Goal: Task Accomplishment & Management: Manage account settings

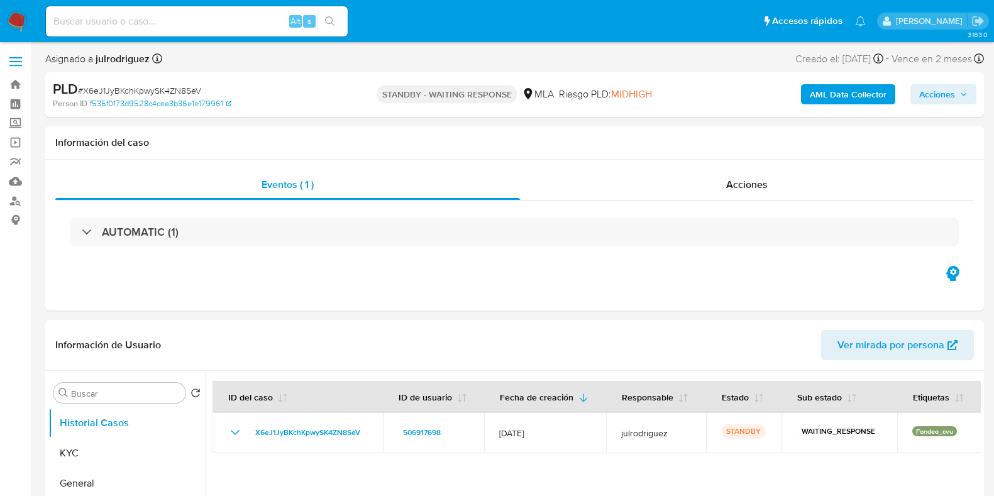
select select "10"
click at [185, 25] on input at bounding box center [197, 21] width 302 height 16
paste input "pbrQawTHg9tA26A7Mbw2a57A"
type input "pbrQawTHg9tA26A7Mbw2a57A"
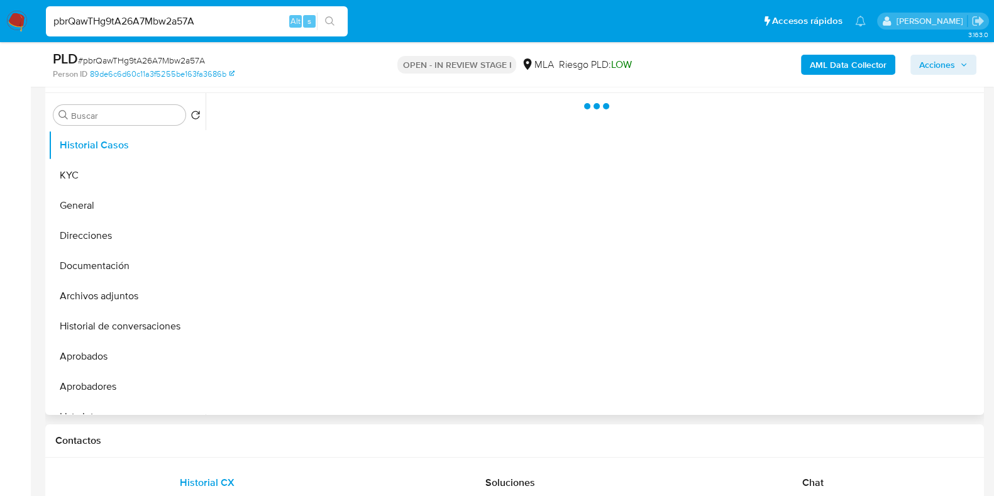
scroll to position [236, 0]
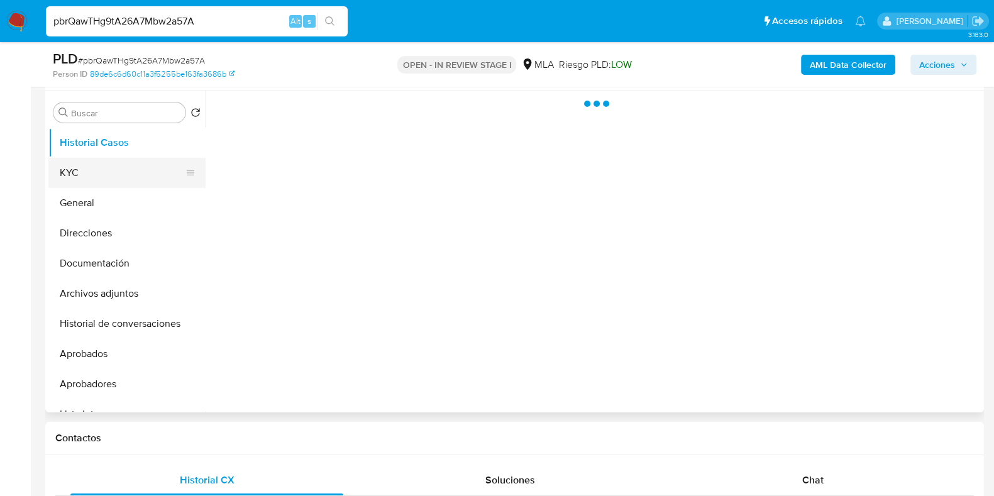
click at [107, 162] on button "KYC" at bounding box center [121, 173] width 147 height 30
select select "10"
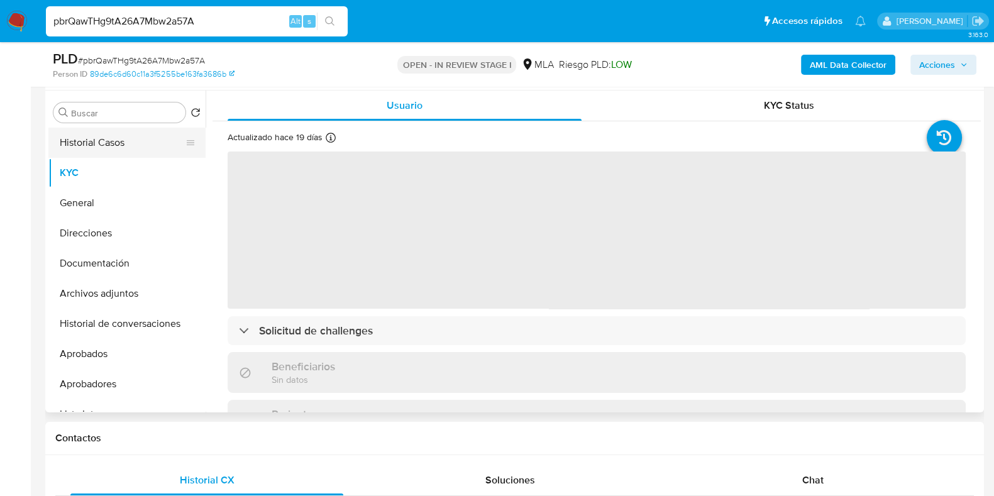
click at [137, 150] on button "Historial Casos" at bounding box center [121, 143] width 147 height 30
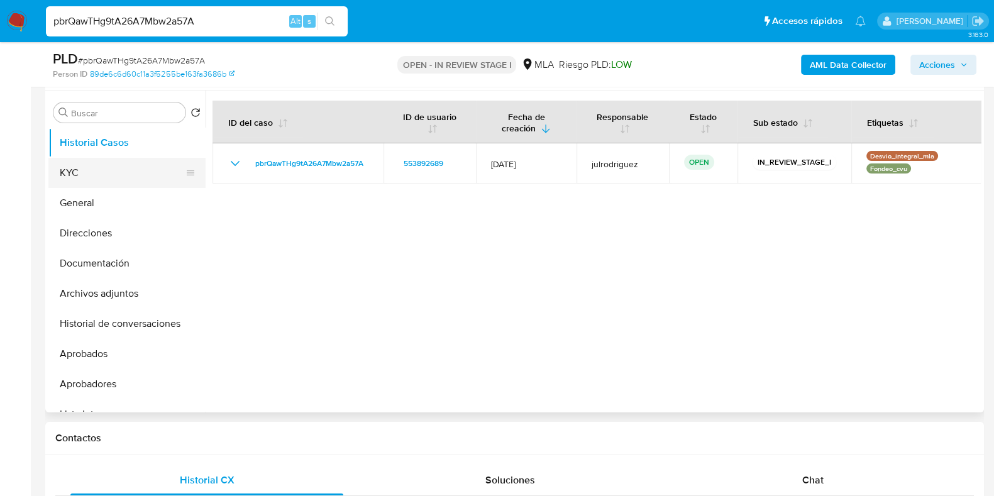
click at [118, 167] on button "KYC" at bounding box center [121, 173] width 147 height 30
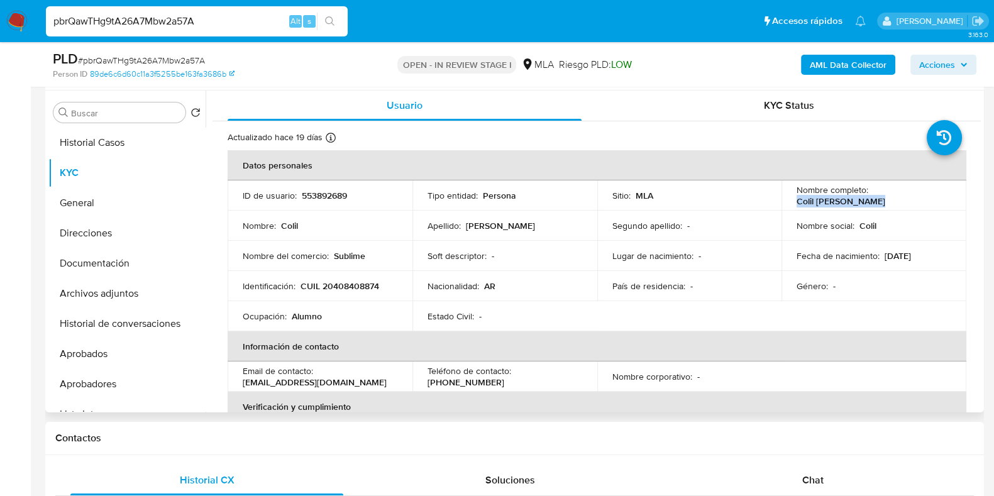
drag, startPoint x: 839, startPoint y: 204, endPoint x: 898, endPoint y: 202, distance: 59.1
click at [898, 202] on div "Nombre completo : Colil Axel Fernando" at bounding box center [873, 195] width 155 height 23
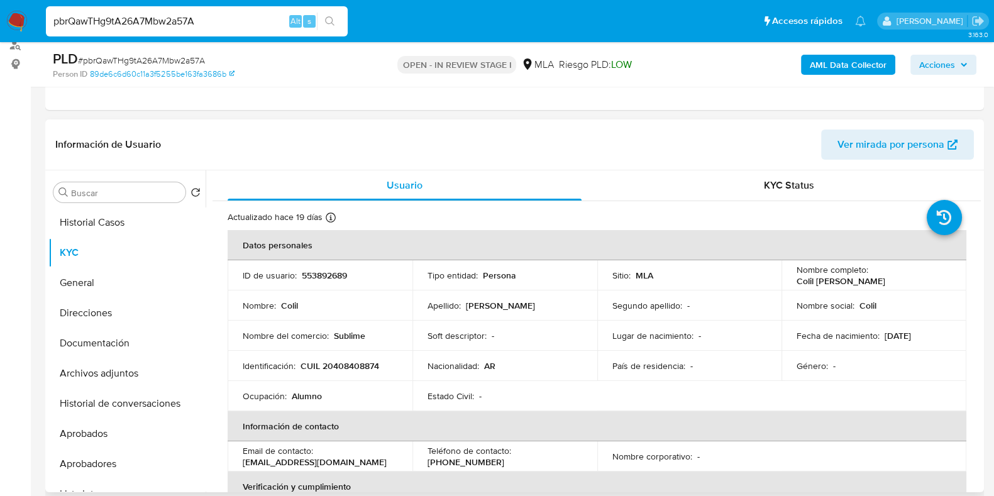
scroll to position [85, 0]
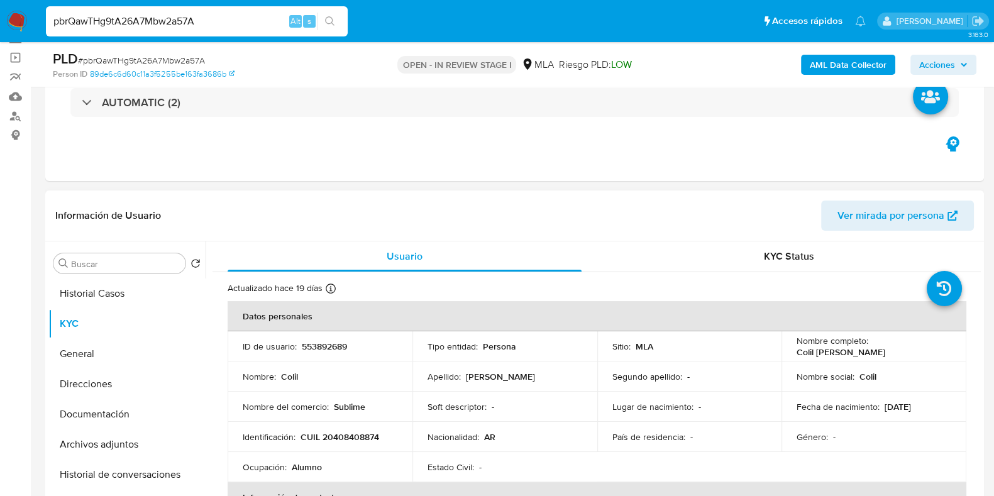
click at [324, 344] on p "553892689" at bounding box center [324, 346] width 45 height 11
copy p "553892689"
click at [182, 63] on span "# pbrQawTHg9tA26A7Mbw2a57A" at bounding box center [141, 60] width 127 height 13
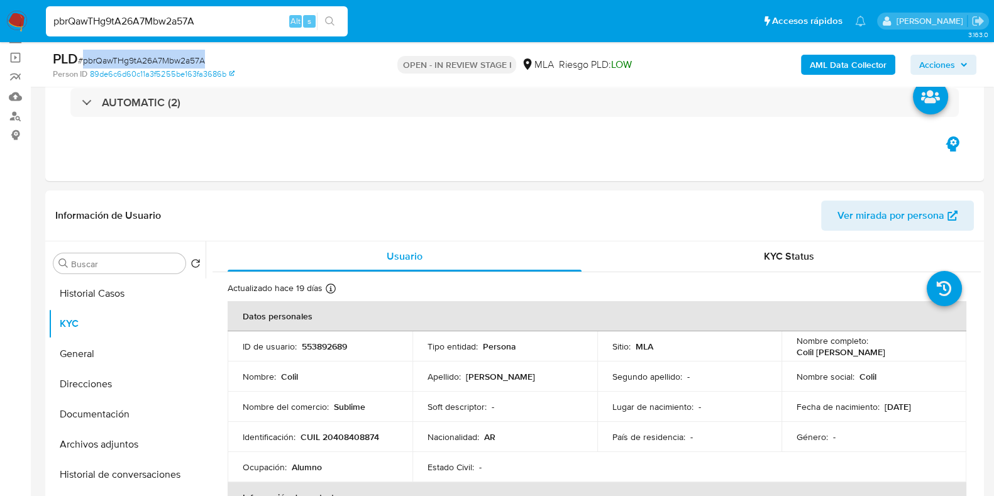
copy span "pbrQawTHg9tA26A7Mbw2a57A"
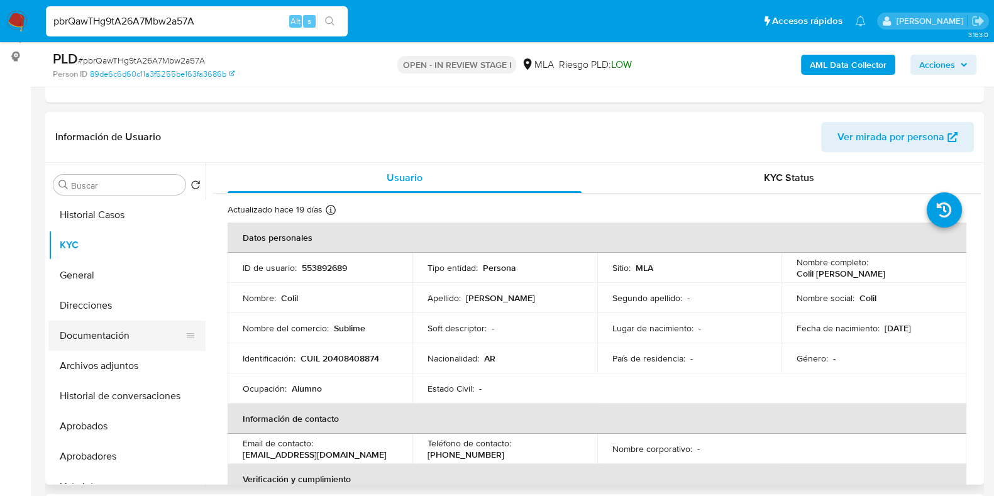
click at [89, 338] on button "Documentación" at bounding box center [121, 336] width 147 height 30
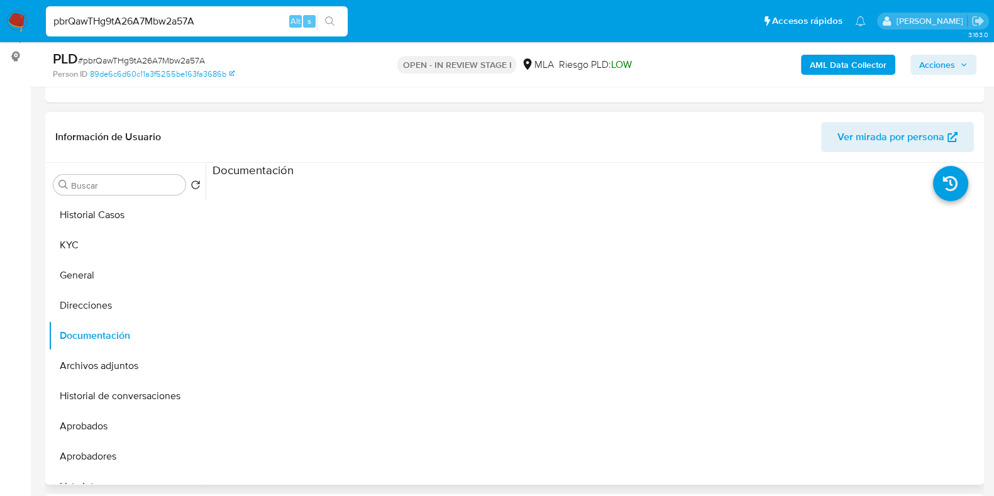
scroll to position [102, 0]
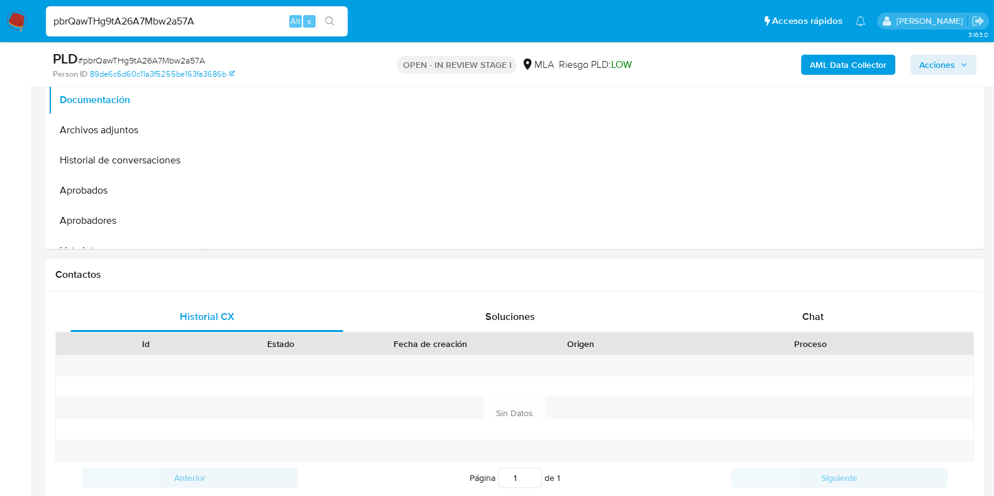
click at [813, 292] on div "Historial CX Soluciones Chat Id Estado Fecha de creación Origen Proceso Anterio…" at bounding box center [514, 413] width 938 height 243
click at [817, 309] on span "Chat" at bounding box center [812, 316] width 21 height 14
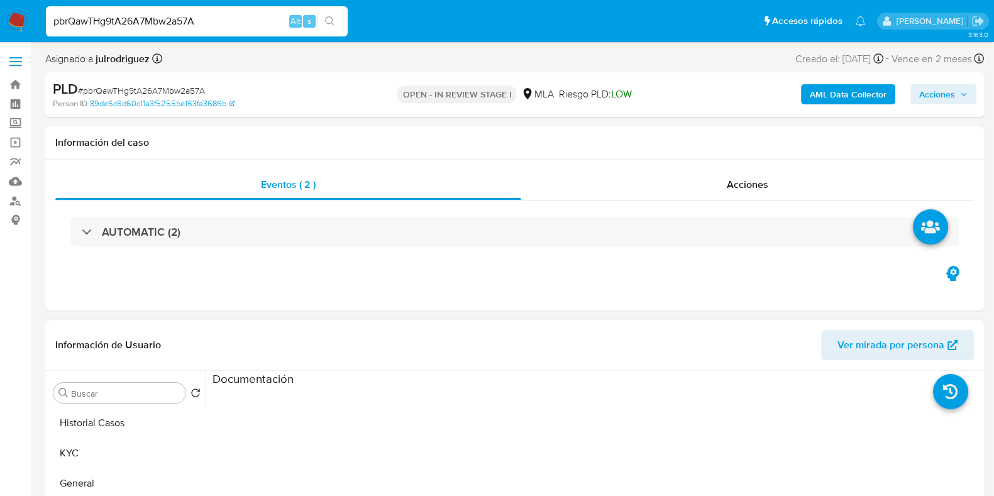
scroll to position [0, 0]
click at [68, 425] on button "Historial Casos" at bounding box center [121, 423] width 147 height 30
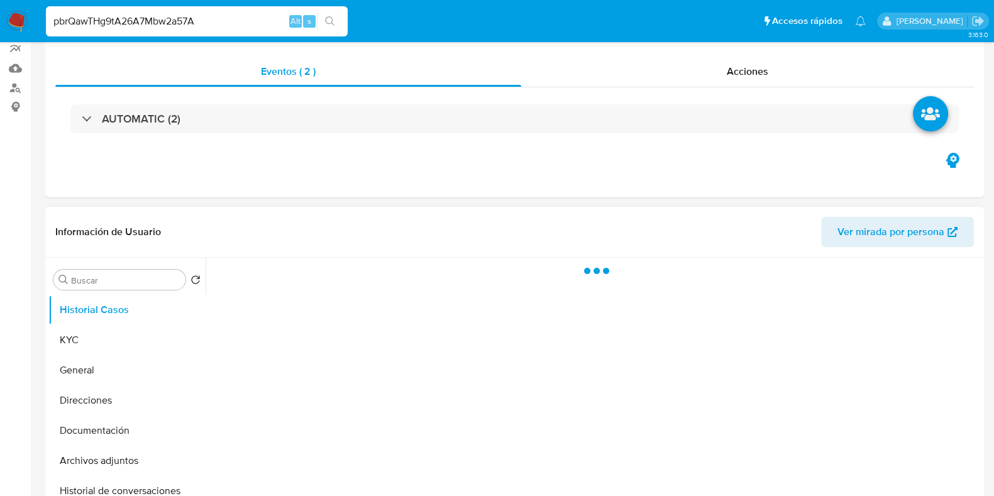
scroll to position [236, 0]
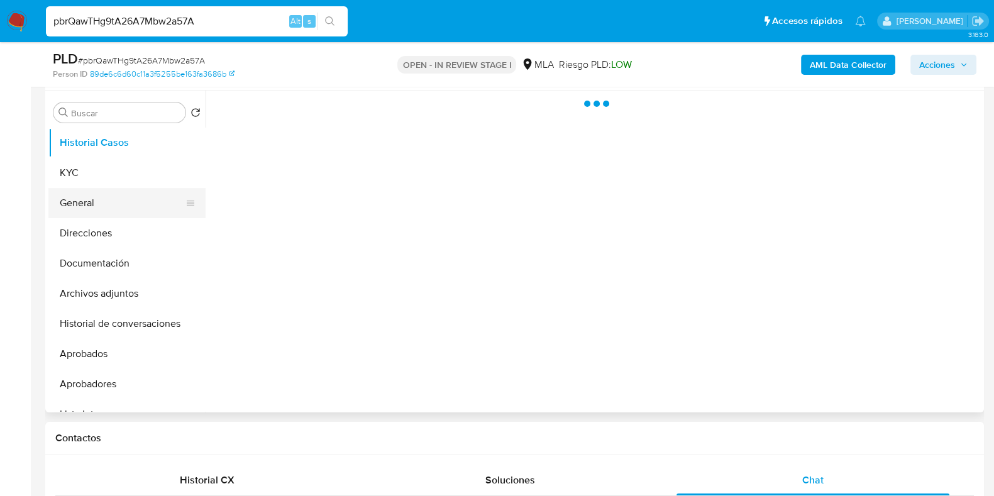
click at [74, 189] on button "General" at bounding box center [121, 203] width 147 height 30
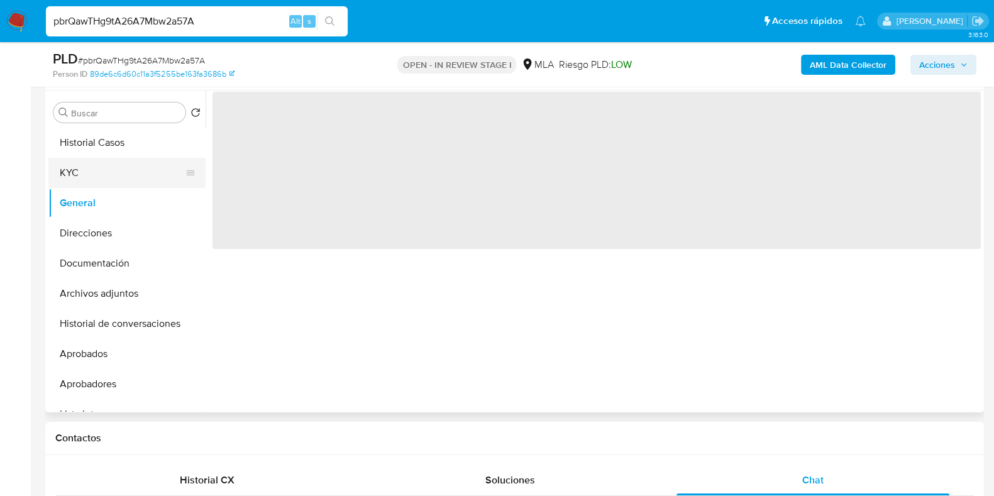
click at [72, 168] on button "KYC" at bounding box center [121, 173] width 147 height 30
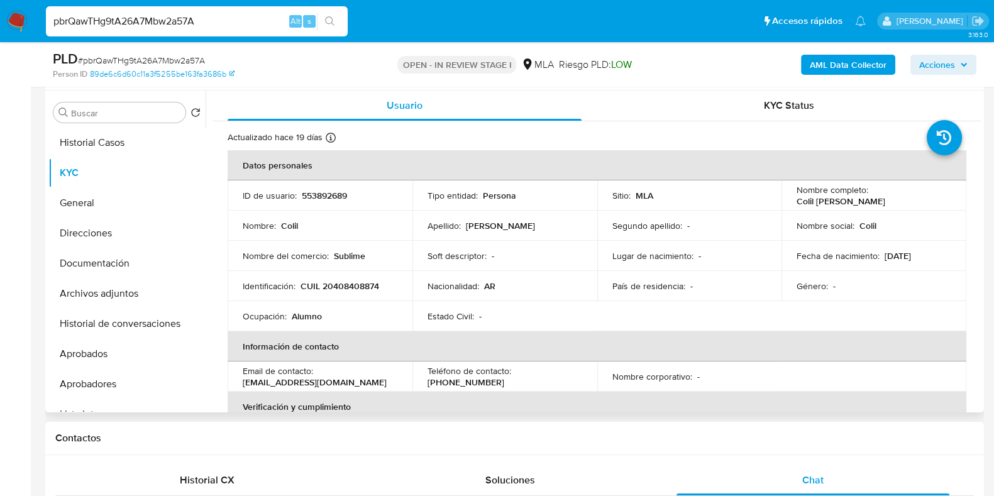
click at [359, 283] on p "CUIL 20408408874" at bounding box center [339, 285] width 79 height 11
copy p "20408408874"
click at [337, 192] on p "553892689" at bounding box center [324, 195] width 45 height 11
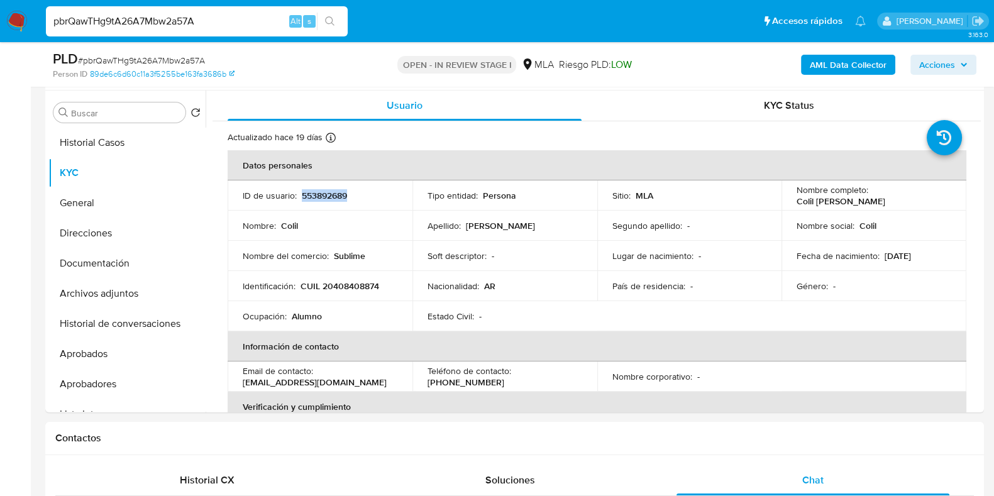
copy p "553892689"
click at [739, 131] on div "Actualizado hace 19 días Creado: 15/11/2020 23:15:23 Actualizado: 24/09/2025 23…" at bounding box center [581, 139] width 706 height 16
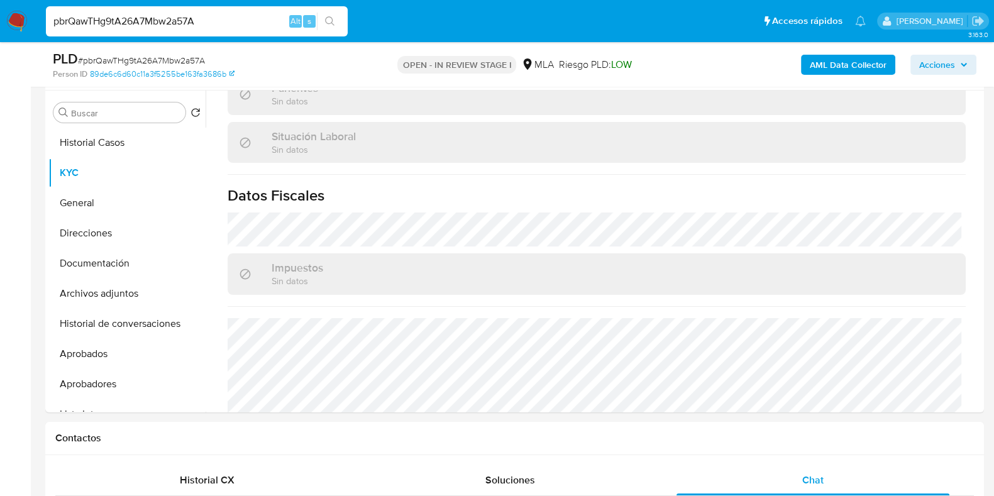
scroll to position [628, 0]
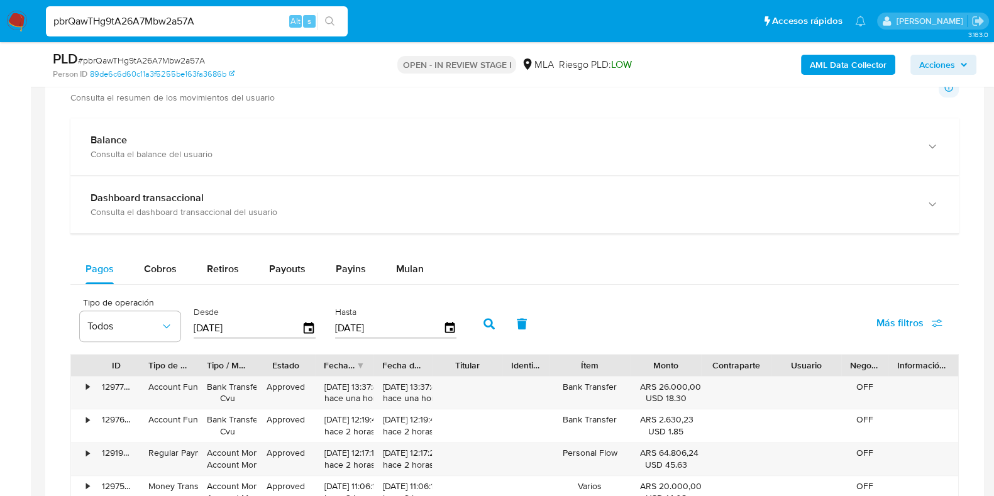
click at [405, 268] on span "Mulan" at bounding box center [410, 268] width 28 height 14
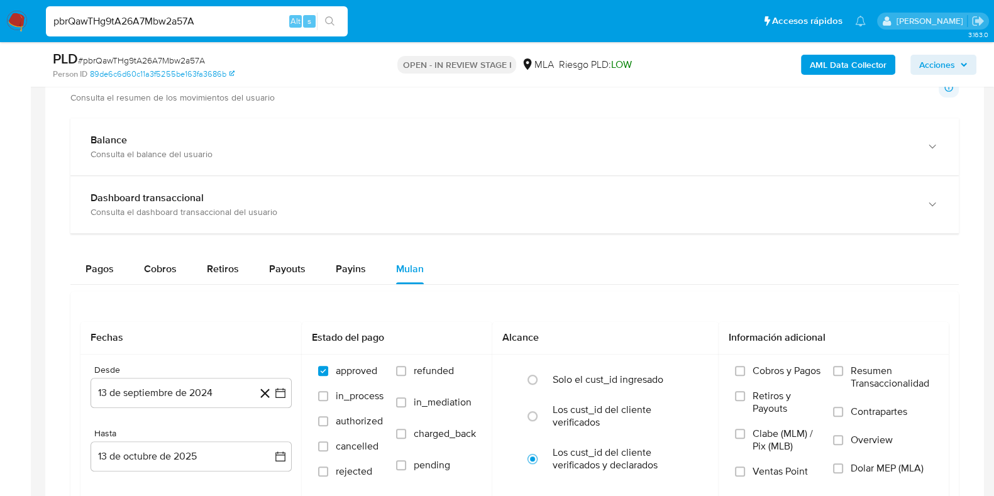
scroll to position [1256, 0]
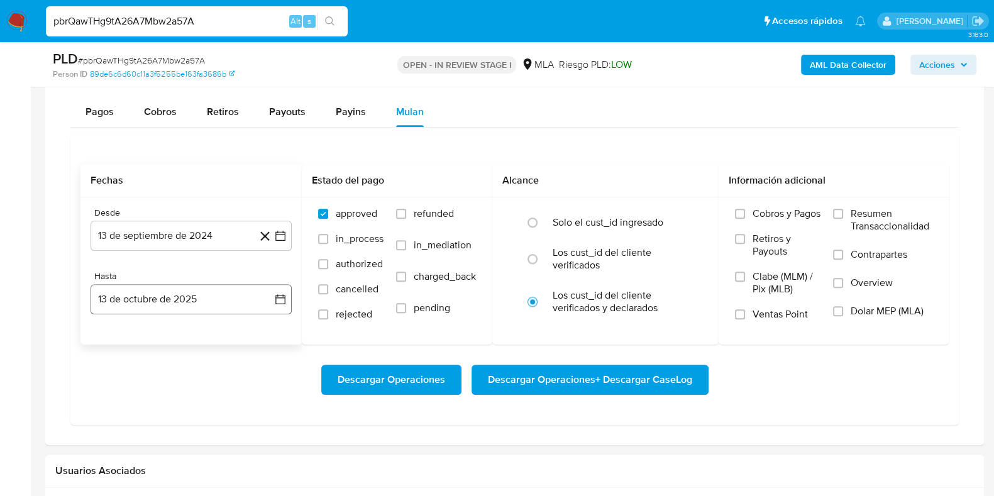
click at [150, 293] on button "13 de octubre de 2025" at bounding box center [190, 299] width 201 height 30
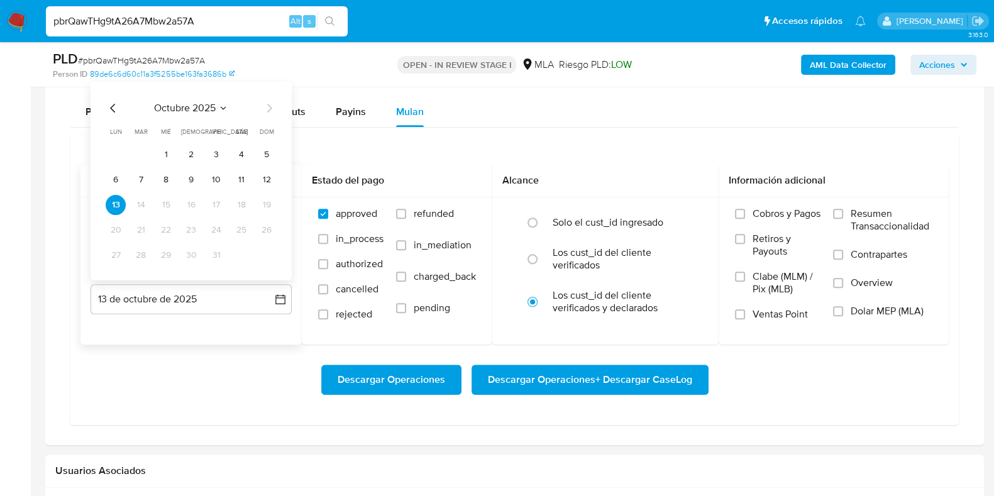
click at [182, 113] on div "octubre 2025 octubre 2025 lun lunes mar martes mié miércoles jue jueves vie vie…" at bounding box center [191, 182] width 171 height 165
click at [112, 105] on icon "Mes anterior" at bounding box center [113, 107] width 15 height 15
click at [270, 105] on icon "Mes siguiente" at bounding box center [269, 107] width 5 height 9
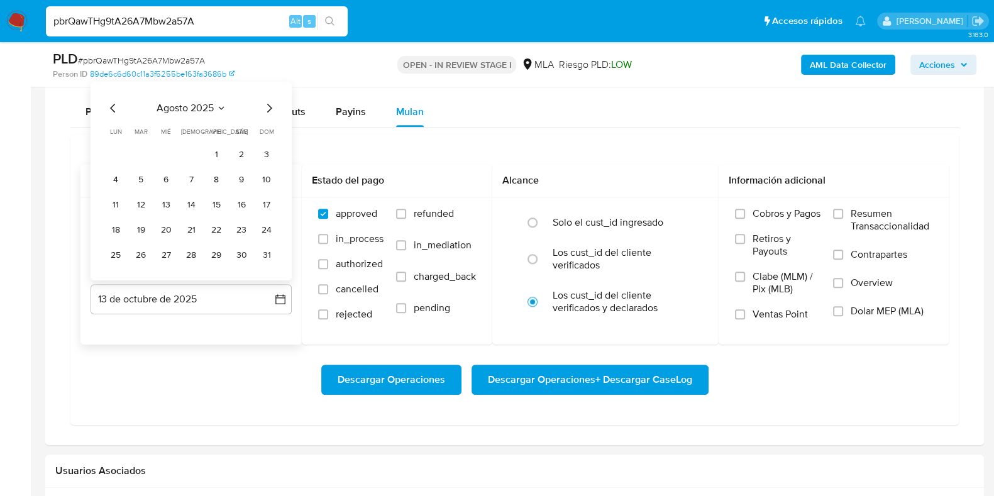
click at [116, 101] on icon "Mes anterior" at bounding box center [113, 107] width 15 height 15
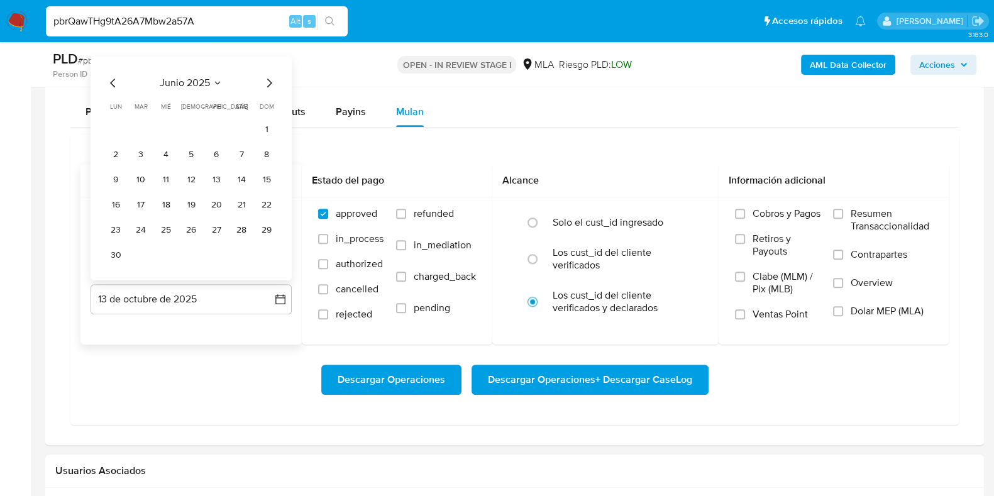
click at [112, 82] on icon "Mes anterior" at bounding box center [112, 82] width 5 height 9
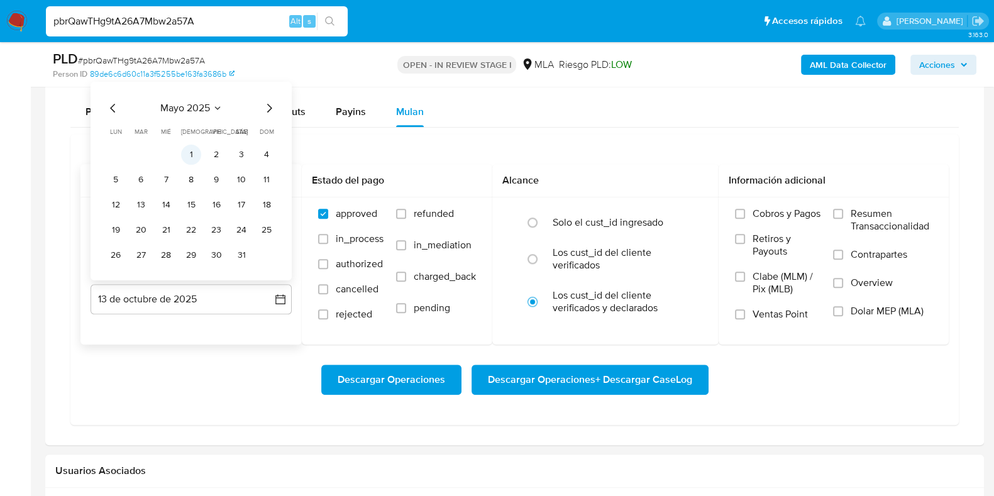
click at [192, 146] on button "1" at bounding box center [191, 154] width 20 height 20
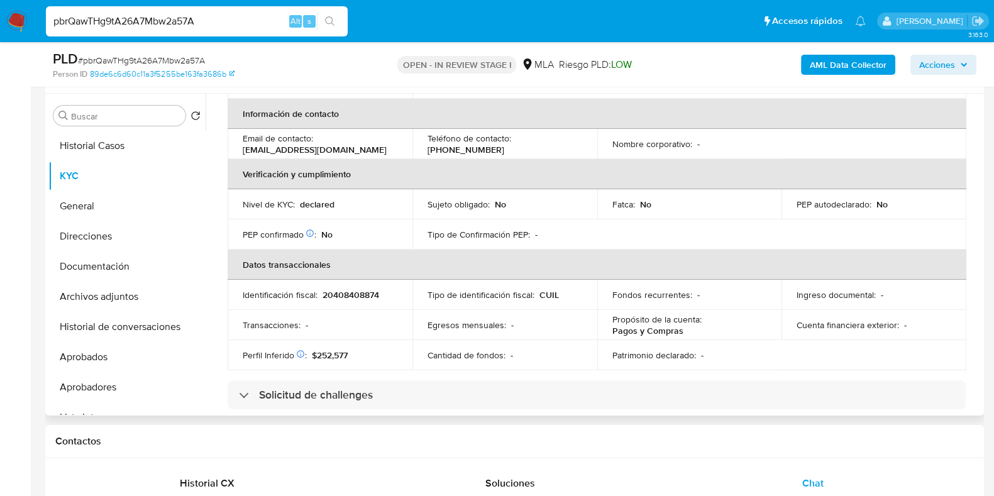
scroll to position [156, 0]
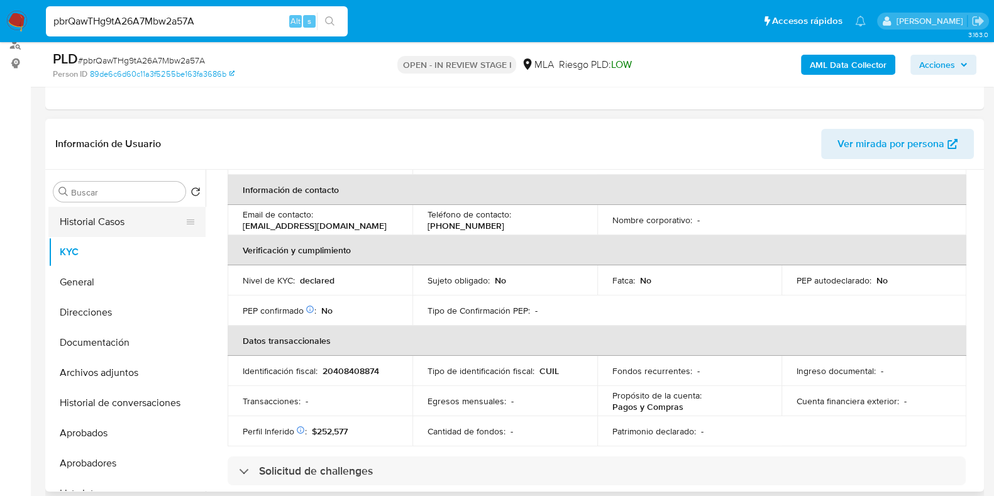
click at [85, 222] on button "Historial Casos" at bounding box center [121, 222] width 147 height 30
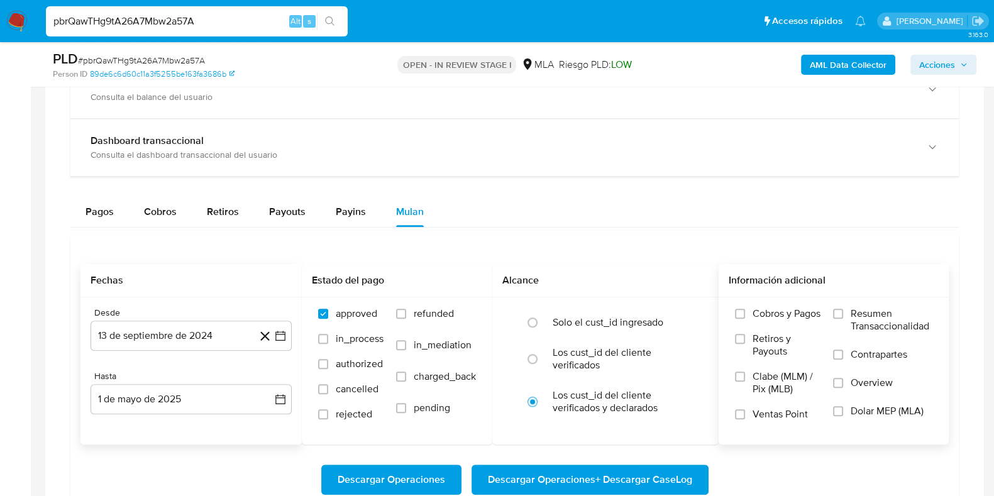
scroll to position [1256, 0]
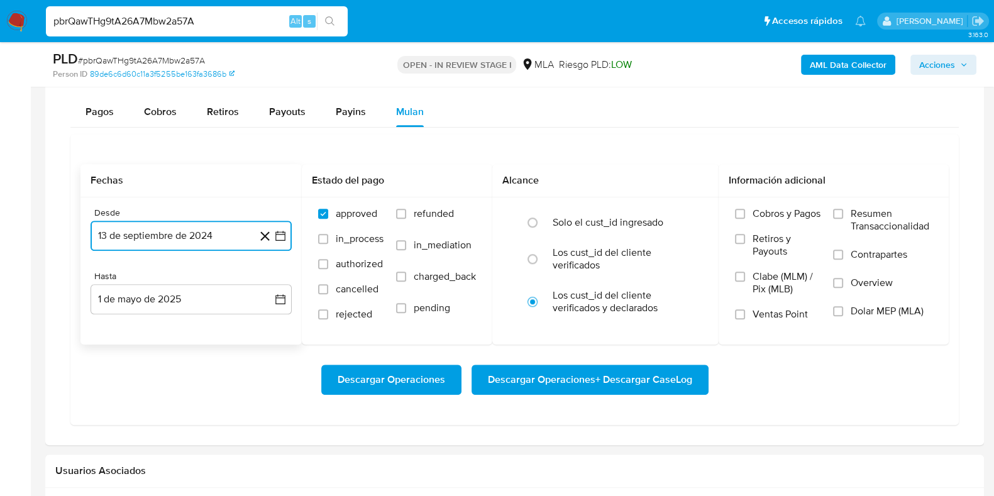
click at [167, 234] on button "13 de septiembre de 2024" at bounding box center [190, 236] width 201 height 30
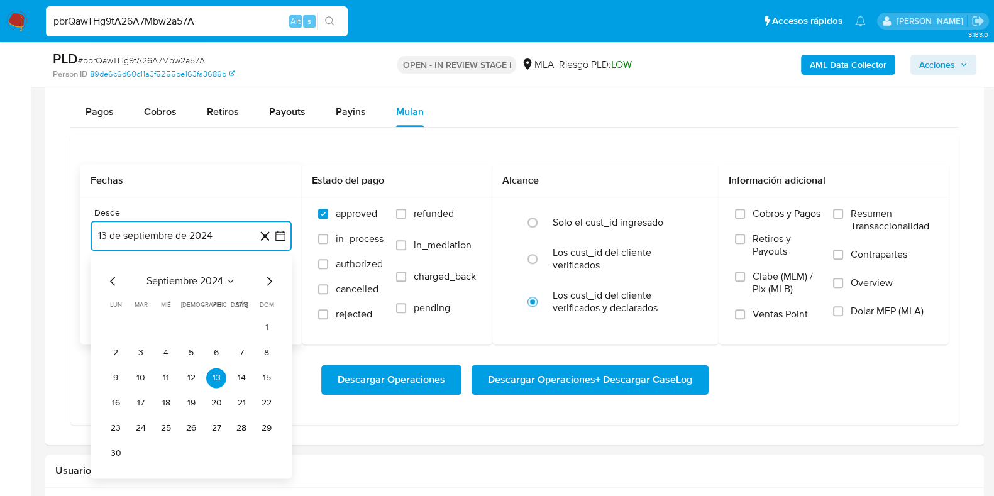
click at [170, 281] on span "septiembre 2024" at bounding box center [184, 281] width 77 height 13
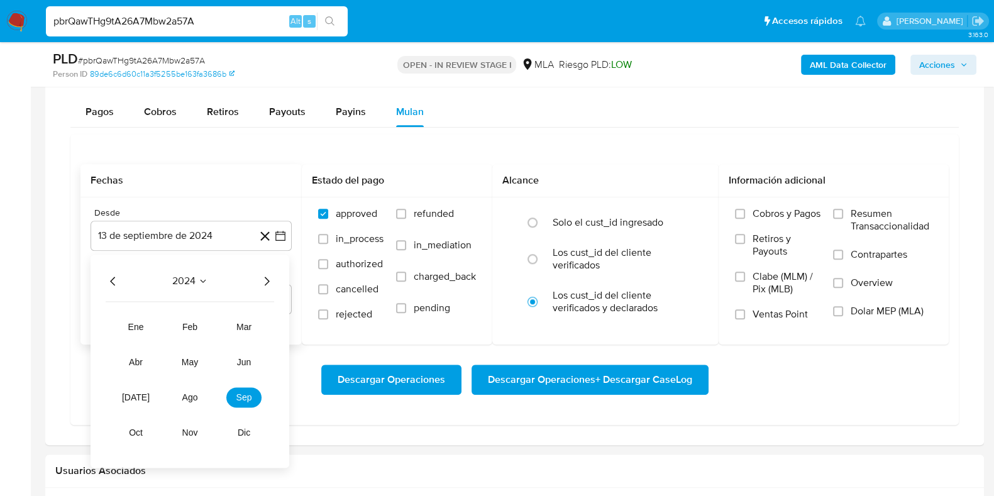
click at [264, 283] on icon "Año siguiente" at bounding box center [266, 280] width 15 height 15
click at [197, 357] on span "may" at bounding box center [190, 362] width 16 height 10
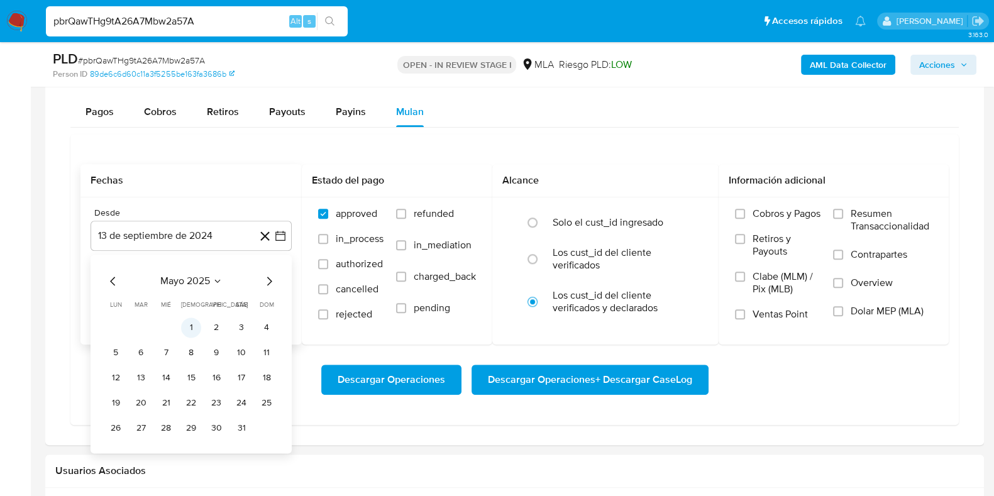
click at [195, 320] on button "1" at bounding box center [191, 327] width 20 height 20
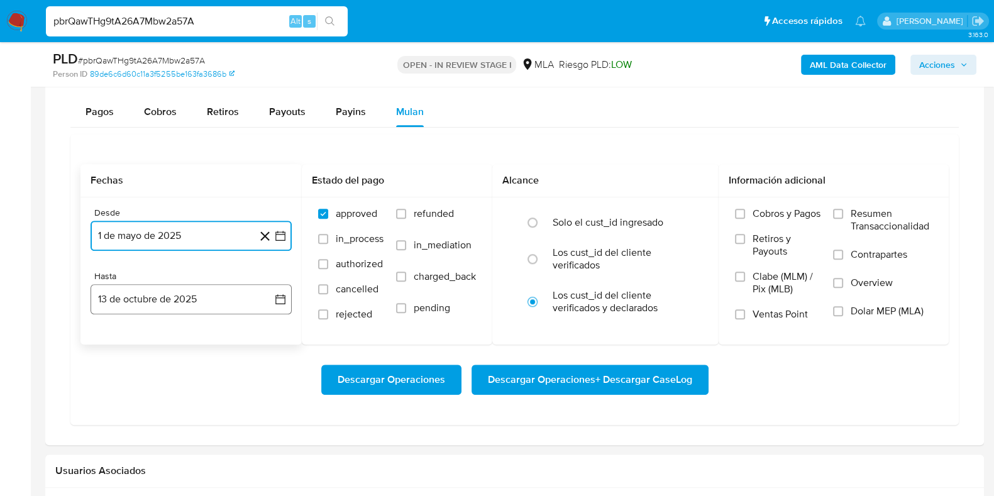
click at [162, 293] on button "13 de octubre de 2025" at bounding box center [190, 299] width 201 height 30
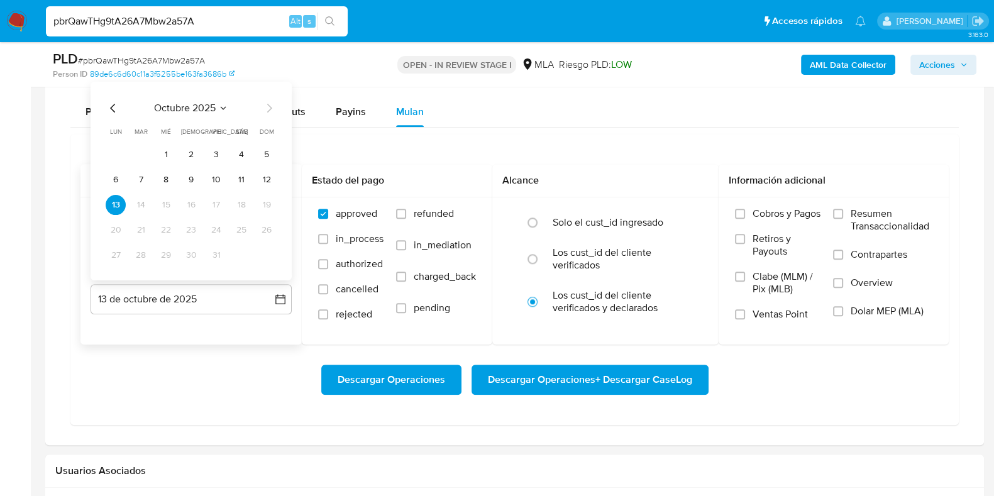
click at [110, 101] on icon "Mes anterior" at bounding box center [113, 107] width 15 height 15
click at [111, 105] on icon "Mes anterior" at bounding box center [113, 107] width 15 height 15
click at [272, 256] on button "31" at bounding box center [266, 254] width 20 height 20
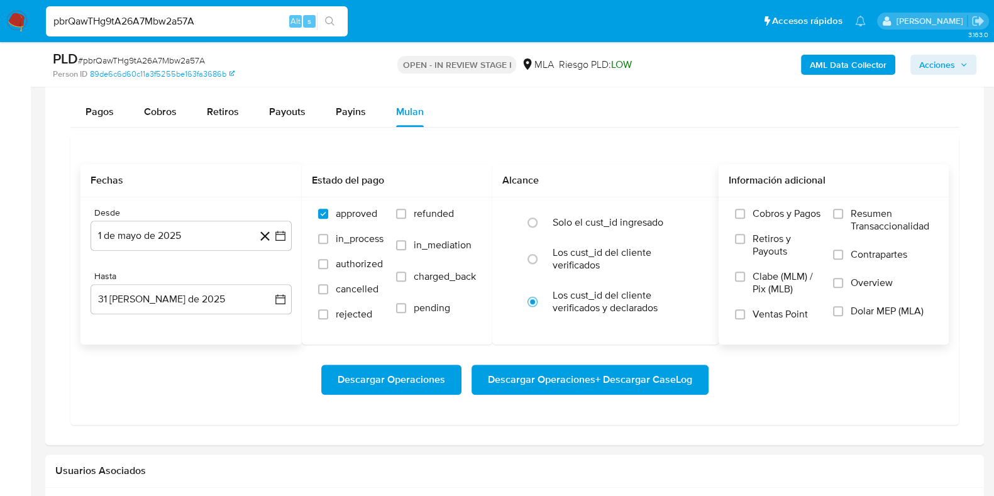
click at [853, 315] on span "Dolar MEP (MLA)" at bounding box center [886, 311] width 73 height 13
click at [843, 315] on input "Dolar MEP (MLA)" at bounding box center [838, 311] width 10 height 10
click at [598, 376] on span "Descargar Operaciones + Descargar CaseLog" at bounding box center [590, 380] width 204 height 28
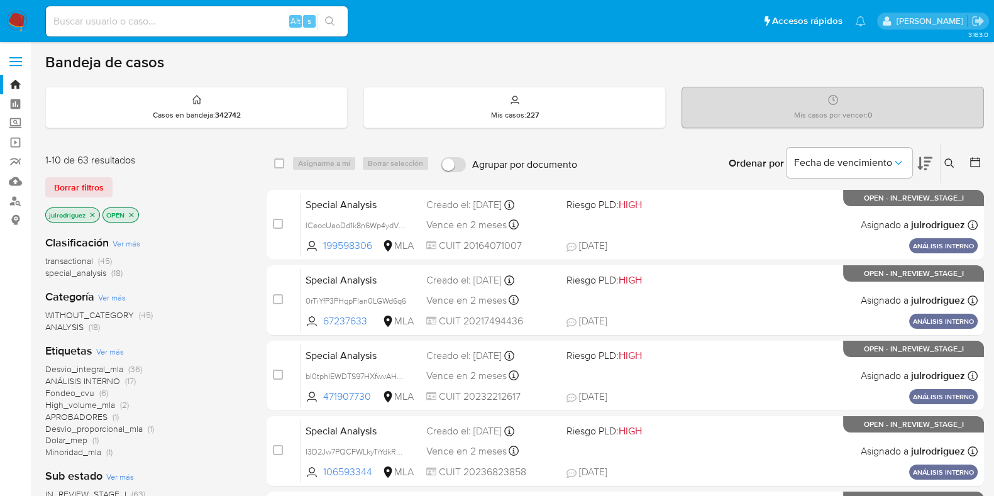
click at [180, 17] on input at bounding box center [197, 21] width 302 height 16
paste input "YVXGHtPNeqBB1XTCVeV1aECU"
type input "YVXGHtPNeqBB1XTCVeV1aECU"
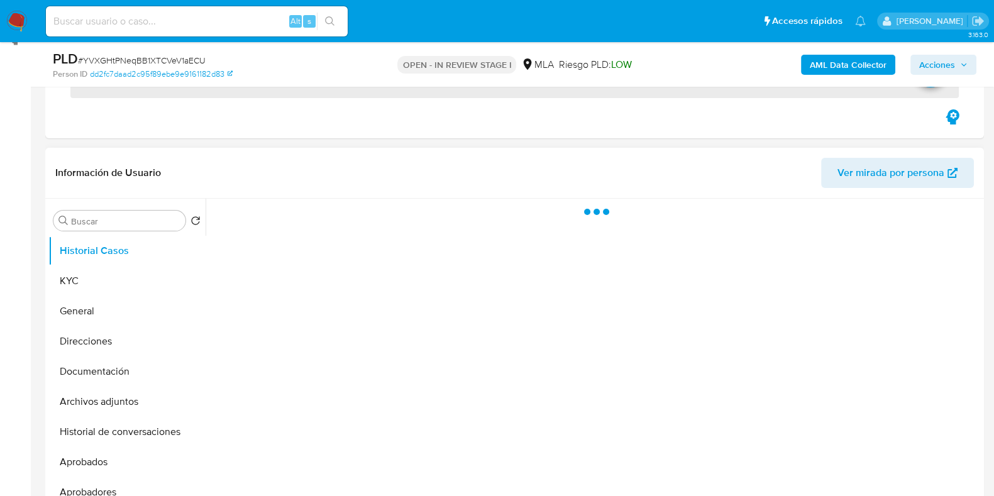
scroll to position [236, 0]
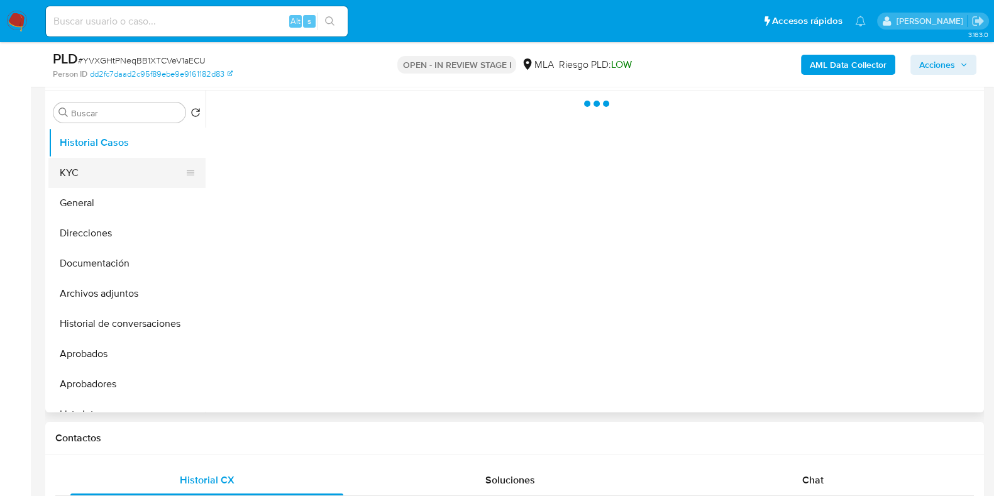
select select "10"
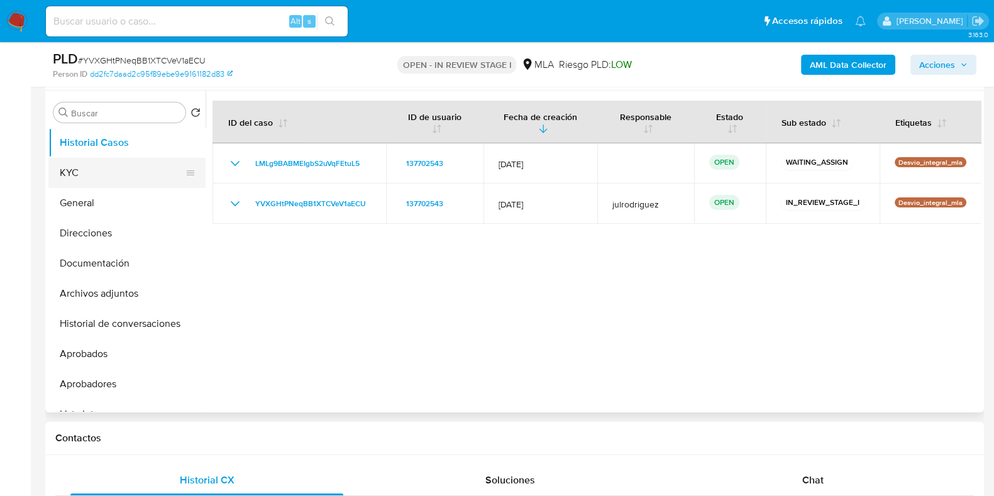
click at [93, 167] on button "KYC" at bounding box center [121, 173] width 147 height 30
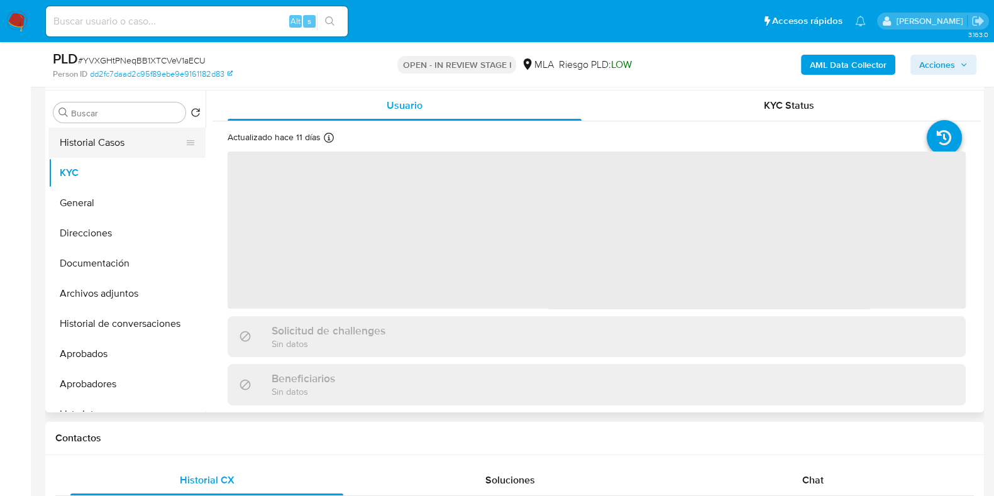
click at [128, 155] on button "Historial Casos" at bounding box center [121, 143] width 147 height 30
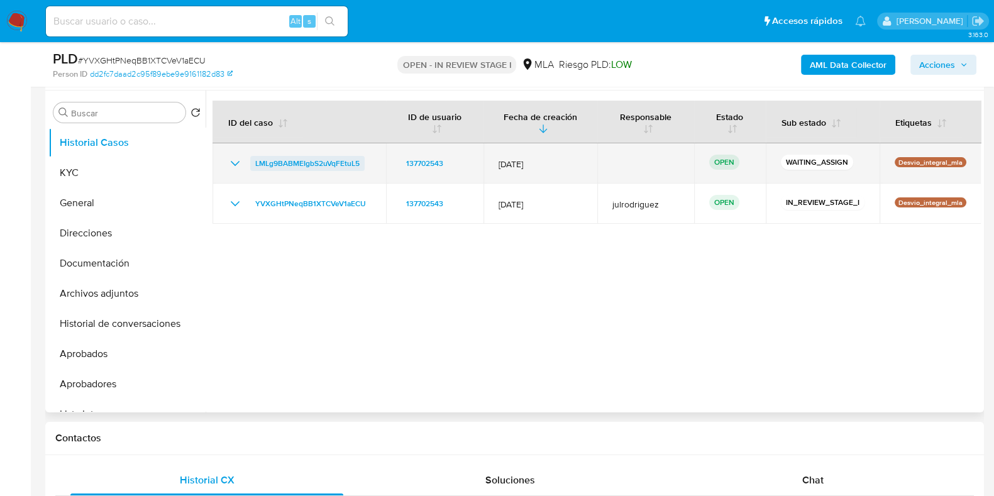
drag, startPoint x: 298, startPoint y: 167, endPoint x: 253, endPoint y: 158, distance: 45.4
click at [239, 168] on td "LMLg9BABMEIgbS2uVqFEtuL5" at bounding box center [298, 163] width 173 height 40
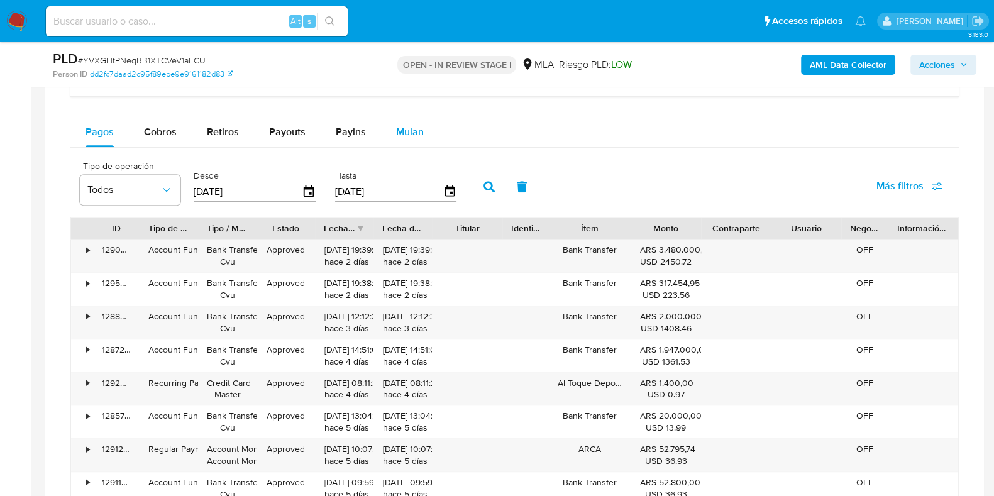
click at [381, 130] on button "Mulan" at bounding box center [410, 132] width 58 height 30
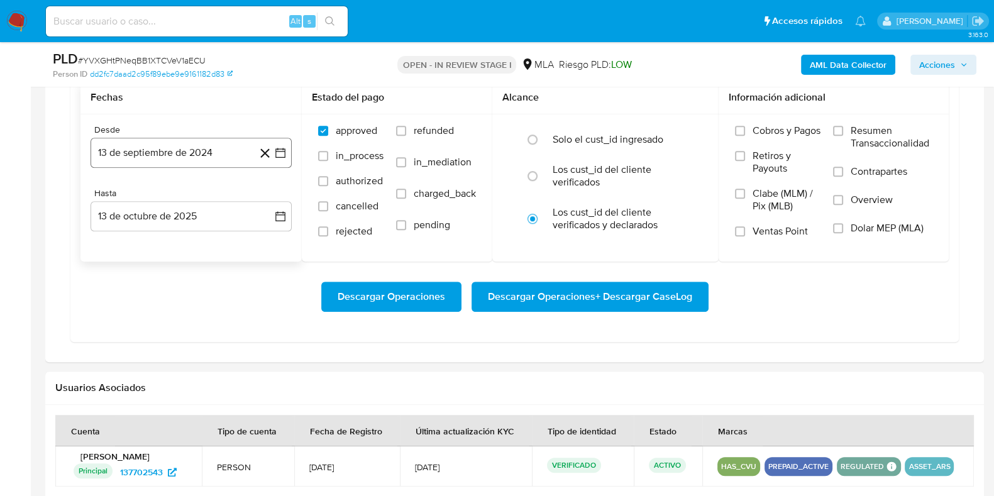
scroll to position [1021, 0]
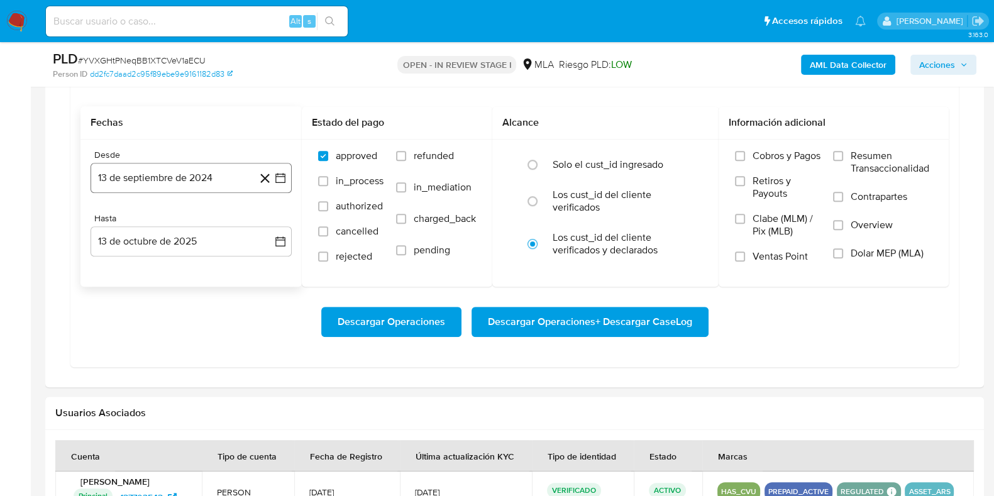
click at [216, 173] on button "13 de septiembre de 2024" at bounding box center [190, 178] width 201 height 30
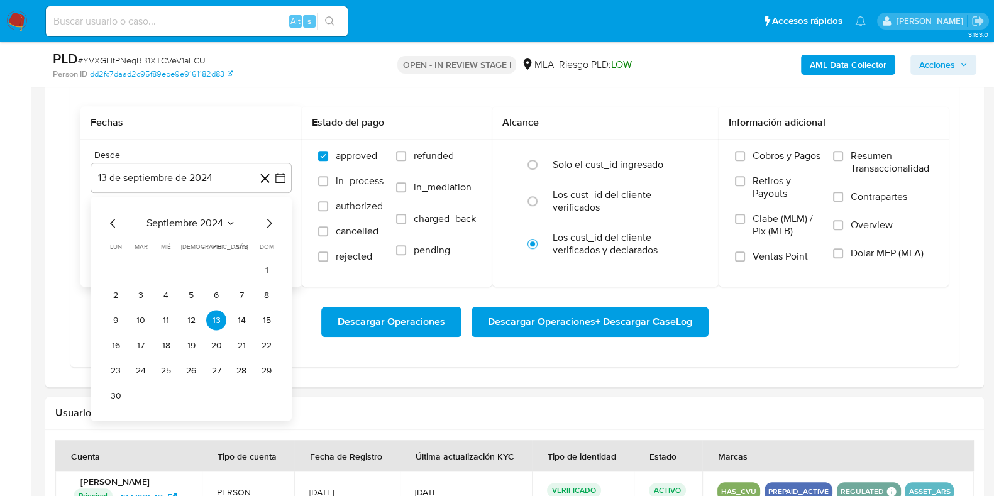
click at [197, 218] on span "septiembre 2024" at bounding box center [184, 223] width 77 height 13
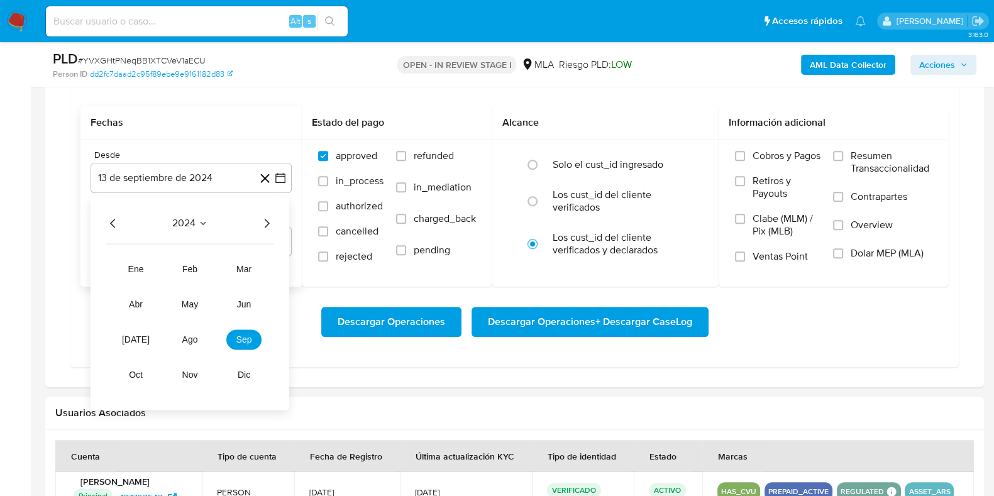
click at [266, 223] on icon "Año siguiente" at bounding box center [266, 223] width 15 height 15
click at [198, 300] on button "may" at bounding box center [189, 305] width 35 height 20
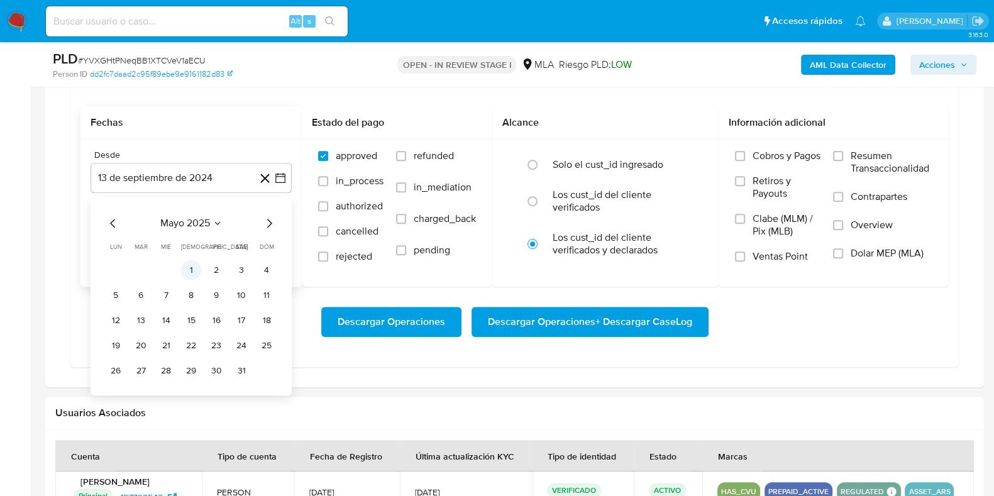
click at [192, 264] on button "1" at bounding box center [191, 270] width 20 height 20
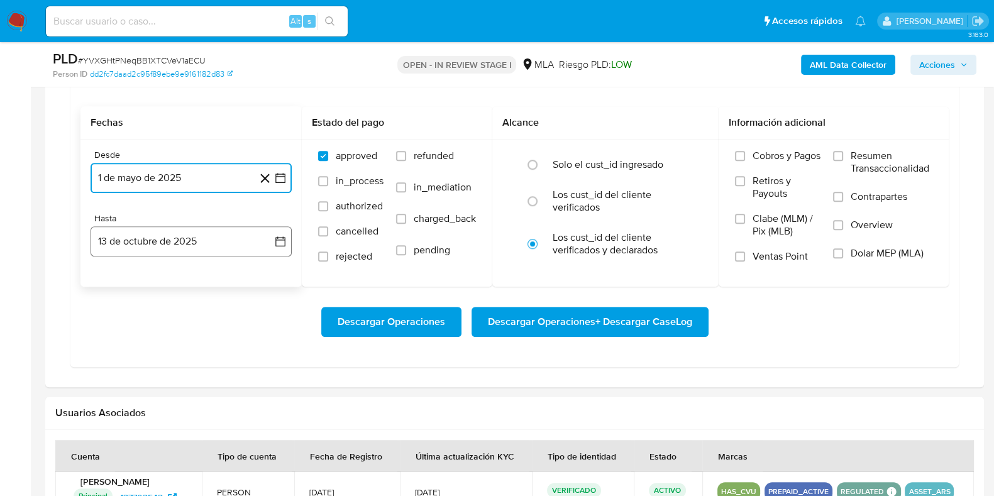
click at [176, 232] on button "13 de octubre de 2025" at bounding box center [190, 241] width 201 height 30
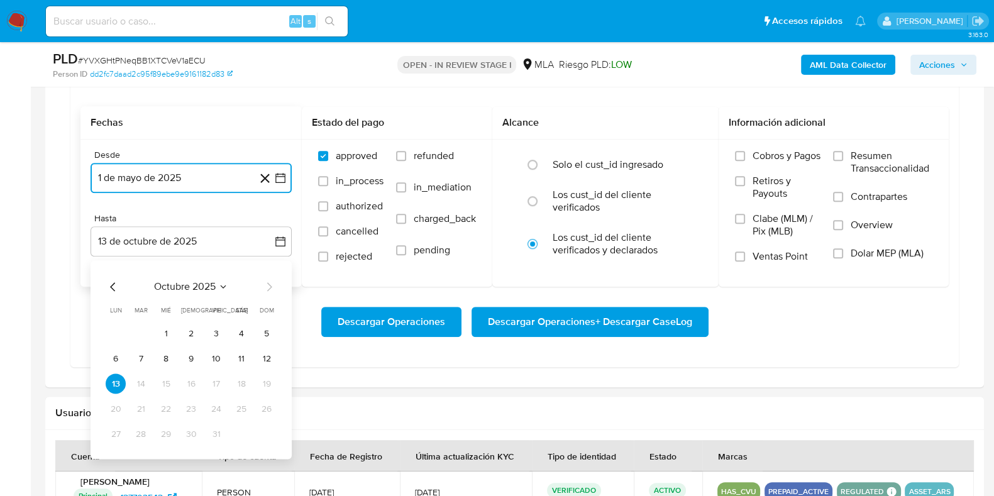
click at [111, 288] on icon "Mes anterior" at bounding box center [113, 287] width 15 height 15
click at [143, 432] on button "30" at bounding box center [141, 434] width 20 height 20
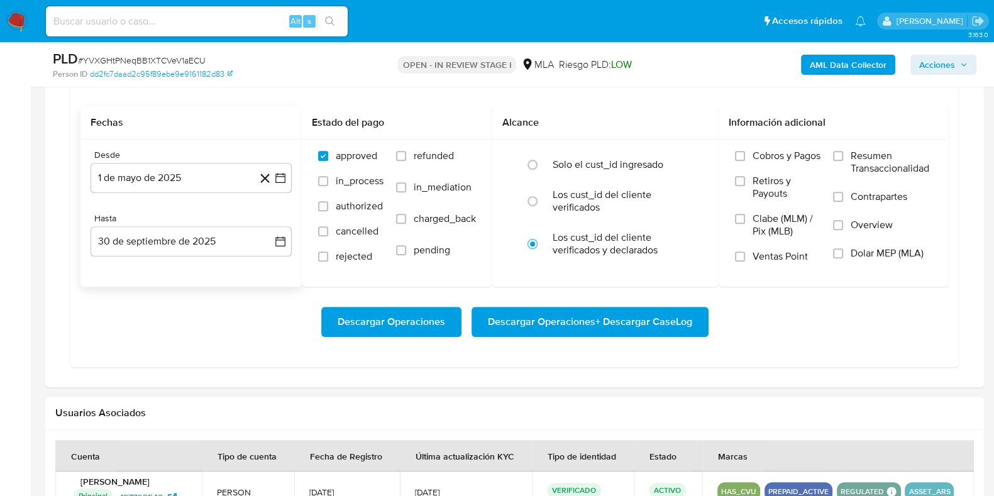
click at [851, 248] on span "Dolar MEP (MLA)" at bounding box center [886, 253] width 73 height 13
click at [843, 248] on input "Dolar MEP (MLA)" at bounding box center [838, 253] width 10 height 10
click at [632, 322] on span "Descargar Operaciones + Descargar CaseLog" at bounding box center [590, 322] width 204 height 28
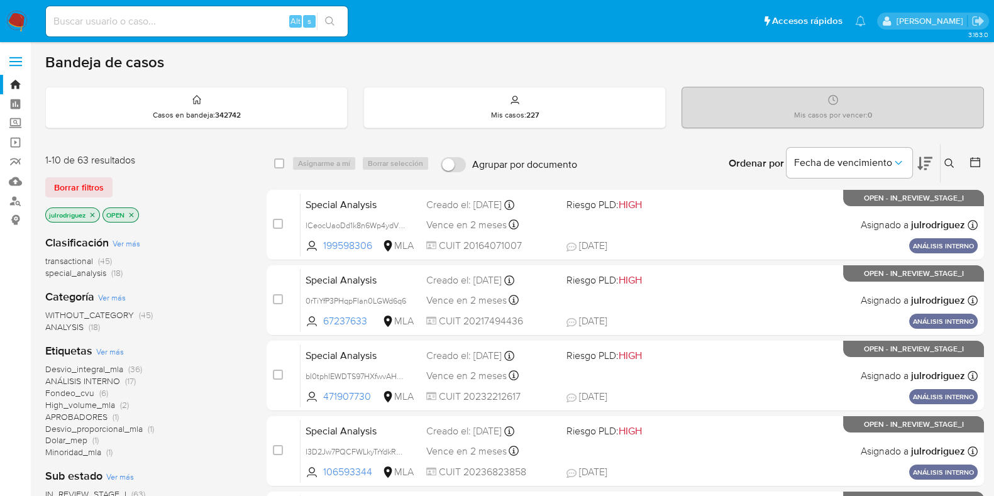
click at [206, 10] on div "Alt s" at bounding box center [197, 21] width 302 height 30
click at [209, 12] on div "Alt s" at bounding box center [197, 21] width 302 height 30
click at [211, 14] on input at bounding box center [197, 21] width 302 height 16
paste input "Ge46K661ogp6y0UoFBIfycdN"
type input "Ge46K661ogp6y0UoFBIfycdN"
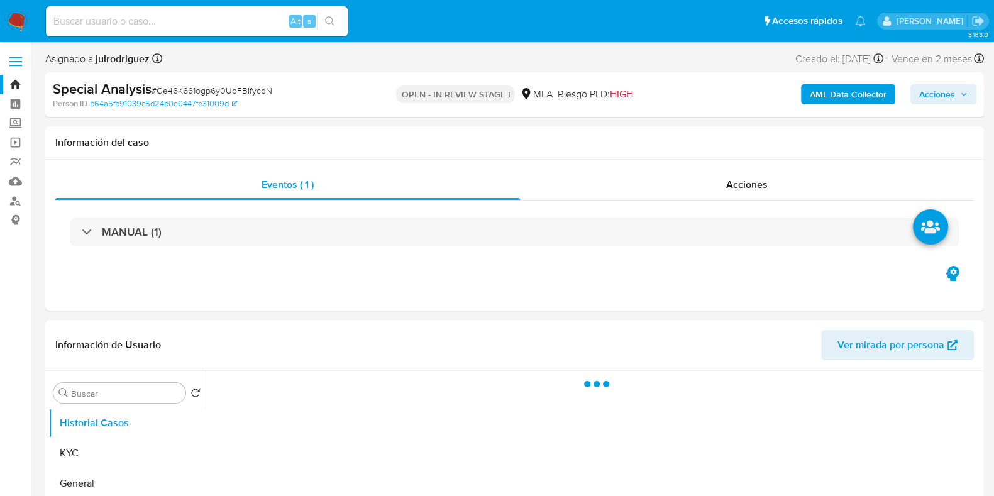
select select "10"
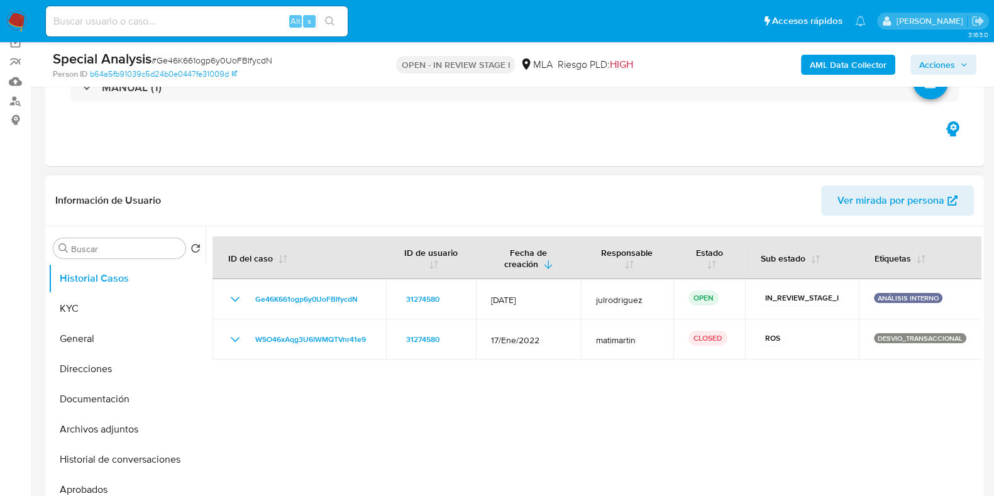
scroll to position [156, 0]
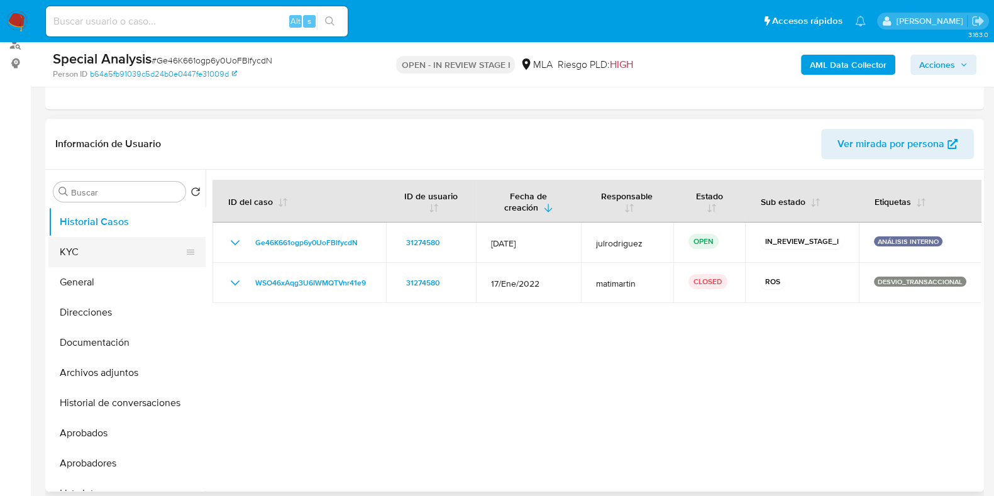
click at [73, 254] on button "KYC" at bounding box center [121, 252] width 147 height 30
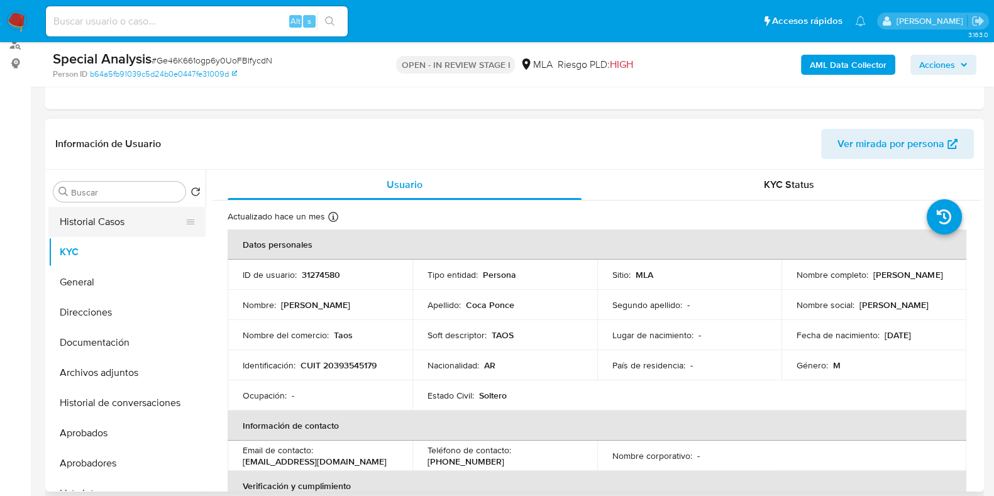
click at [143, 218] on button "Historial Casos" at bounding box center [121, 222] width 147 height 30
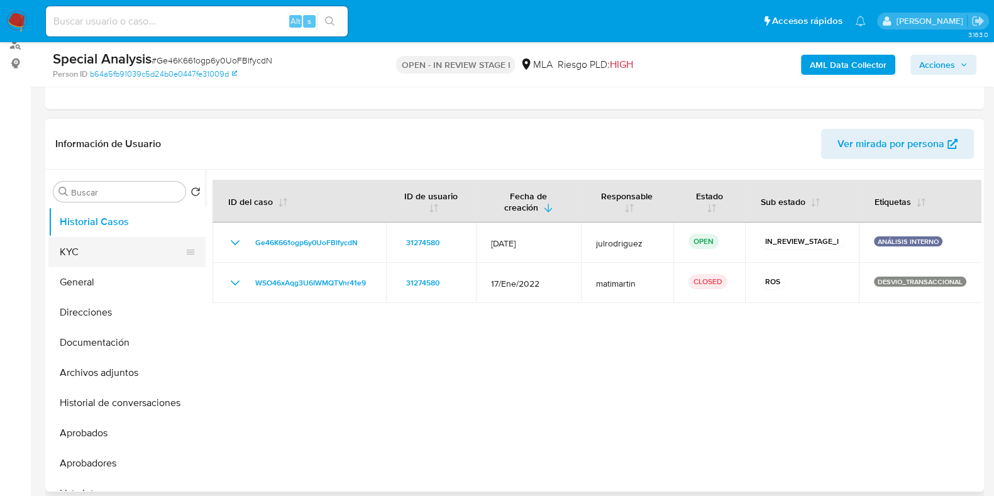
click at [79, 240] on button "KYC" at bounding box center [121, 252] width 147 height 30
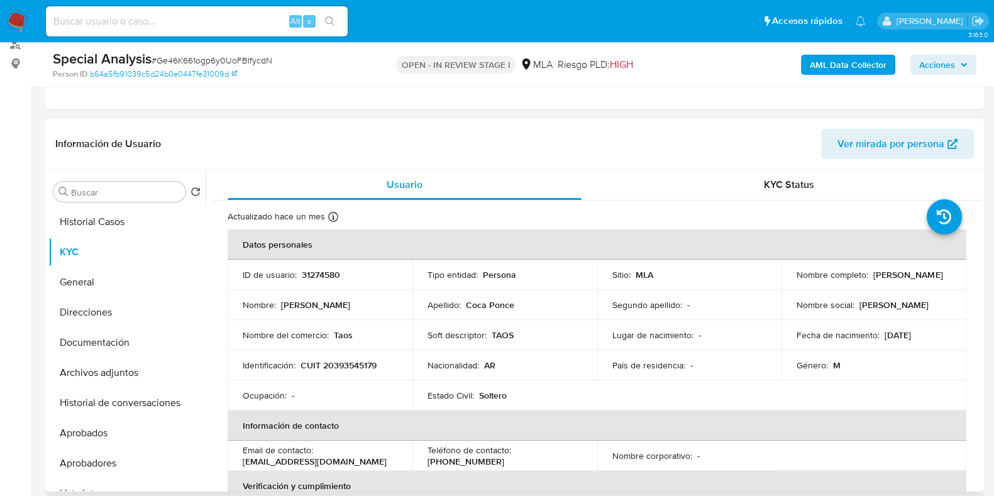
click at [321, 275] on p "31274580" at bounding box center [321, 274] width 38 height 11
copy p "31274580"
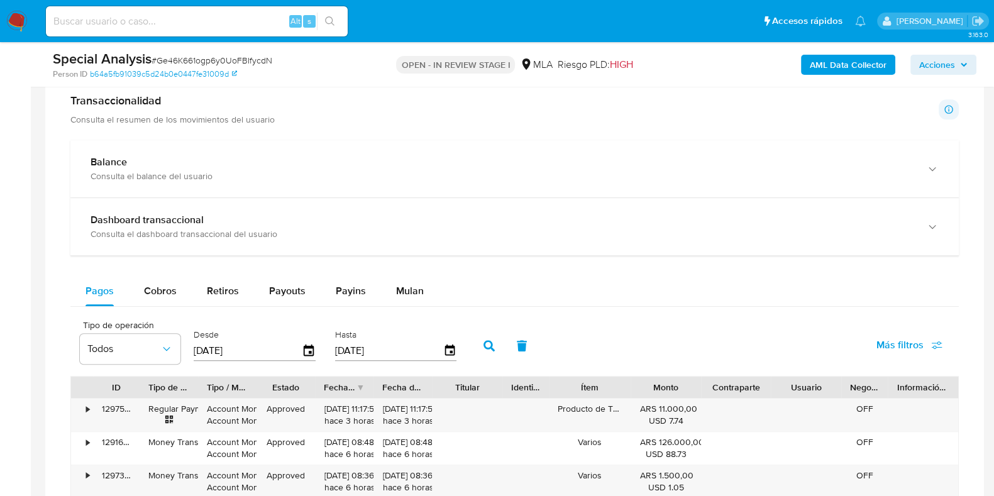
scroll to position [864, 0]
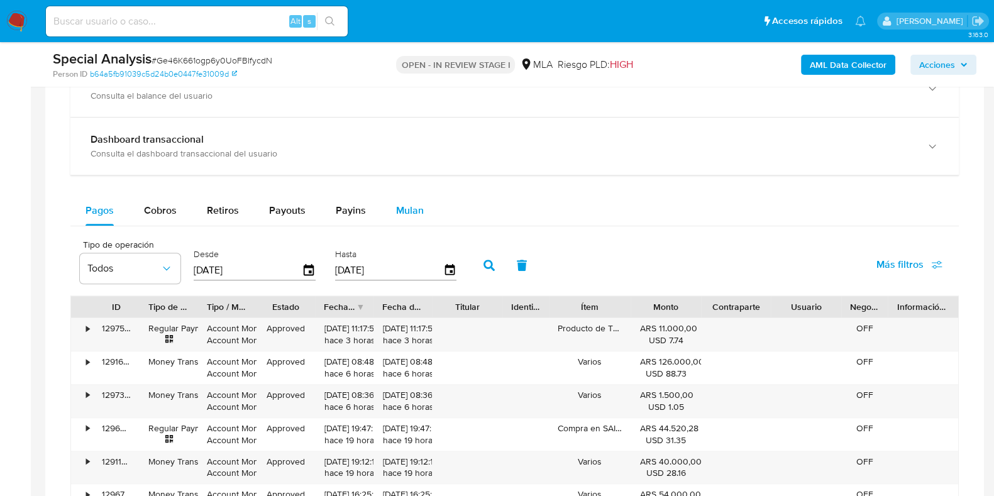
click at [404, 203] on span "Mulan" at bounding box center [410, 210] width 28 height 14
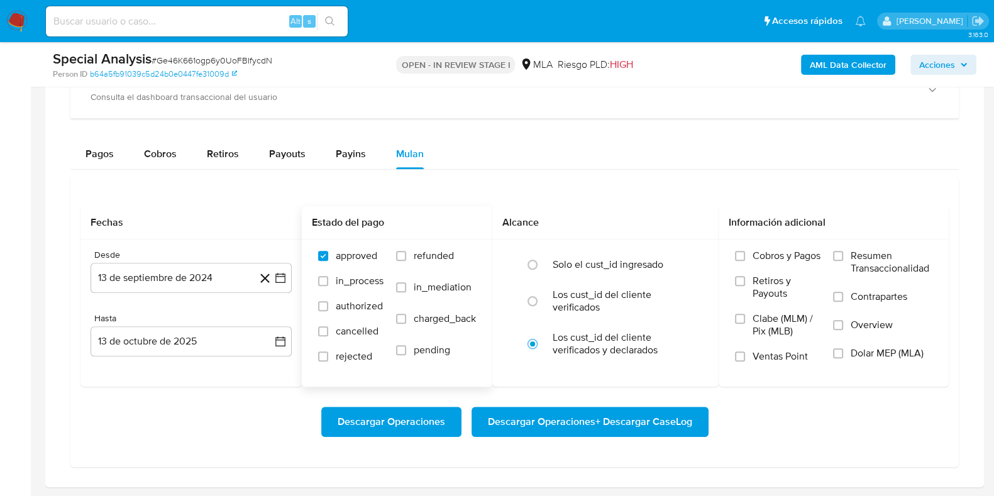
scroll to position [1021, 0]
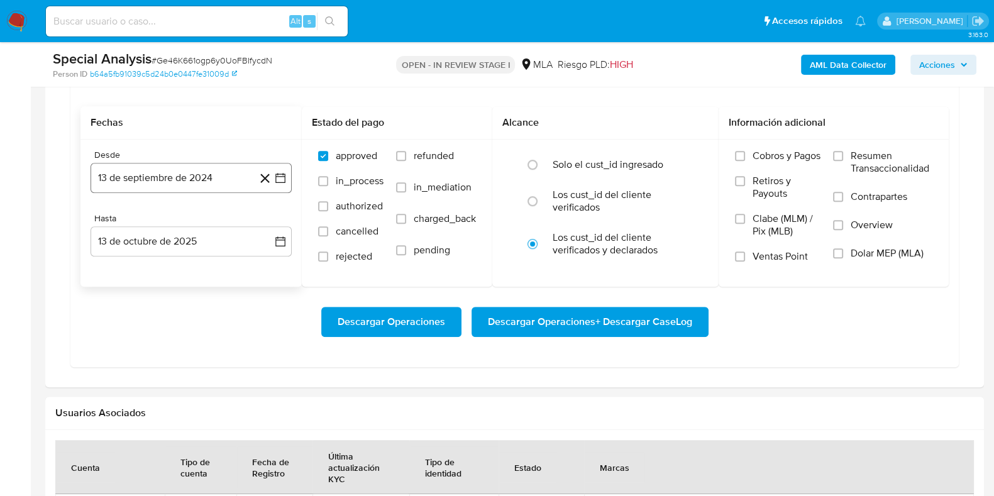
click at [193, 172] on button "13 de septiembre de 2024" at bounding box center [190, 178] width 201 height 30
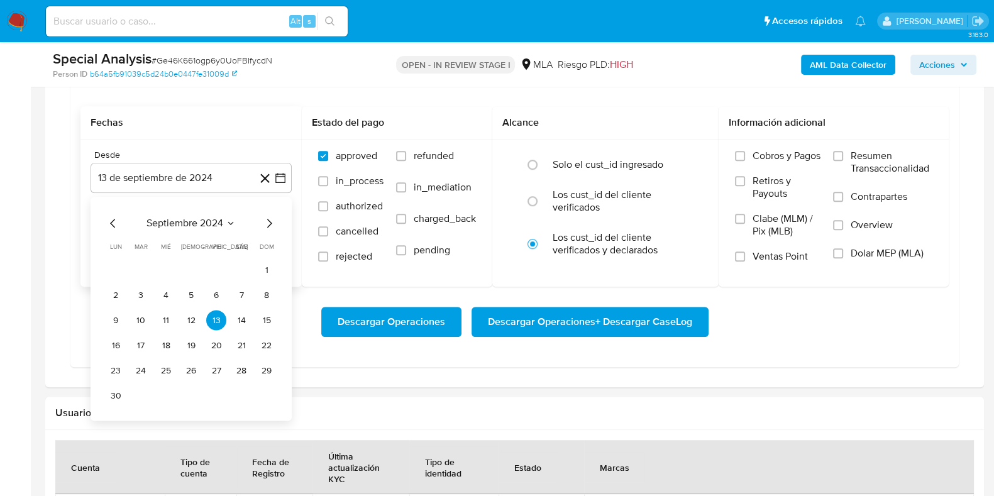
click at [197, 222] on span "septiembre 2024" at bounding box center [184, 223] width 77 height 13
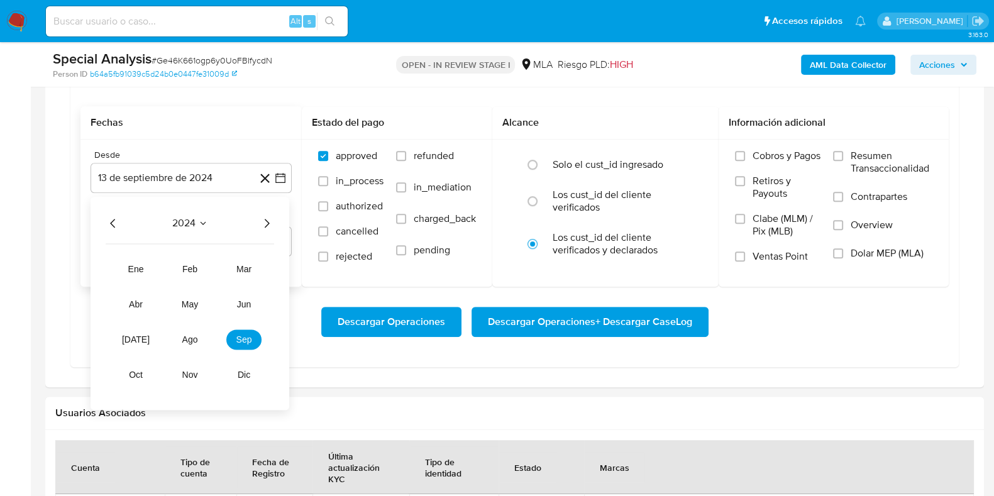
click at [271, 217] on icon "Año siguiente" at bounding box center [266, 223] width 15 height 15
click at [200, 298] on button "may" at bounding box center [189, 305] width 35 height 20
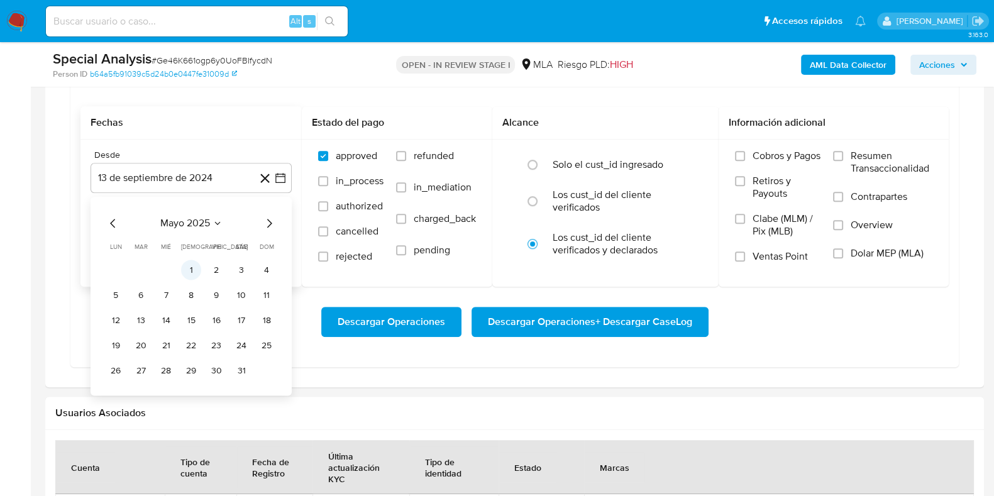
click at [194, 266] on button "1" at bounding box center [191, 270] width 20 height 20
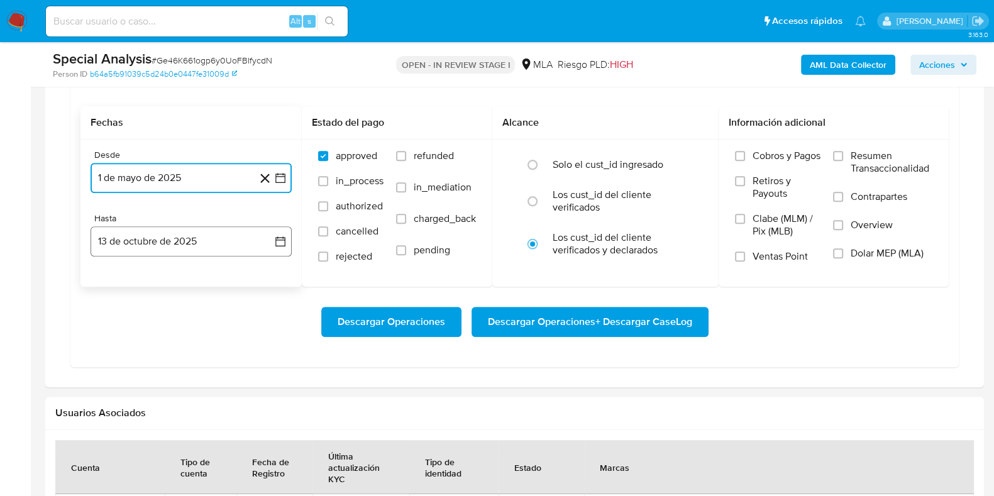
click at [166, 243] on button "13 de octubre de 2025" at bounding box center [190, 241] width 201 height 30
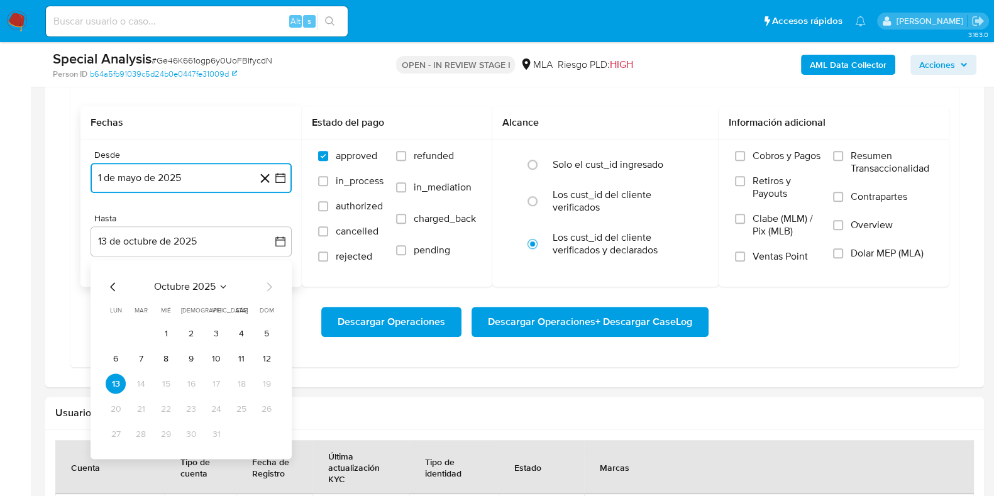
click at [115, 281] on icon "Mes anterior" at bounding box center [113, 287] width 15 height 15
click at [113, 284] on icon "Mes anterior" at bounding box center [113, 287] width 15 height 15
click at [269, 439] on button "31" at bounding box center [266, 434] width 20 height 20
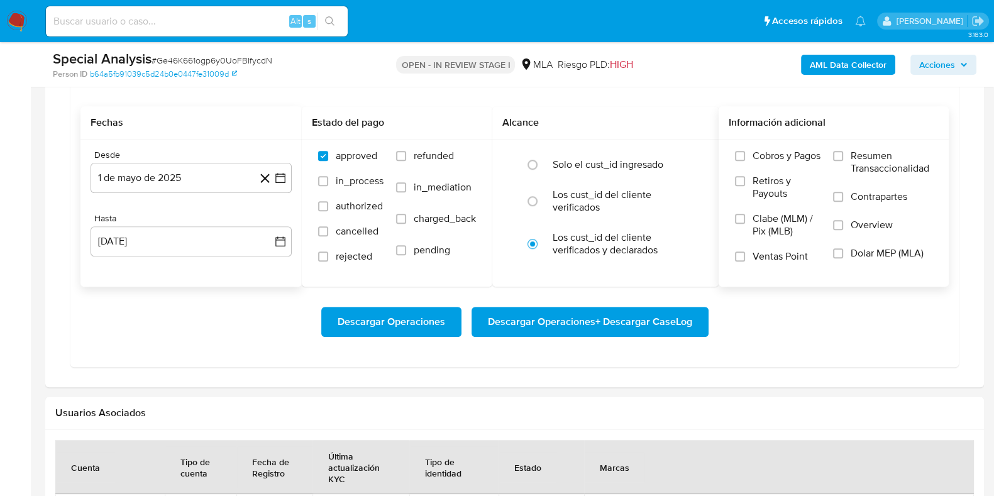
click at [866, 254] on span "Dolar MEP (MLA)" at bounding box center [886, 253] width 73 height 13
click at [843, 254] on input "Dolar MEP (MLA)" at bounding box center [838, 253] width 10 height 10
click at [553, 317] on span "Descargar Operaciones + Descargar CaseLog" at bounding box center [590, 322] width 204 height 28
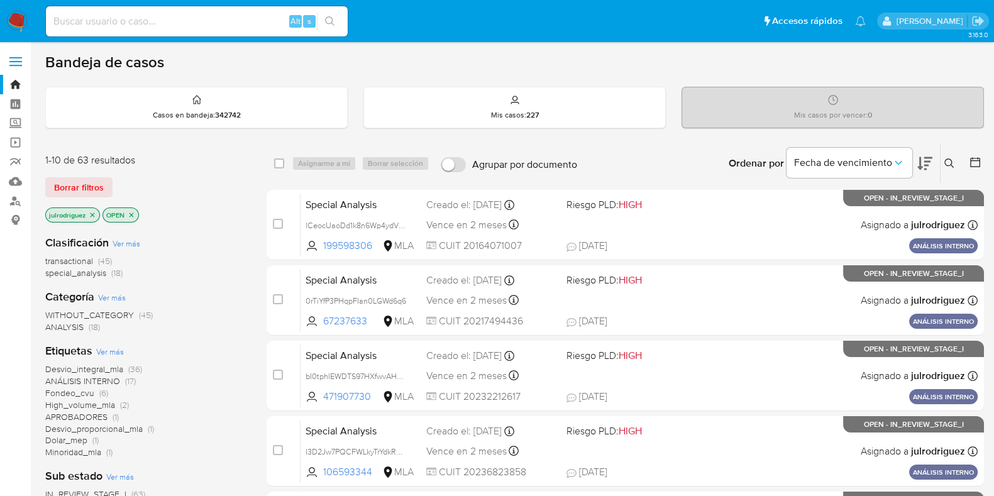
click at [198, 22] on input at bounding box center [197, 21] width 302 height 16
paste input "9JCuyUjIEfFV97hbSs2s7JsO"
type input "9JCuyUjIEfFV97hbSs2s7JsO"
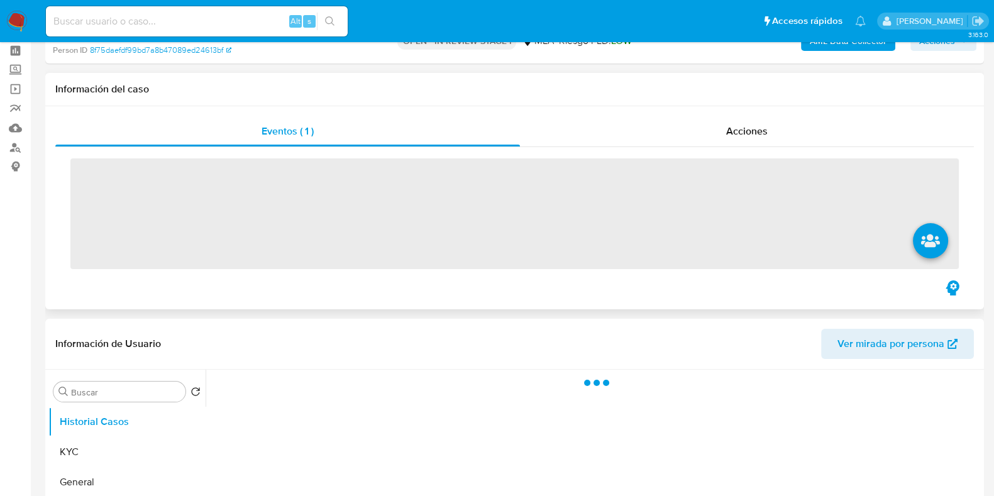
scroll to position [78, 0]
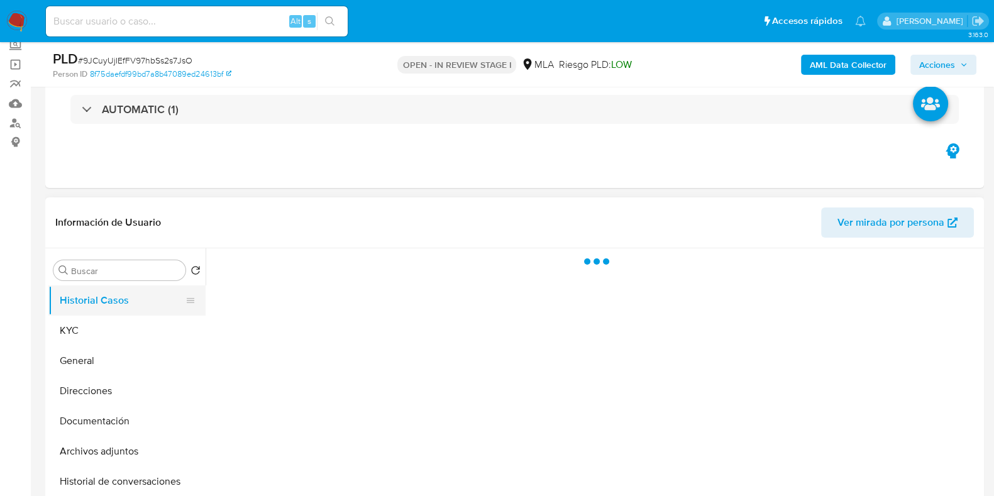
drag, startPoint x: 107, startPoint y: 327, endPoint x: 144, endPoint y: 312, distance: 39.4
click at [107, 328] on button "KYC" at bounding box center [126, 330] width 157 height 30
select select "10"
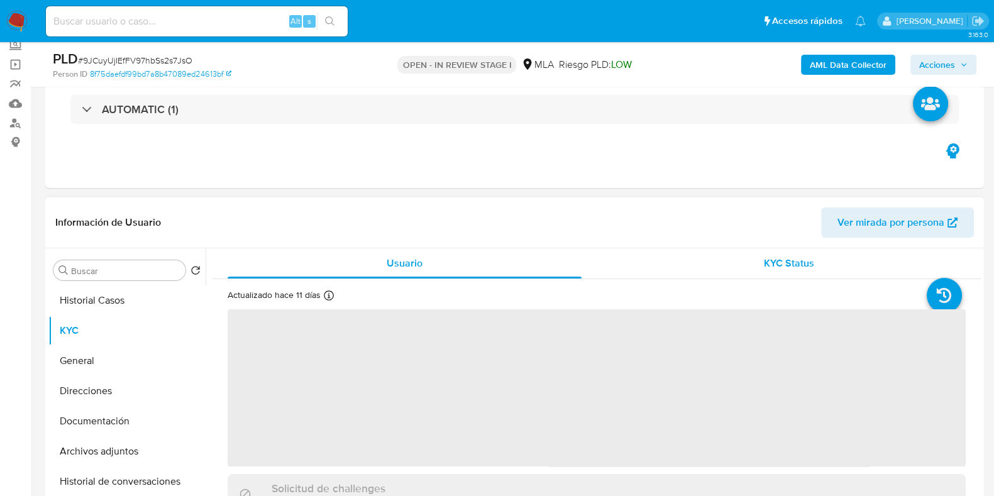
scroll to position [236, 0]
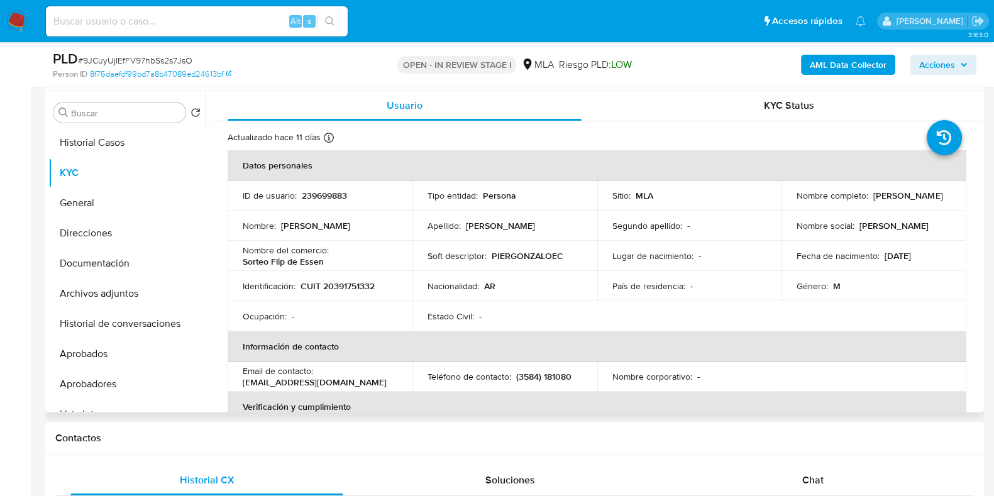
drag, startPoint x: 804, startPoint y: 204, endPoint x: 900, endPoint y: 203, distance: 95.5
click at [900, 201] on div "Nombre completo : Pier Gonzalo Eccher" at bounding box center [873, 195] width 155 height 11
copy p "Pier Gonzalo Eccher"
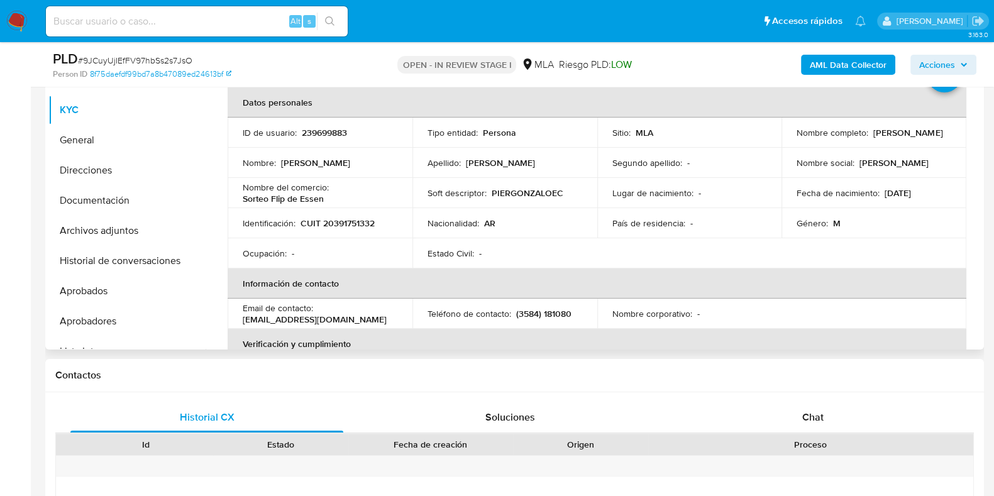
scroll to position [163, 0]
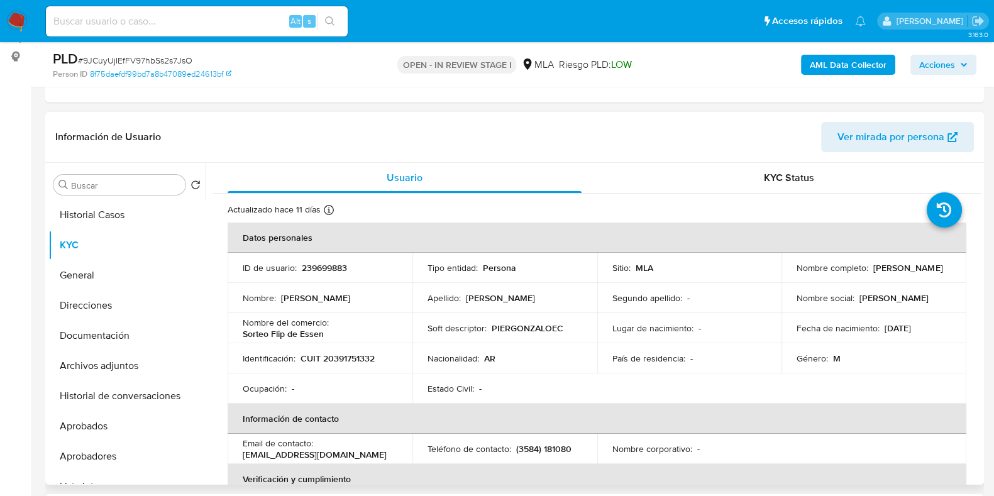
click at [323, 255] on td "ID de usuario : 239699883" at bounding box center [320, 268] width 185 height 30
click at [324, 266] on p "239699883" at bounding box center [324, 267] width 45 height 11
copy p "239699883"
click at [187, 57] on span "# 9JCuyUjIEfFV97hbSs2s7JsO" at bounding box center [135, 60] width 114 height 13
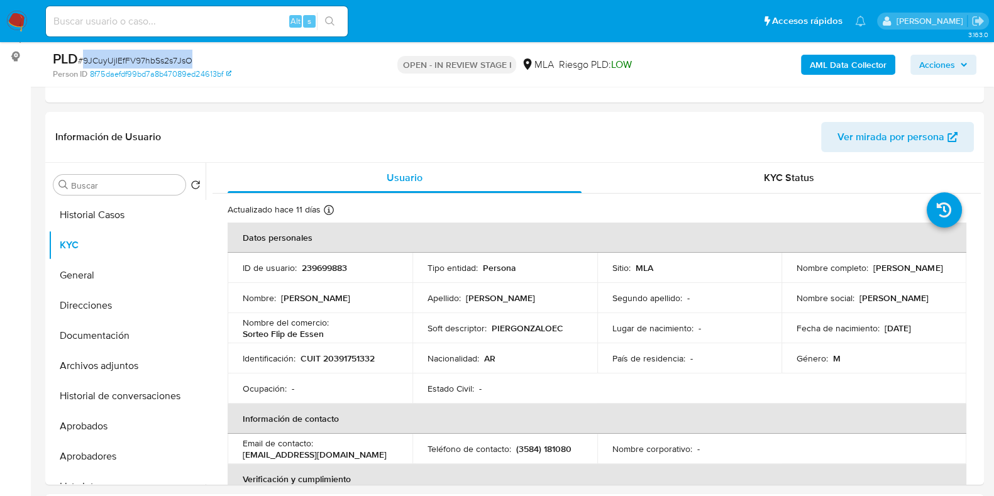
click at [187, 57] on span "# 9JCuyUjIEfFV97hbSs2s7JsO" at bounding box center [135, 60] width 114 height 13
copy span "9JCuyUjIEfFV97hbSs2s7JsO"
click at [345, 363] on p "CUIT 20391751332" at bounding box center [337, 358] width 74 height 11
copy p "20391751332"
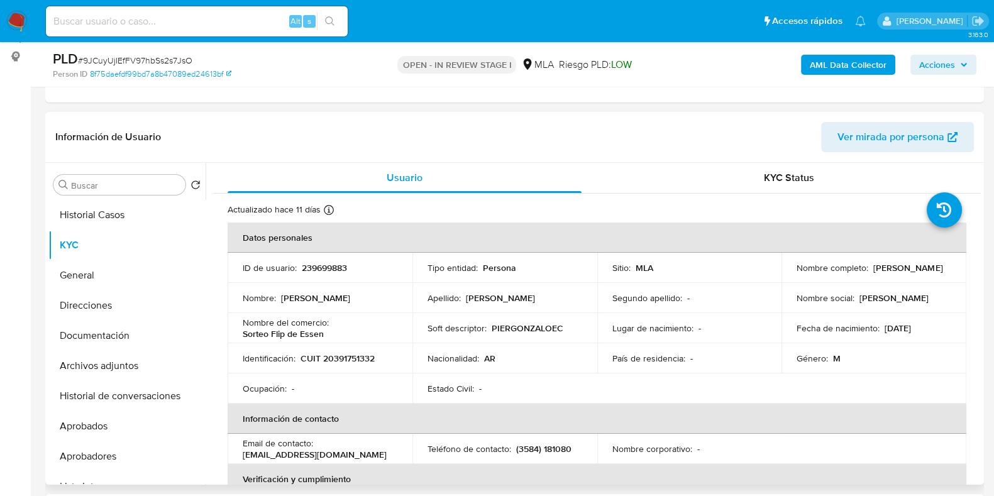
click at [322, 266] on p "239699883" at bounding box center [324, 267] width 45 height 11
copy p "239699883"
click at [106, 317] on button "Direcciones" at bounding box center [126, 305] width 157 height 30
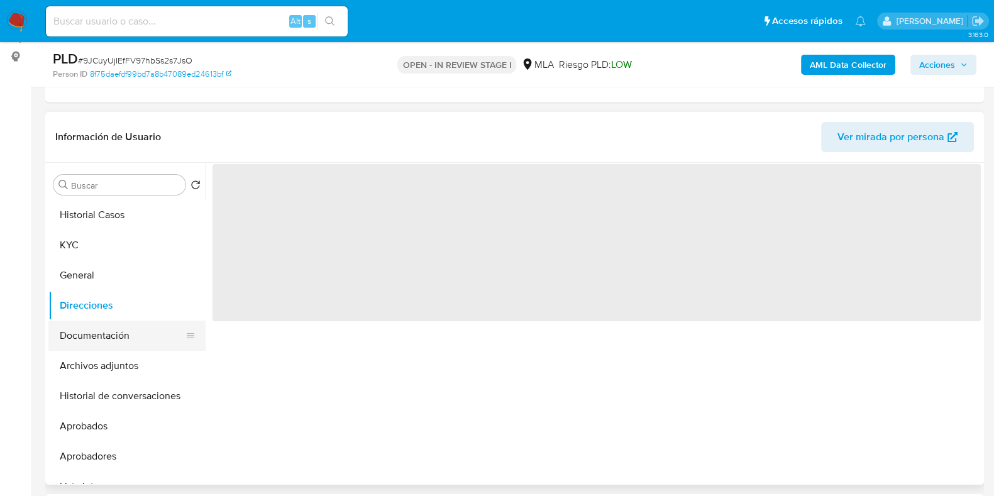
click at [127, 331] on button "Documentación" at bounding box center [121, 336] width 147 height 30
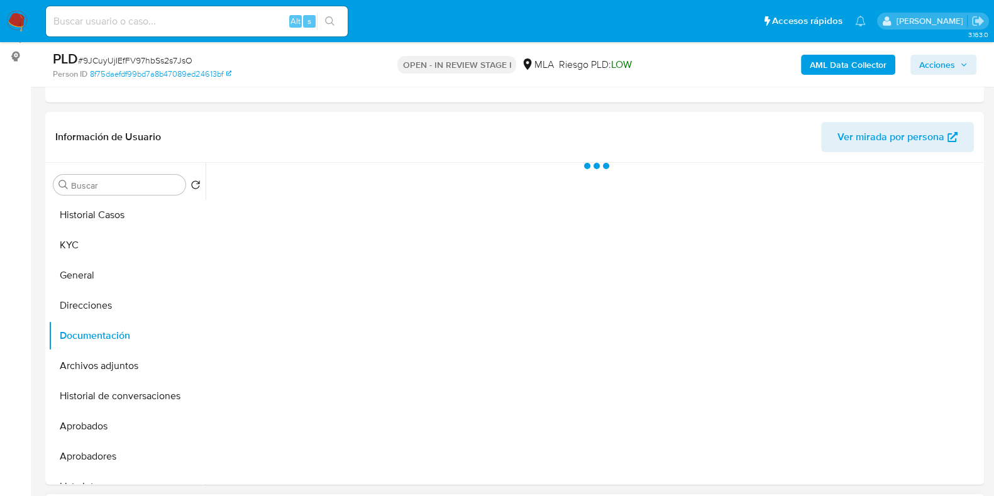
scroll to position [478, 0]
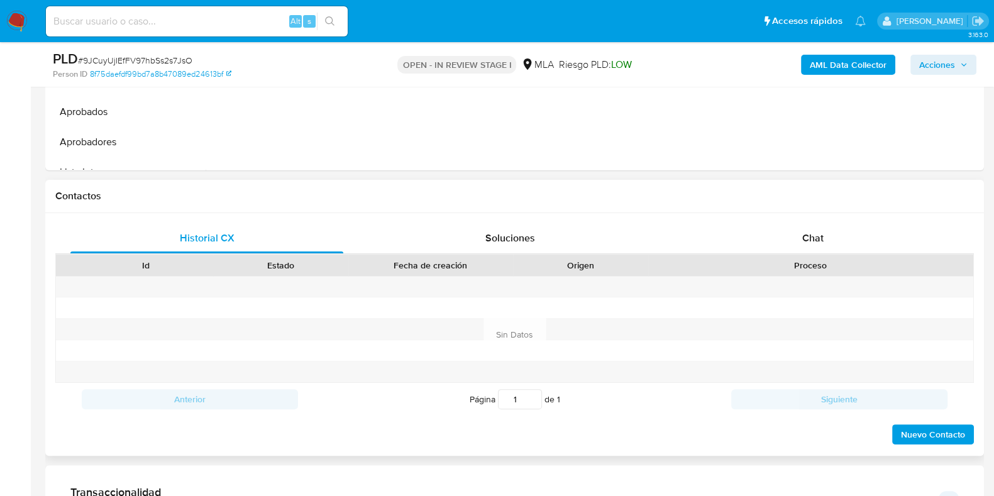
click at [804, 255] on div "Proceso" at bounding box center [810, 265] width 325 height 21
click at [810, 238] on span "Chat" at bounding box center [812, 238] width 21 height 14
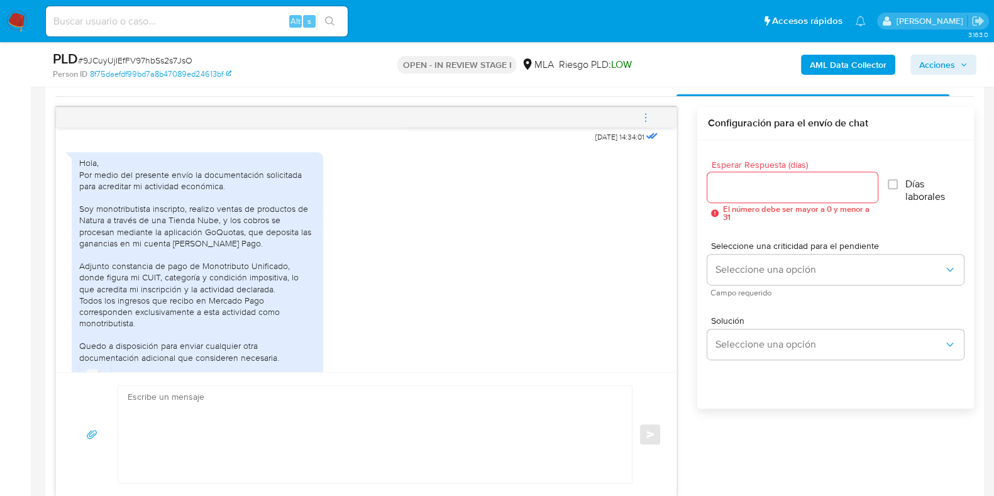
scroll to position [754, 0]
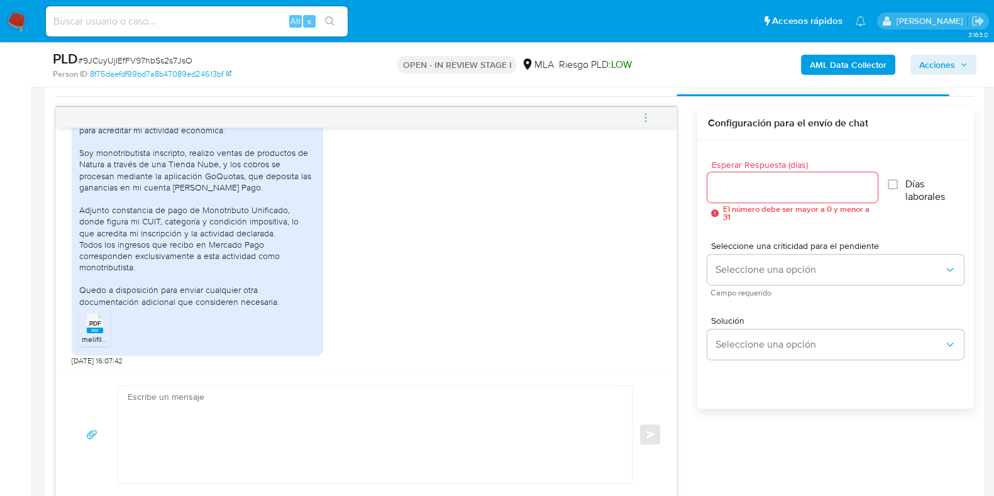
click at [100, 328] on rect at bounding box center [95, 330] width 16 height 6
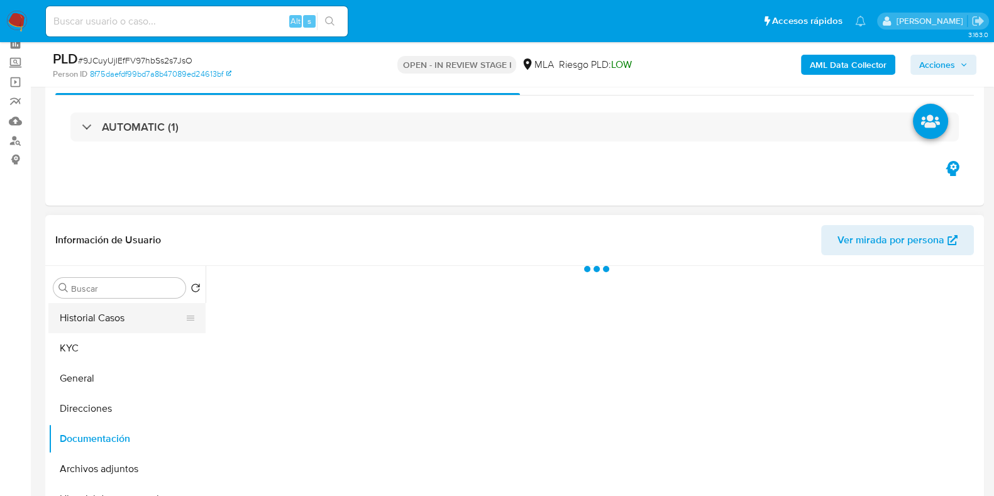
scroll to position [85, 0]
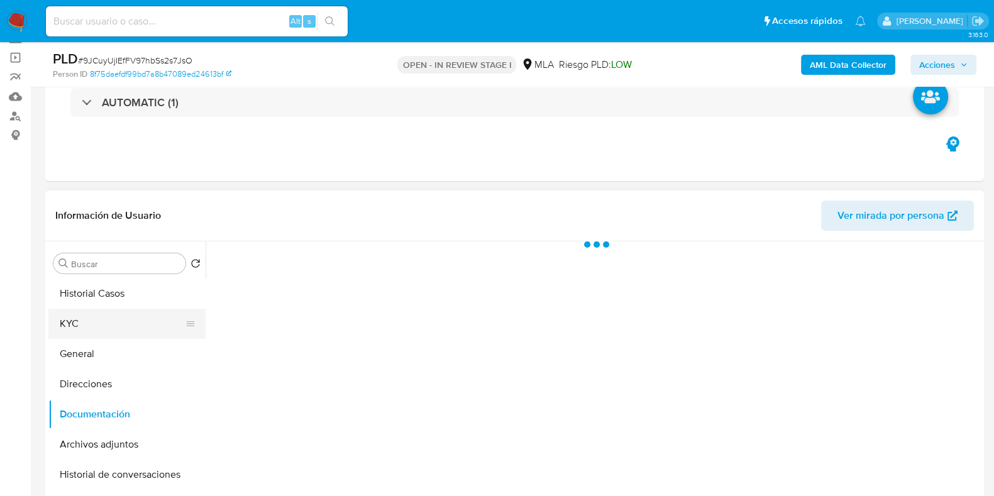
click at [94, 330] on button "KYC" at bounding box center [121, 324] width 147 height 30
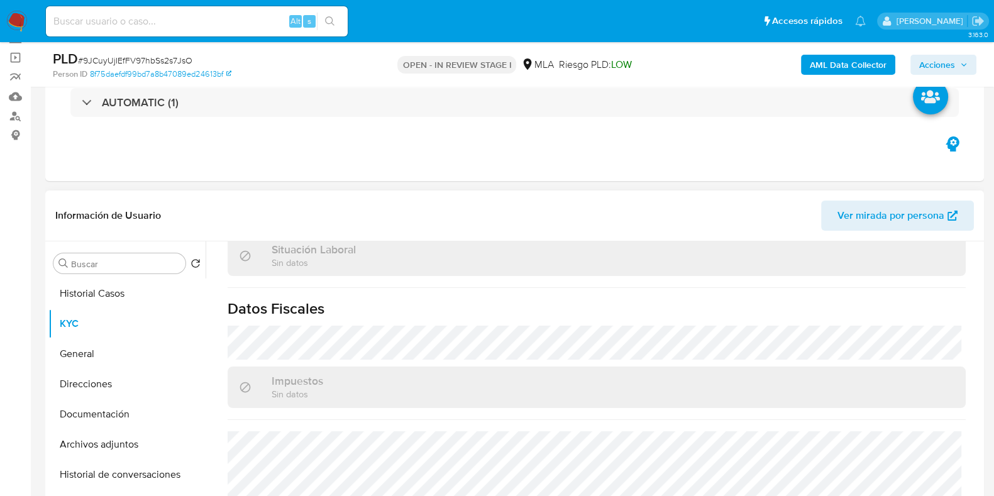
scroll to position [661, 0]
click at [105, 382] on button "Direcciones" at bounding box center [121, 384] width 147 height 30
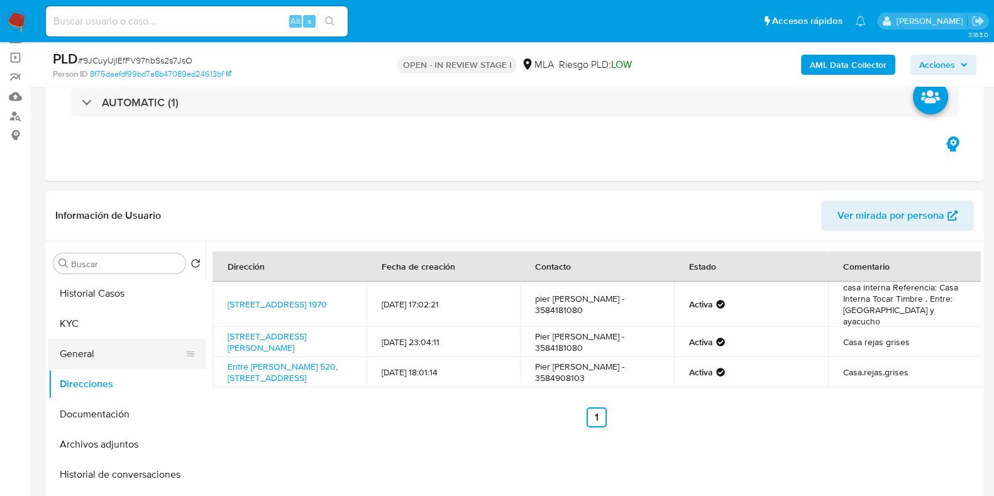
drag, startPoint x: 82, startPoint y: 317, endPoint x: 171, endPoint y: 339, distance: 91.8
click at [82, 317] on button "KYC" at bounding box center [126, 324] width 157 height 30
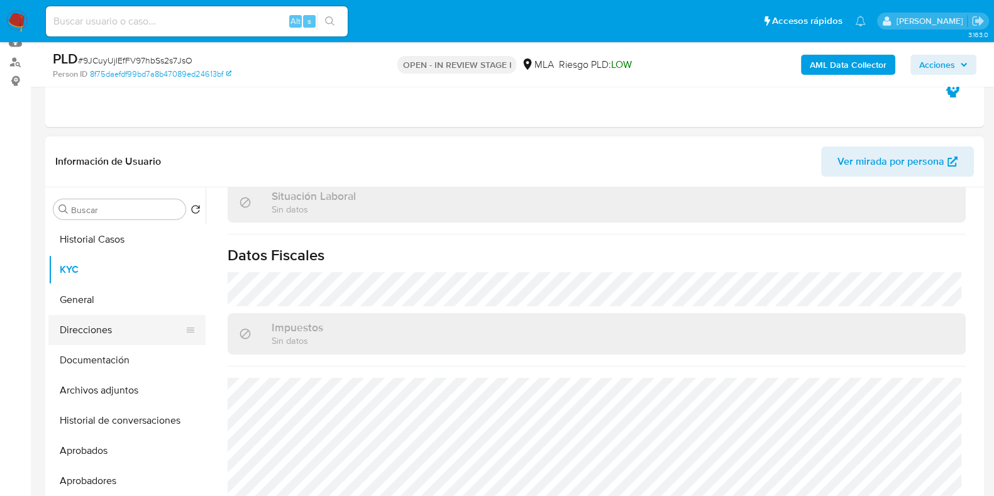
scroll to position [163, 0]
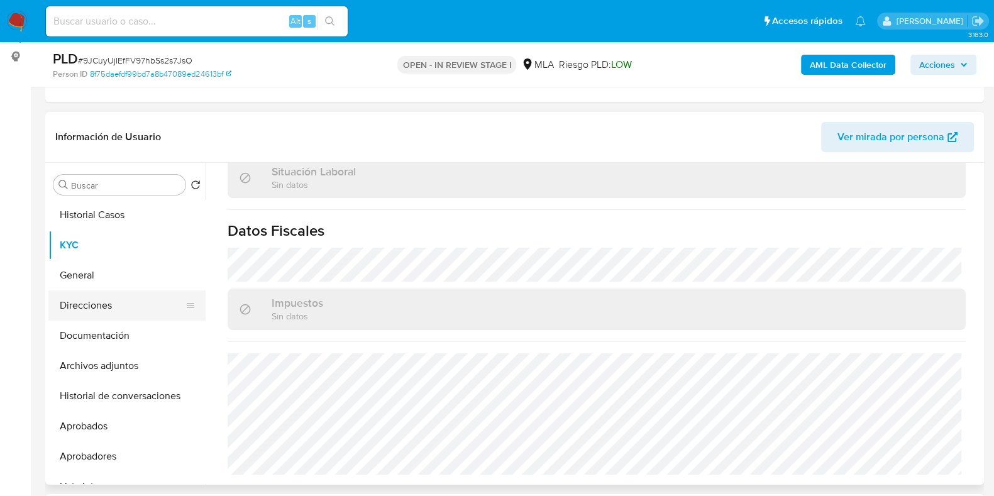
click at [118, 311] on button "Direcciones" at bounding box center [121, 305] width 147 height 30
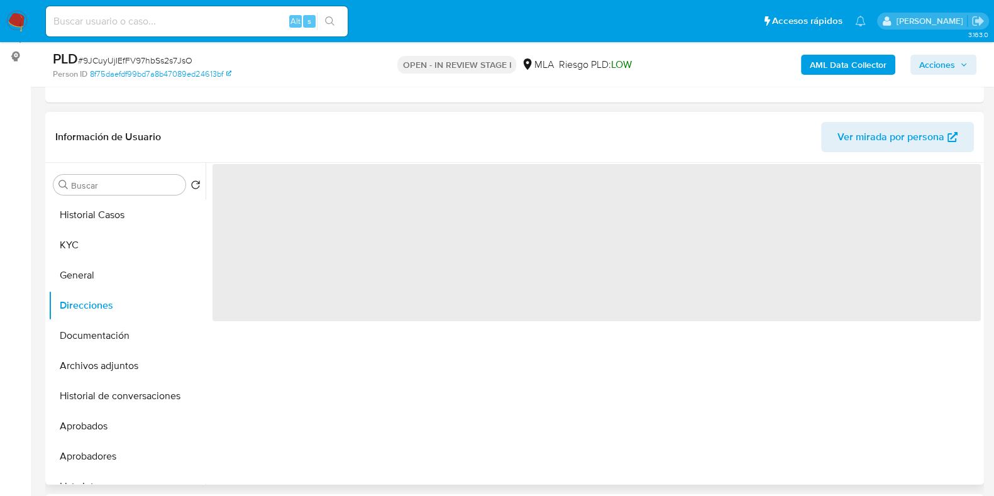
scroll to position [0, 0]
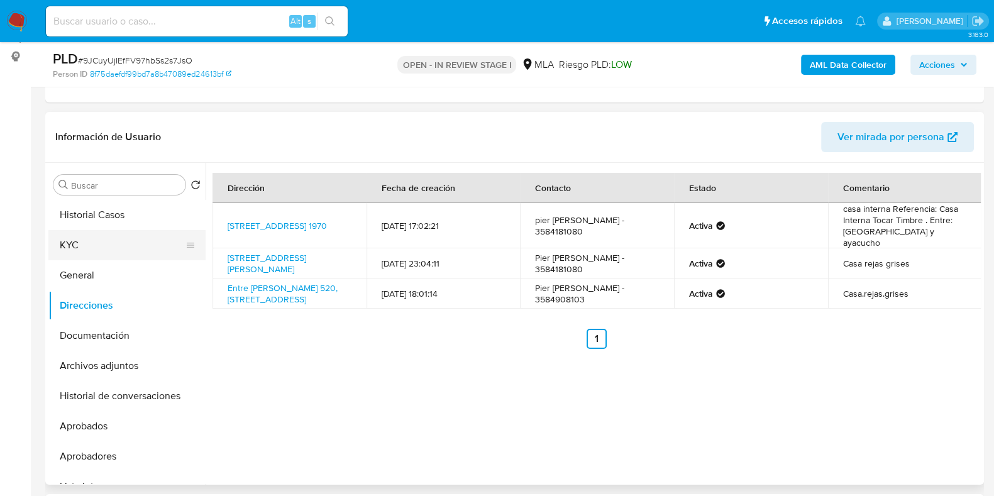
drag, startPoint x: 118, startPoint y: 245, endPoint x: 182, endPoint y: 252, distance: 64.5
click at [118, 245] on button "KYC" at bounding box center [121, 245] width 147 height 30
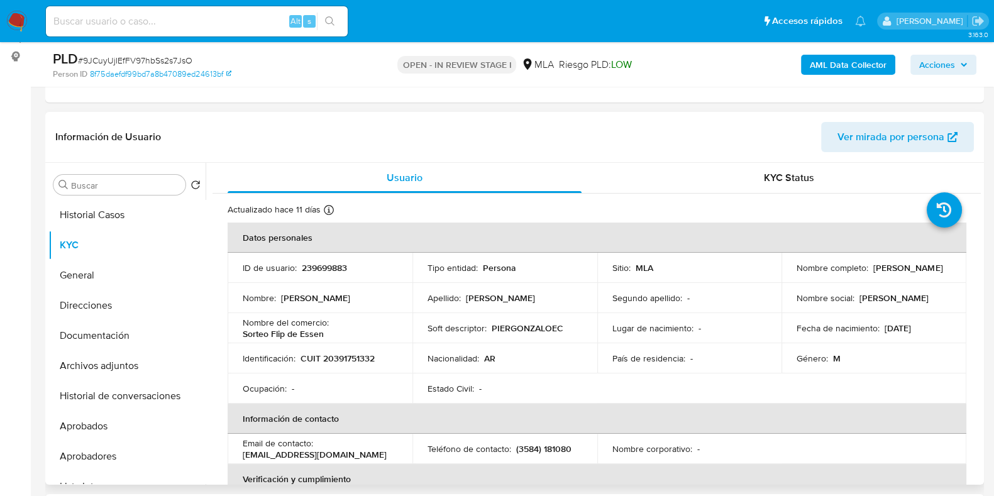
click at [340, 356] on p "CUIT 20391751332" at bounding box center [337, 358] width 74 height 11
copy p "20391751332"
click at [346, 358] on p "CUIT 20391751332" at bounding box center [337, 358] width 74 height 11
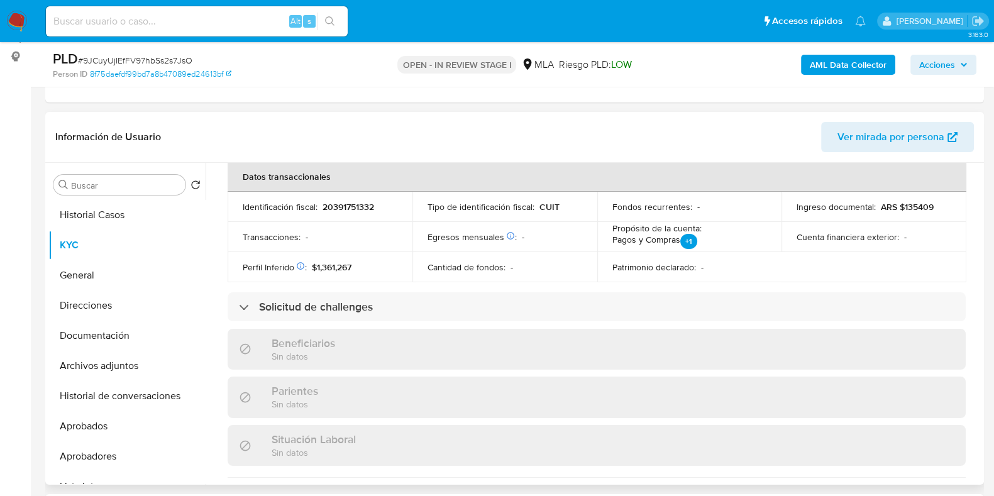
scroll to position [661, 0]
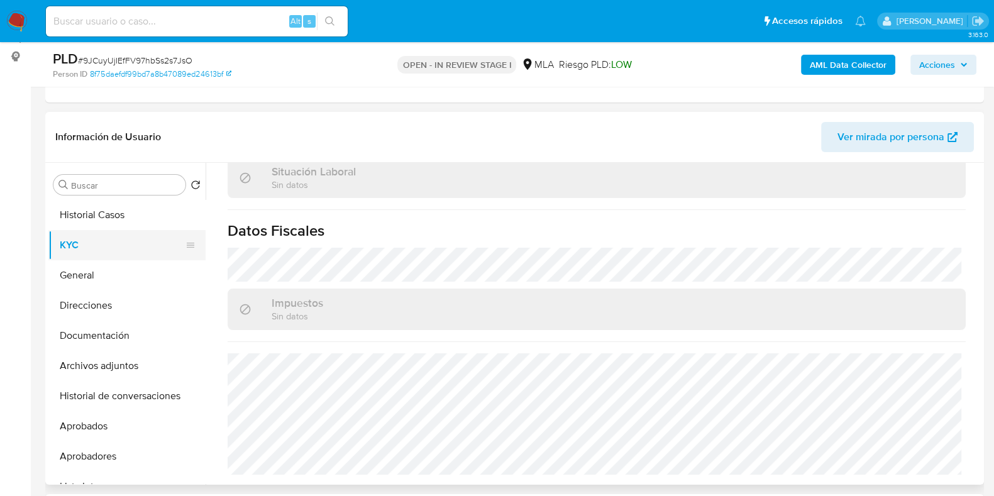
click at [117, 296] on button "Direcciones" at bounding box center [126, 305] width 157 height 30
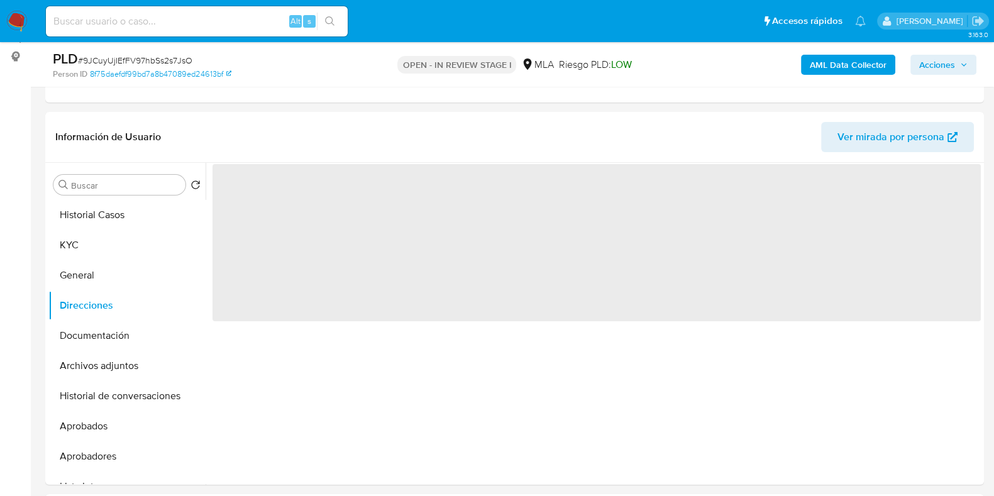
scroll to position [0, 0]
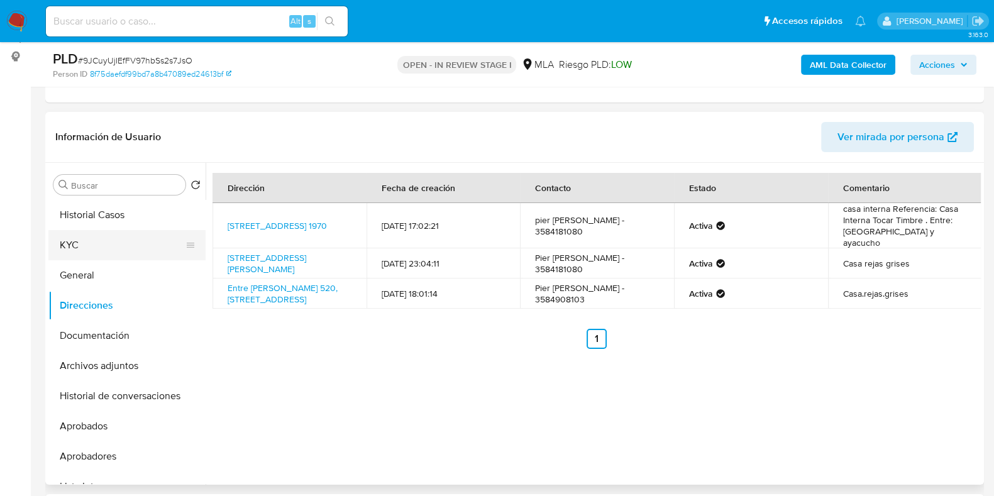
click at [116, 245] on button "KYC" at bounding box center [121, 245] width 147 height 30
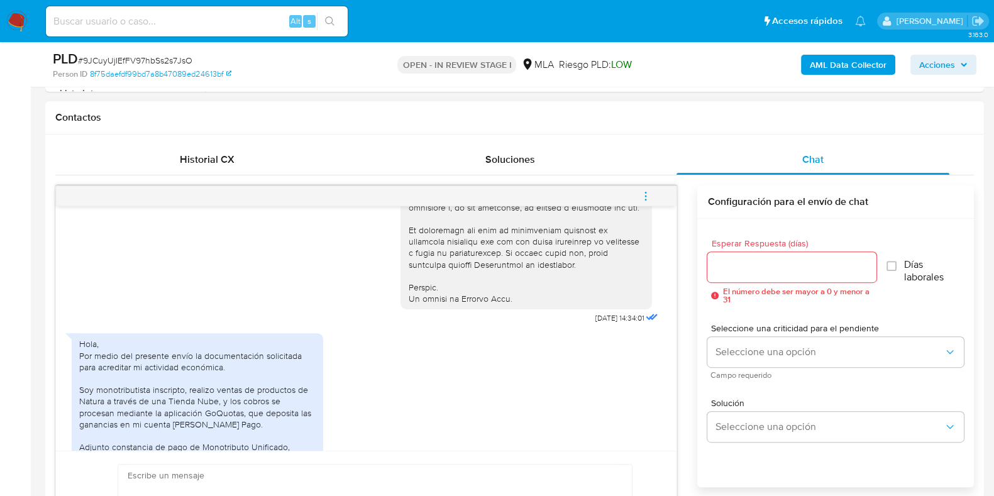
scroll to position [628, 0]
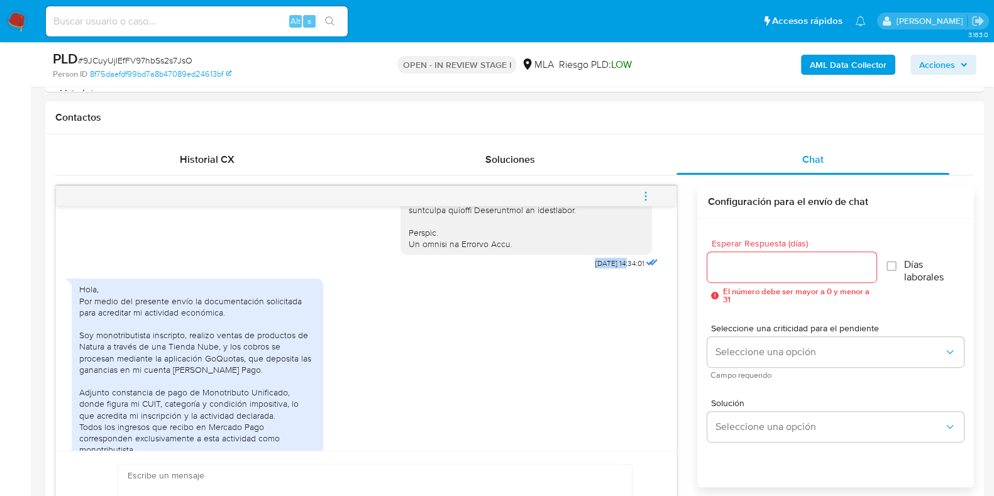
drag, startPoint x: 561, startPoint y: 283, endPoint x: 605, endPoint y: 284, distance: 44.0
drag, startPoint x: 0, startPoint y: 329, endPoint x: 16, endPoint y: 328, distance: 15.8
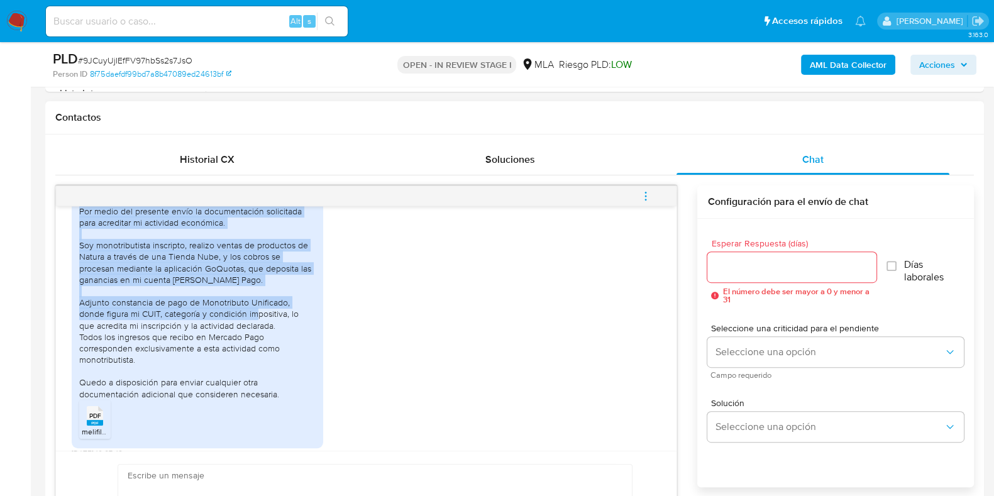
scroll to position [754, 0]
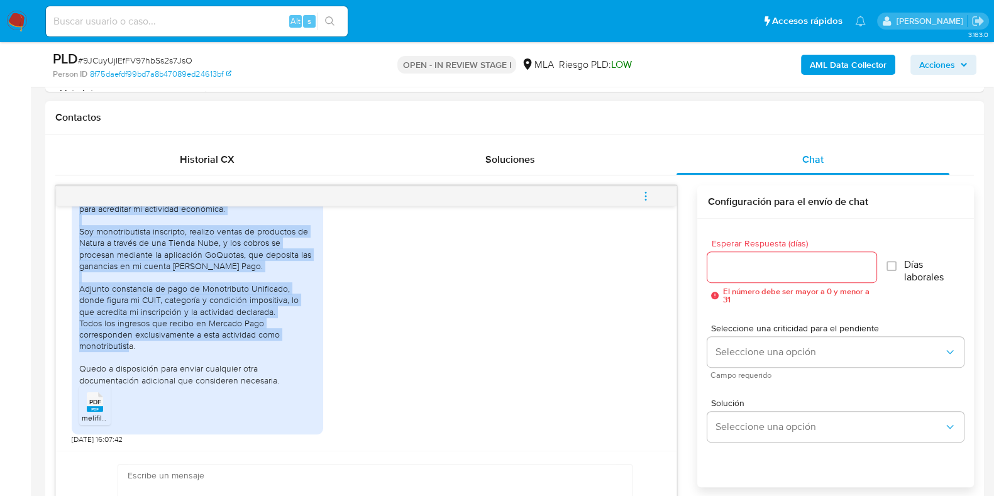
drag, startPoint x: 80, startPoint y: 275, endPoint x: 258, endPoint y: 354, distance: 193.9
click at [258, 354] on div "Hola, Por medio del presente envío la documentación solicitada para acreditar m…" at bounding box center [197, 283] width 236 height 206
copy div "Por medio del presente envío la documentación solicitada para acreditar mi acti…"
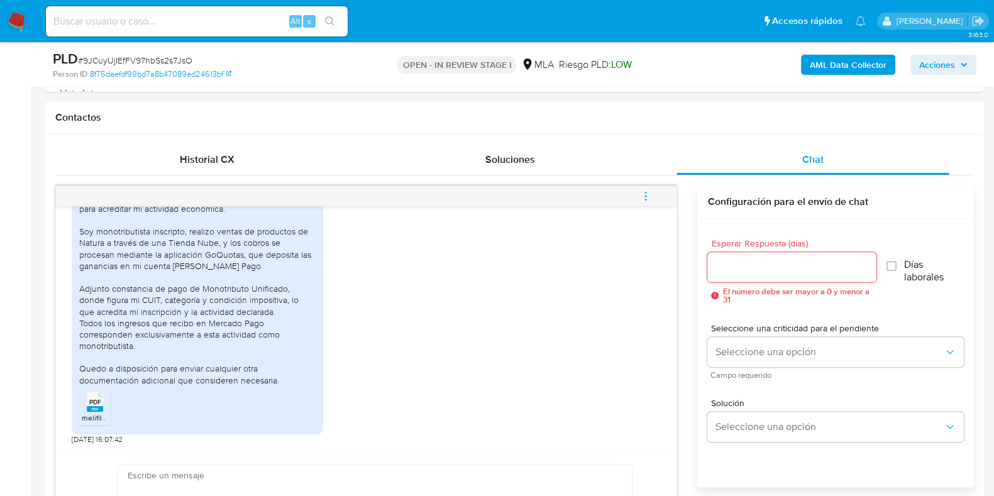
click at [757, 256] on div at bounding box center [791, 267] width 168 height 30
click at [759, 259] on input "Esperar Respuesta (días)" at bounding box center [791, 267] width 168 height 16
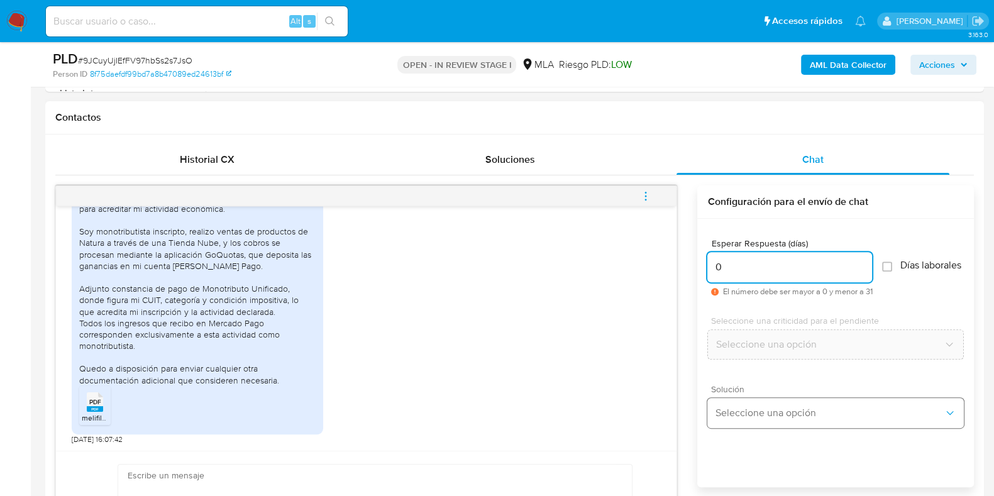
type input "0"
click at [750, 426] on button "Seleccione una opción" at bounding box center [835, 413] width 256 height 30
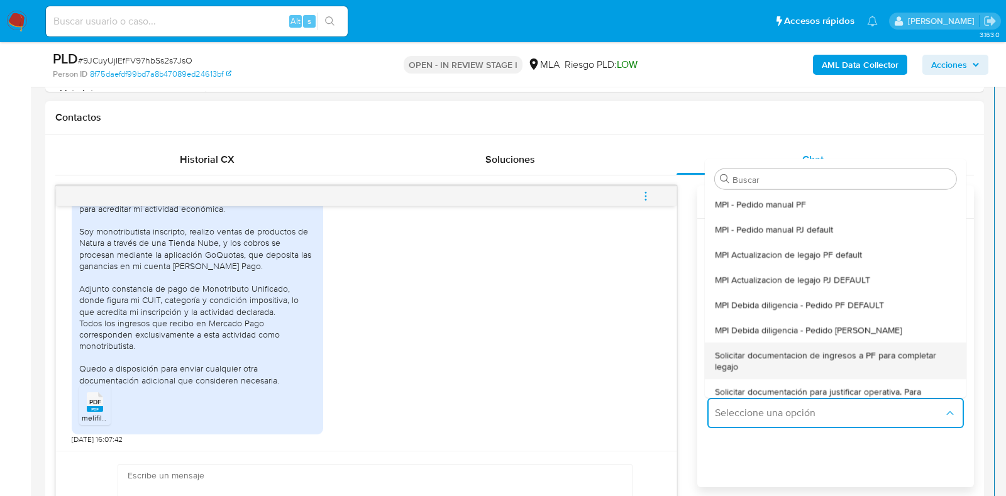
click at [783, 371] on span "Solicitar documentacion de ingresos a PF para completar legajo" at bounding box center [835, 360] width 241 height 23
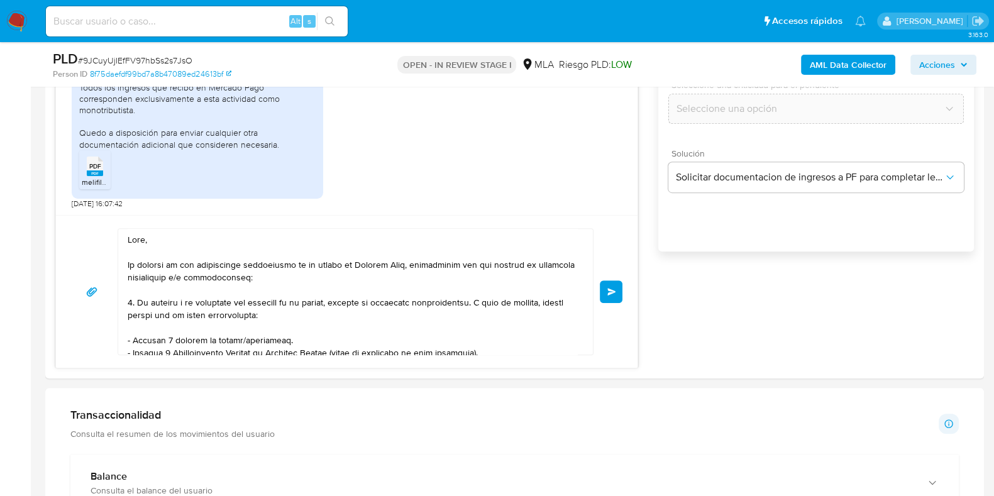
scroll to position [260, 0]
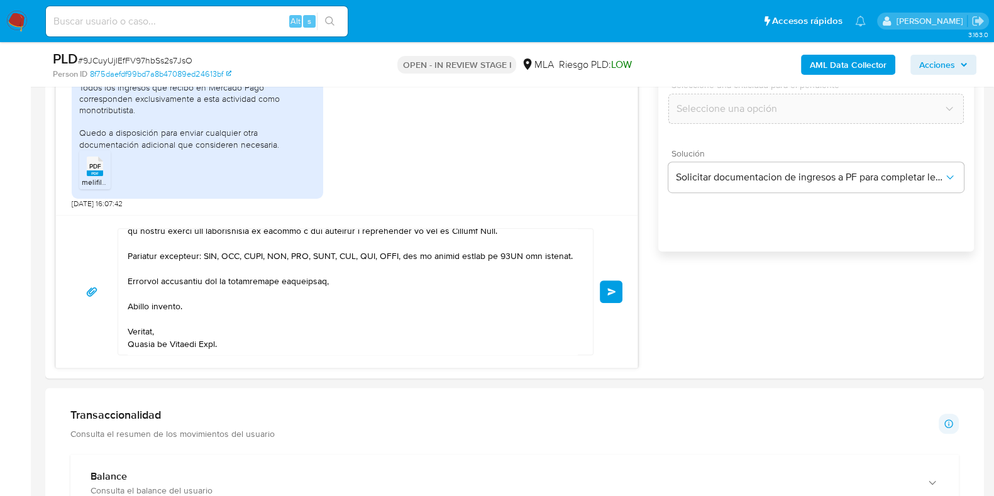
drag, startPoint x: 400, startPoint y: 469, endPoint x: 510, endPoint y: 532, distance: 127.5
click at [510, 495] on html "Pausado Ver notificaciones Alt s Accesos rápidos Presiona las siguientes teclas…" at bounding box center [497, 465] width 994 height 2514
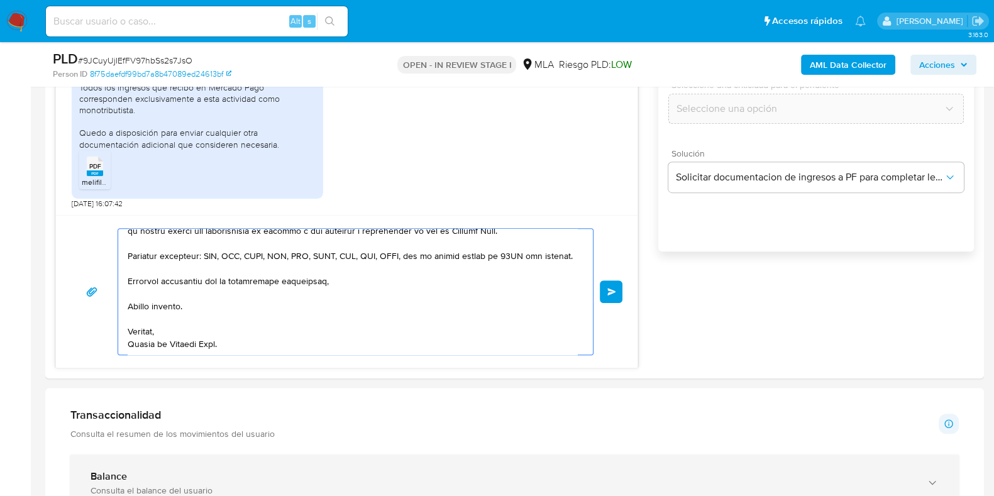
scroll to position [936, 0]
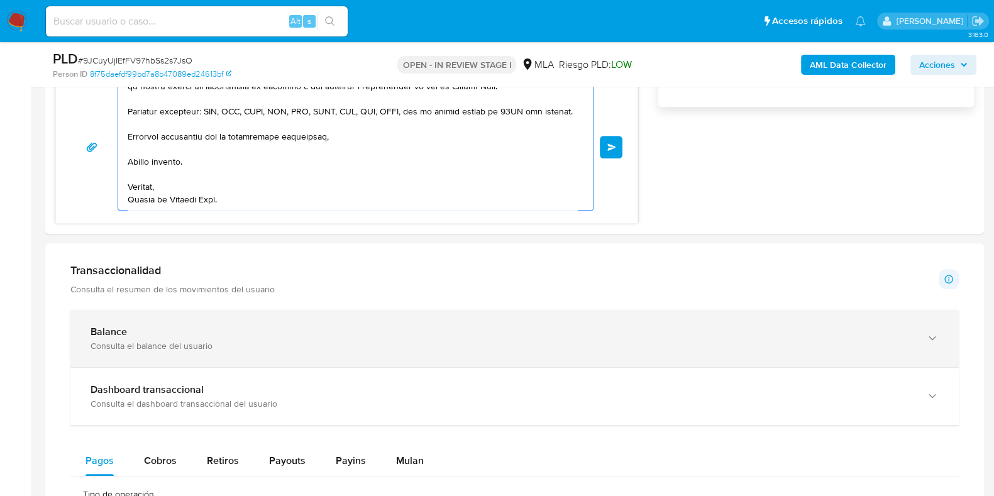
type textarea "Hola, En función de las operaciones registradas en tu cuenta de Mercado Pago, n…"
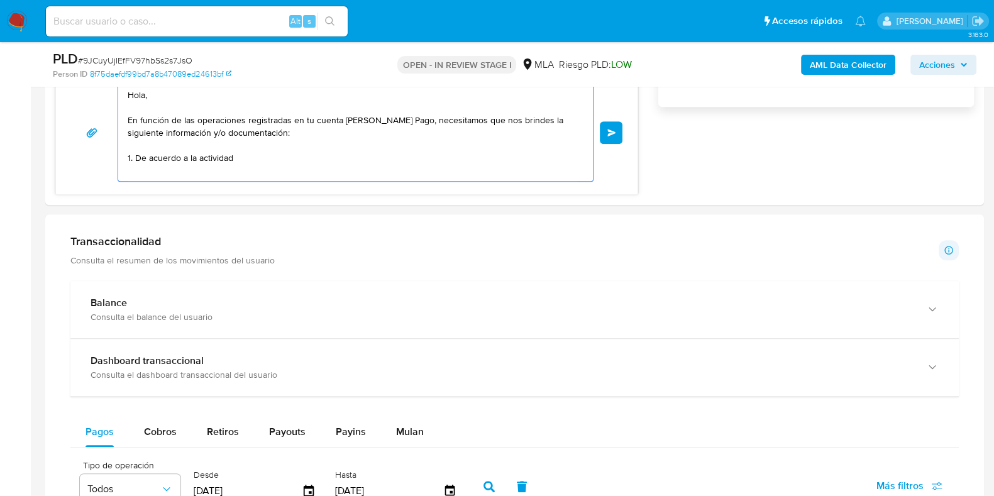
scroll to position [858, 0]
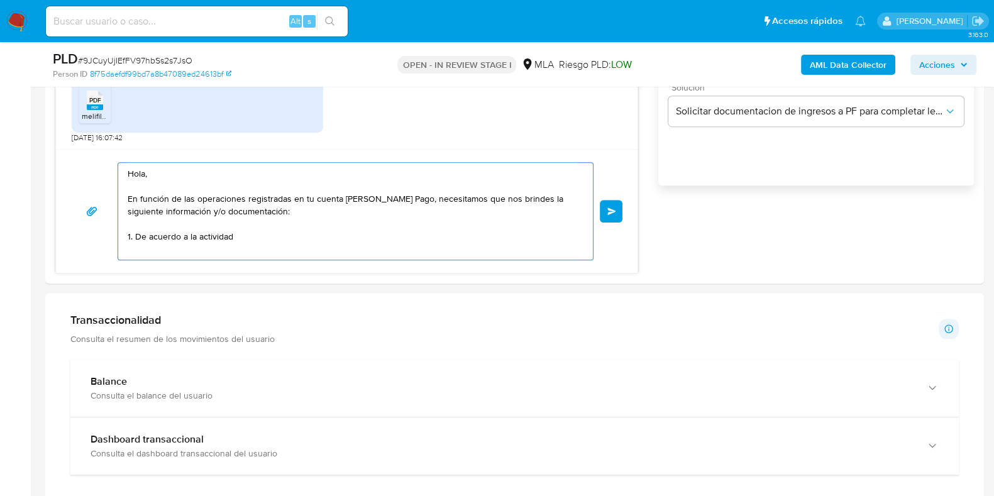
drag, startPoint x: 250, startPoint y: 229, endPoint x: 1, endPoint y: 116, distance: 273.6
click at [5, 116] on section "Bandeja Tablero Screening Búsqueda en Listas Watchlist Herramientas Operaciones…" at bounding box center [497, 384] width 994 height 2485
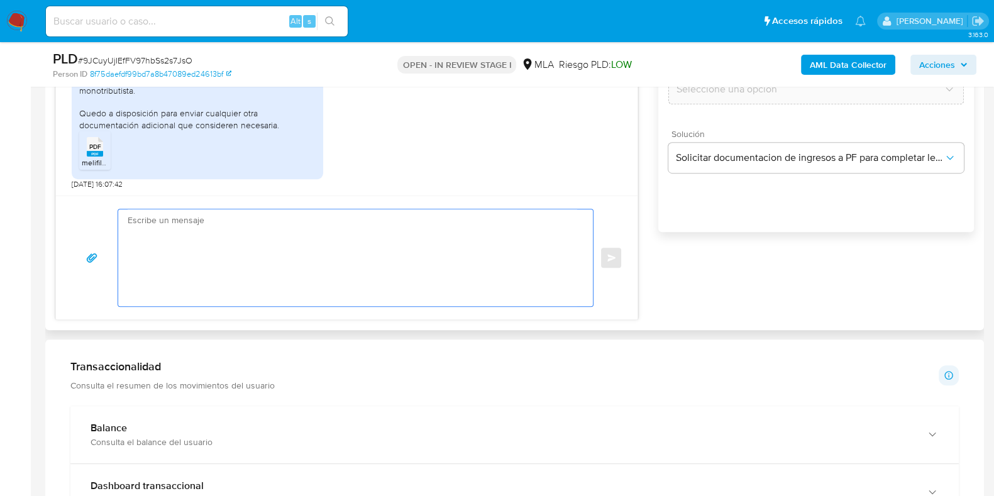
scroll to position [779, 0]
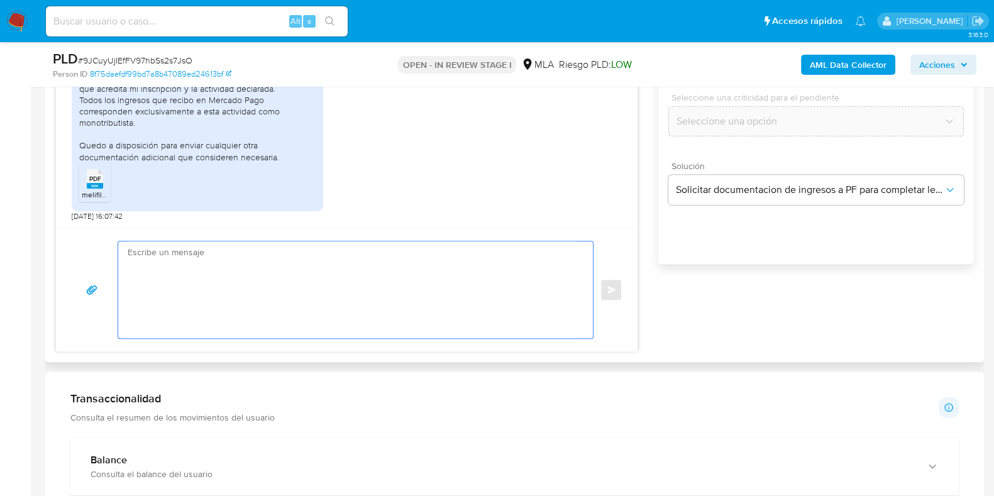
paste textarea "Buenas tardes, ¡Muchas gracias por tu respuesta! Confirmamos la recepción de la…"
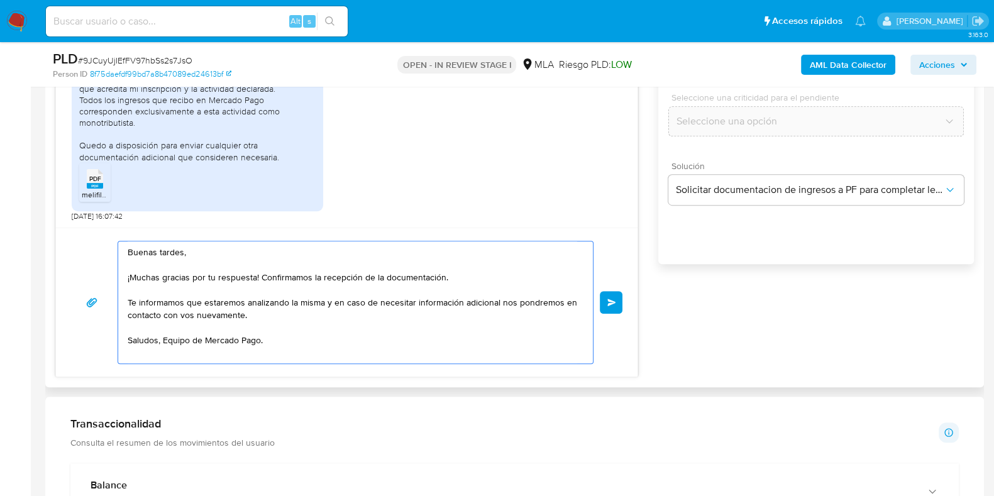
click at [260, 277] on textarea "Buenas tardes, ¡Muchas gracias por tu respuesta! Confirmamos la recepción de la…" at bounding box center [352, 302] width 449 height 122
click at [449, 316] on textarea "Buenas tardes, ¡Muchas gracias por tu respuesta! Confirmamos la recepción de la…" at bounding box center [352, 302] width 449 height 122
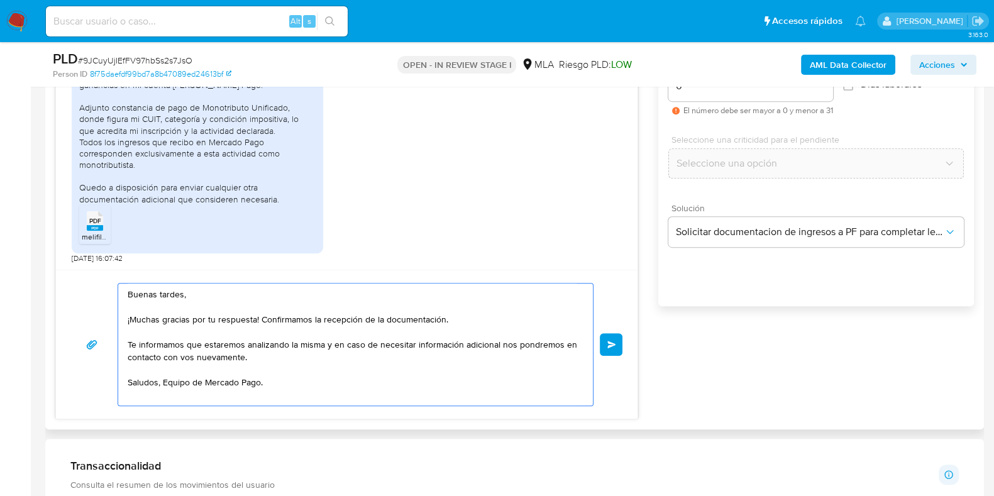
scroll to position [701, 0]
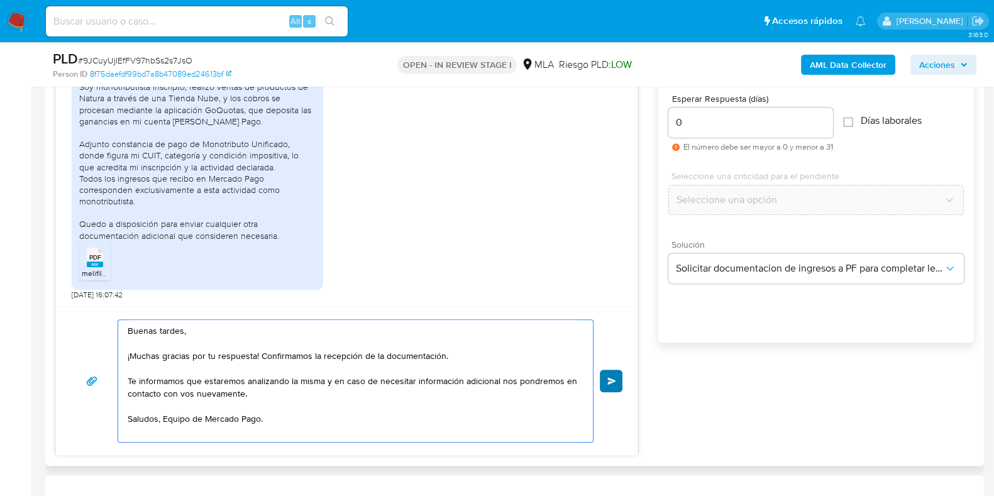
type textarea "Buenas tardes, ¡Muchas gracias por tu respuesta! Confirmamos la recepción de la…"
click at [603, 373] on button "Enviar" at bounding box center [611, 381] width 23 height 23
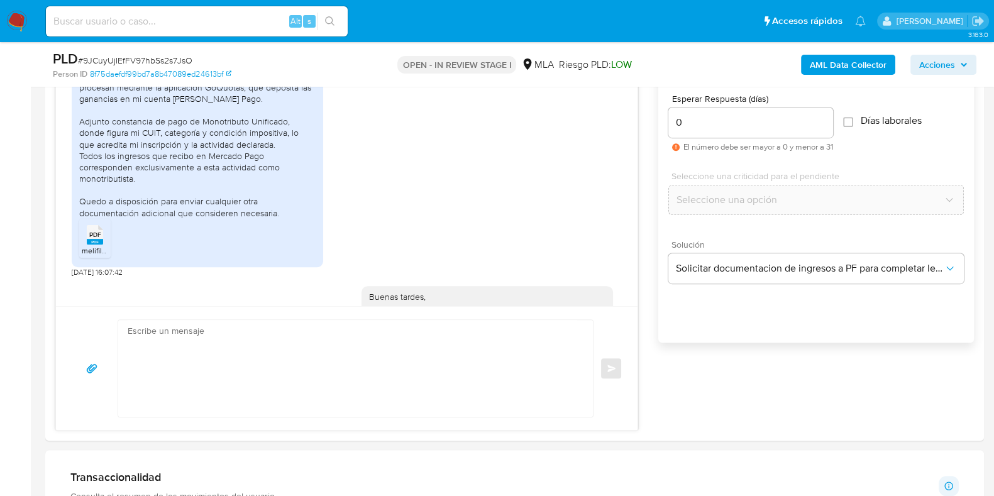
click at [175, 64] on span "# 9JCuyUjIEfFV97hbSs2s7JsO" at bounding box center [135, 60] width 114 height 13
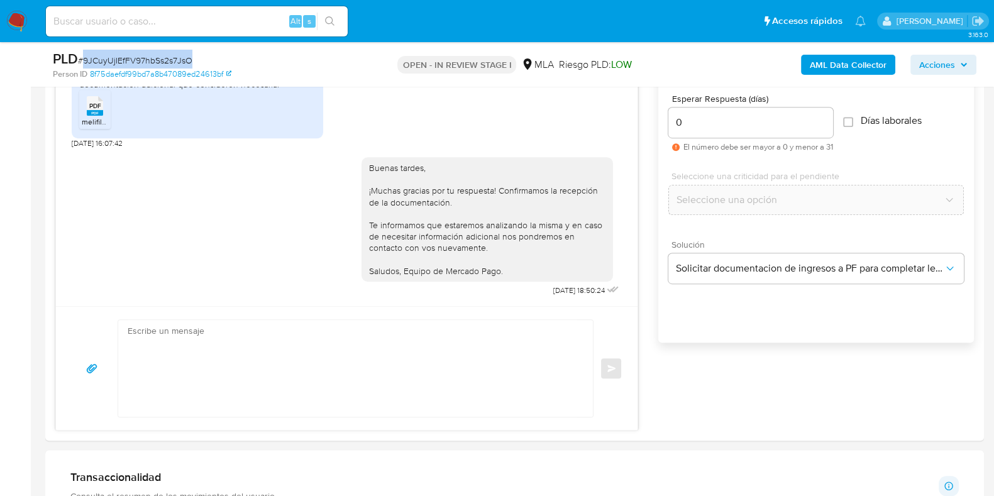
click at [175, 64] on span "# 9JCuyUjIEfFV97hbSs2s7JsO" at bounding box center [135, 60] width 114 height 13
copy span "9JCuyUjIEfFV97hbSs2s7JsO"
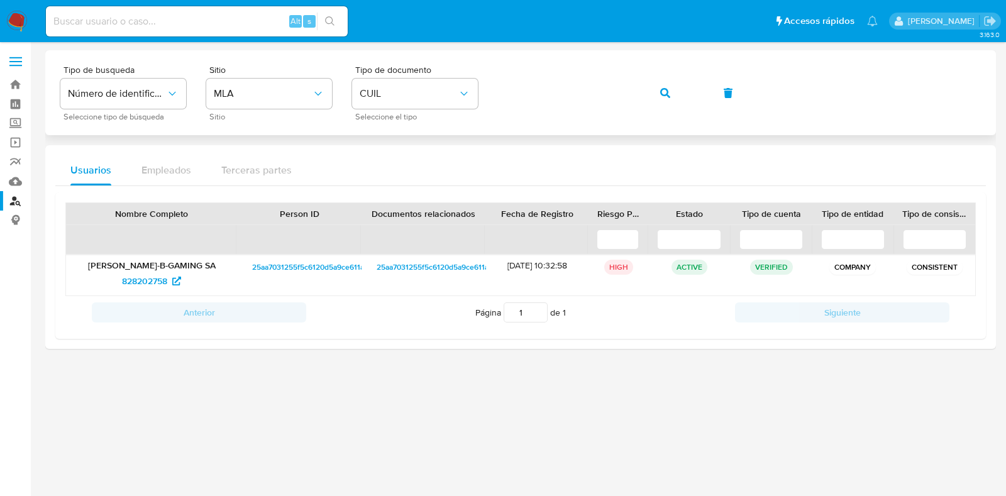
click at [667, 86] on span "button" at bounding box center [665, 93] width 10 height 28
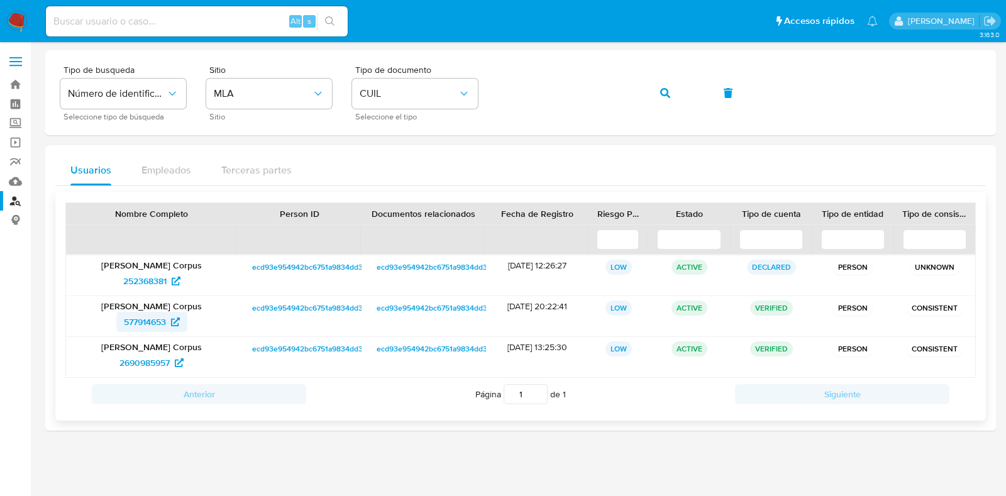
click at [141, 315] on span "577914653" at bounding box center [145, 322] width 42 height 20
click at [656, 90] on button "button" at bounding box center [665, 93] width 43 height 30
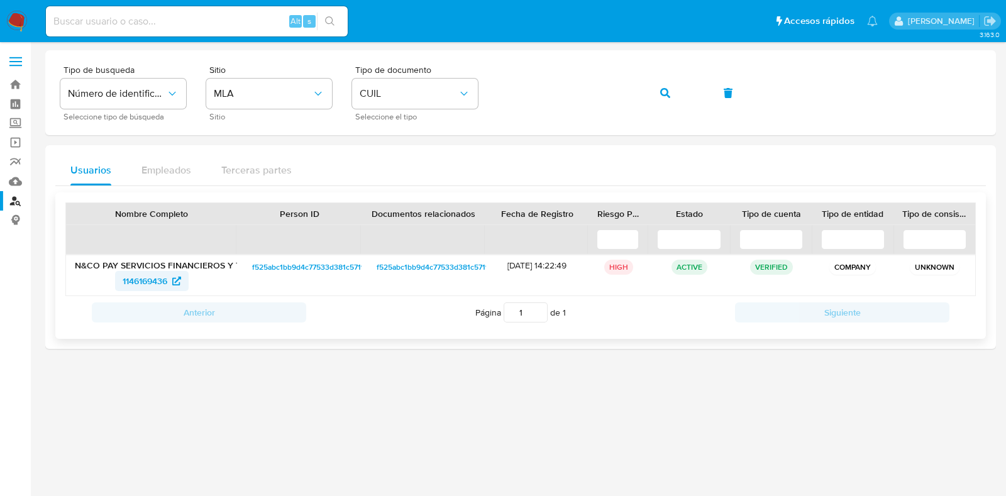
click at [163, 283] on span "1146169436" at bounding box center [145, 281] width 45 height 20
click at [666, 92] on icon "button" at bounding box center [665, 93] width 10 height 10
click at [146, 277] on span "644062714" at bounding box center [144, 281] width 43 height 20
click at [647, 97] on button "button" at bounding box center [665, 93] width 43 height 30
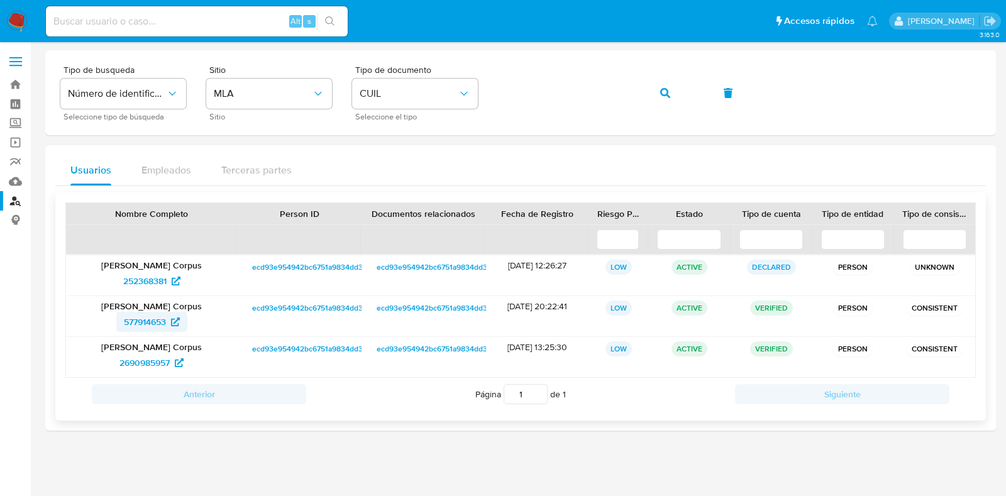
click at [163, 317] on span "577914653" at bounding box center [145, 322] width 42 height 20
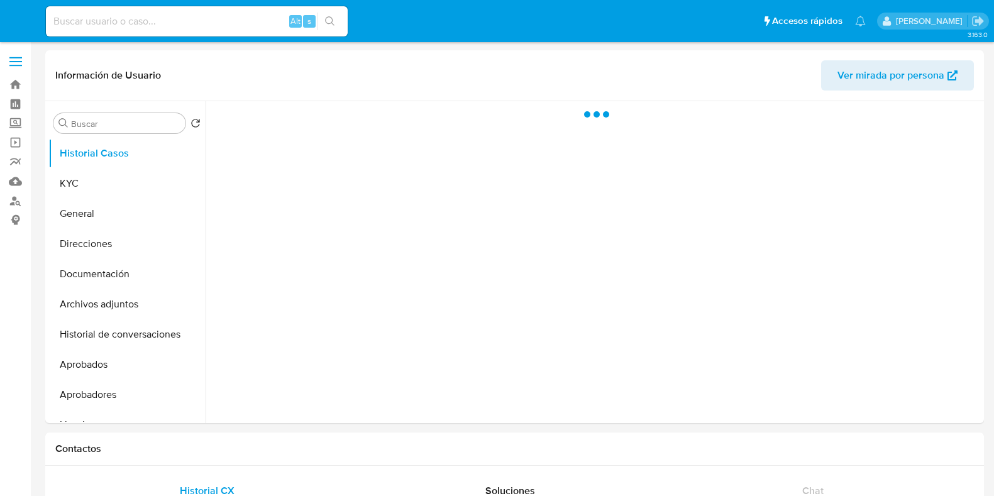
select select "10"
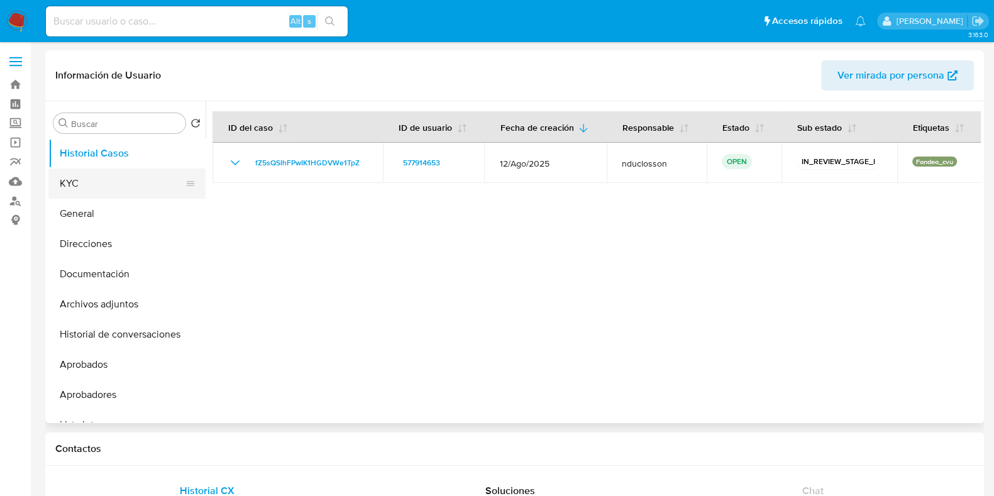
click at [80, 186] on button "KYC" at bounding box center [121, 183] width 147 height 30
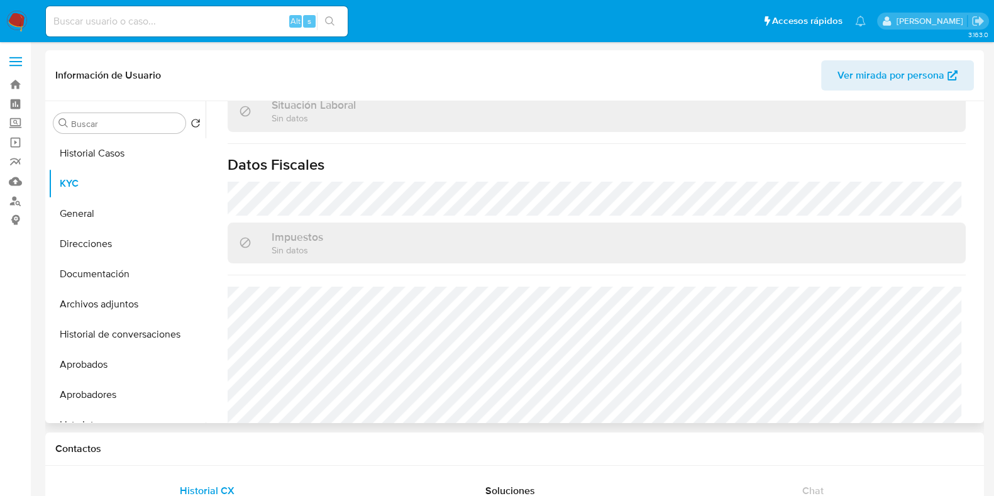
scroll to position [693, 0]
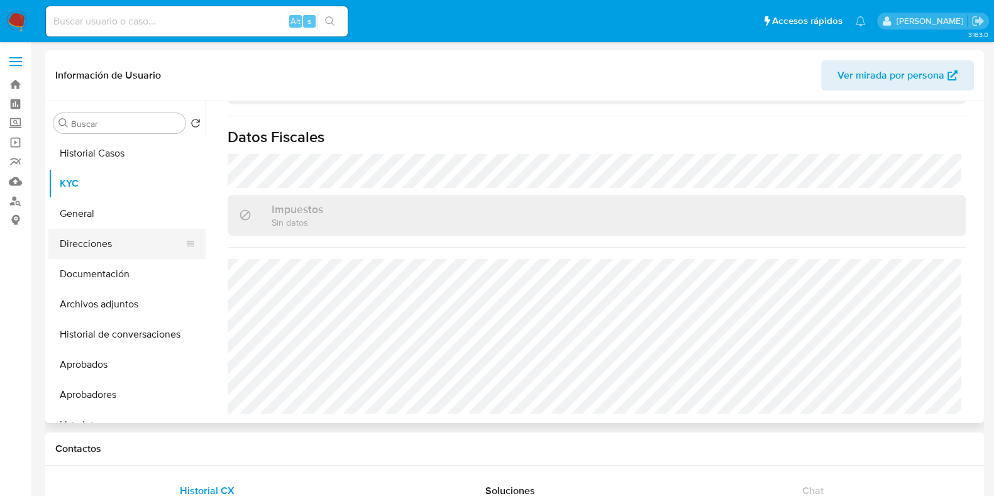
click at [98, 235] on button "Direcciones" at bounding box center [121, 244] width 147 height 30
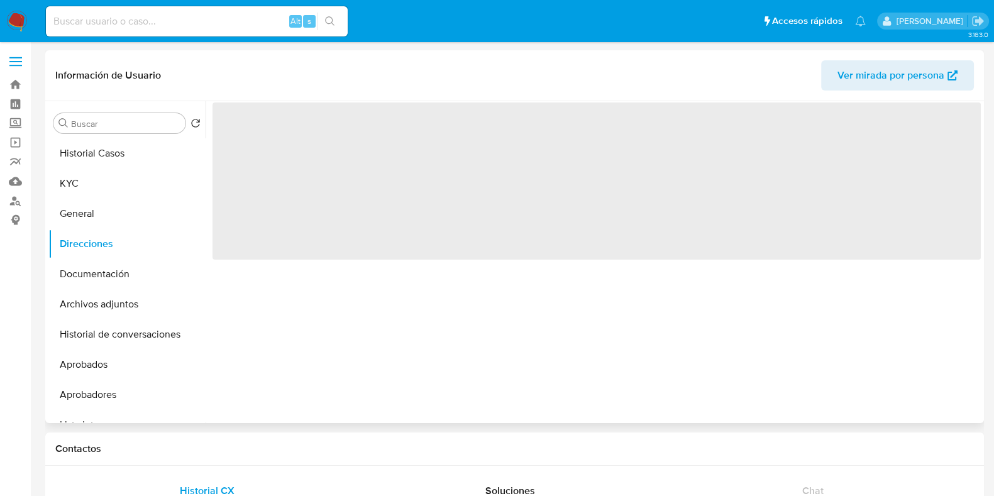
scroll to position [0, 0]
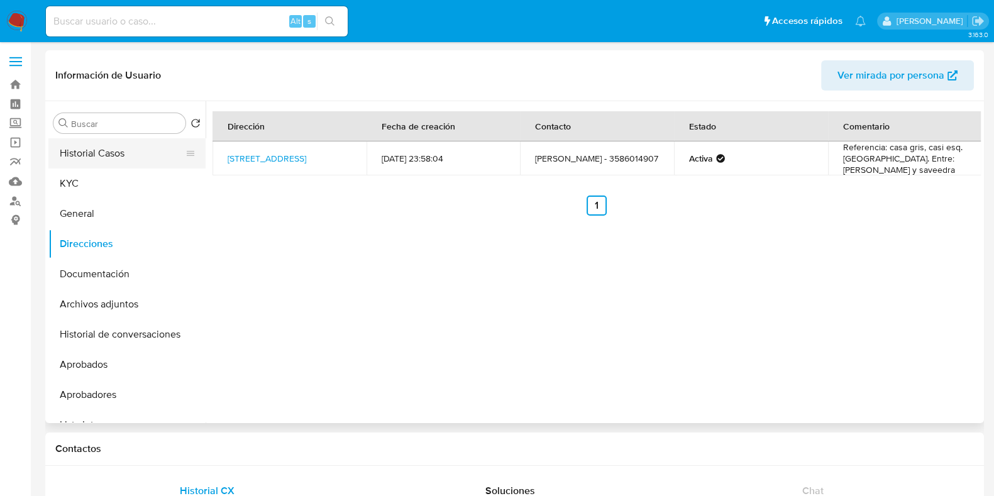
click at [136, 149] on button "Historial Casos" at bounding box center [121, 153] width 147 height 30
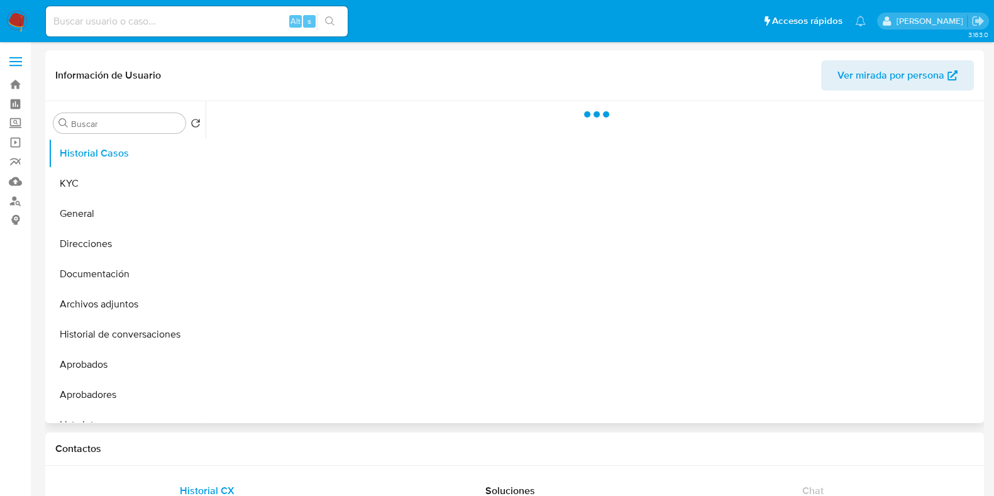
select select "10"
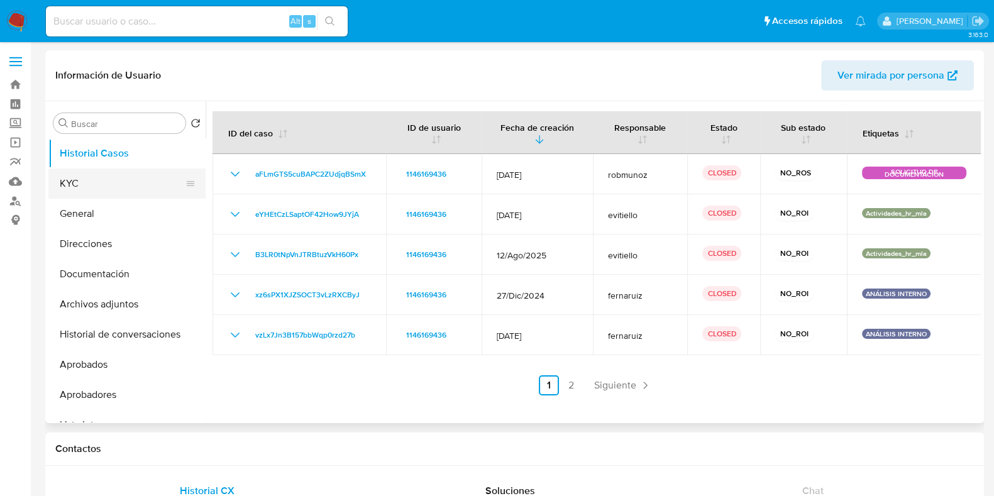
click at [113, 185] on button "KYC" at bounding box center [121, 183] width 147 height 30
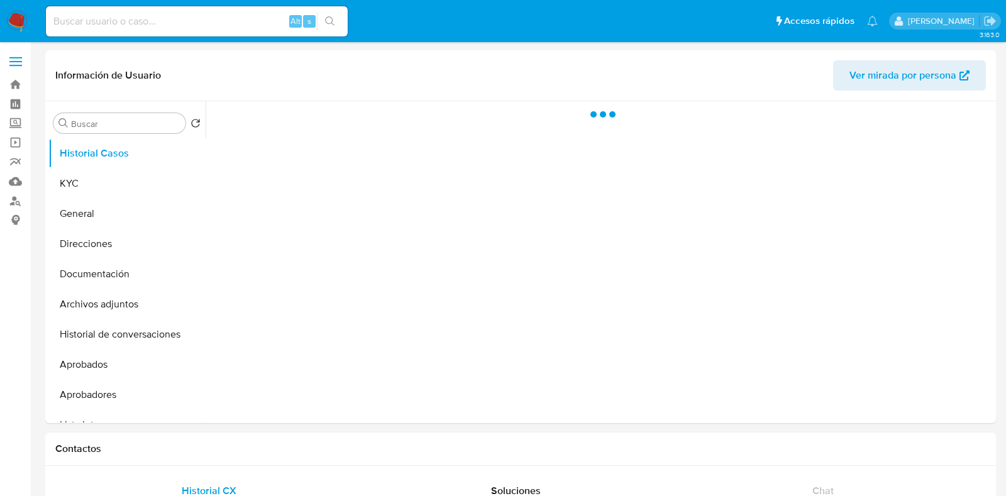
select select "10"
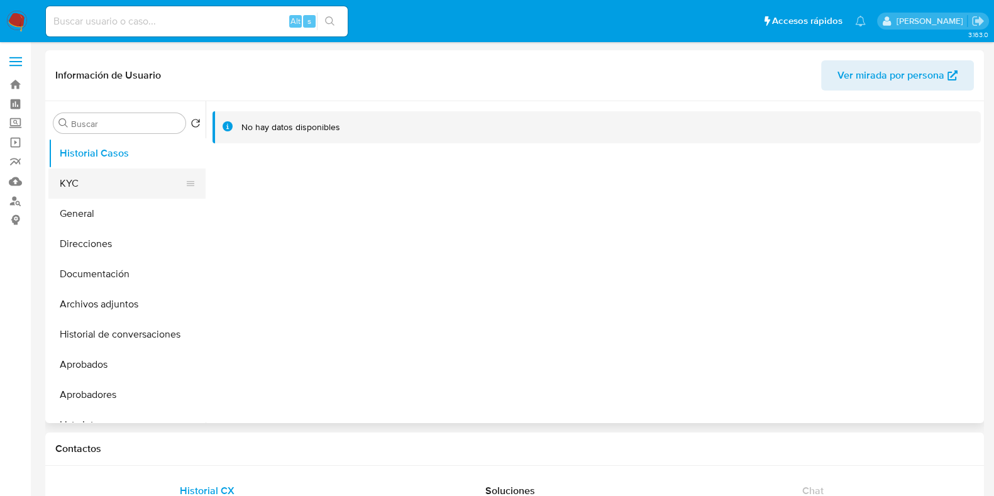
click at [101, 190] on button "KYC" at bounding box center [121, 183] width 147 height 30
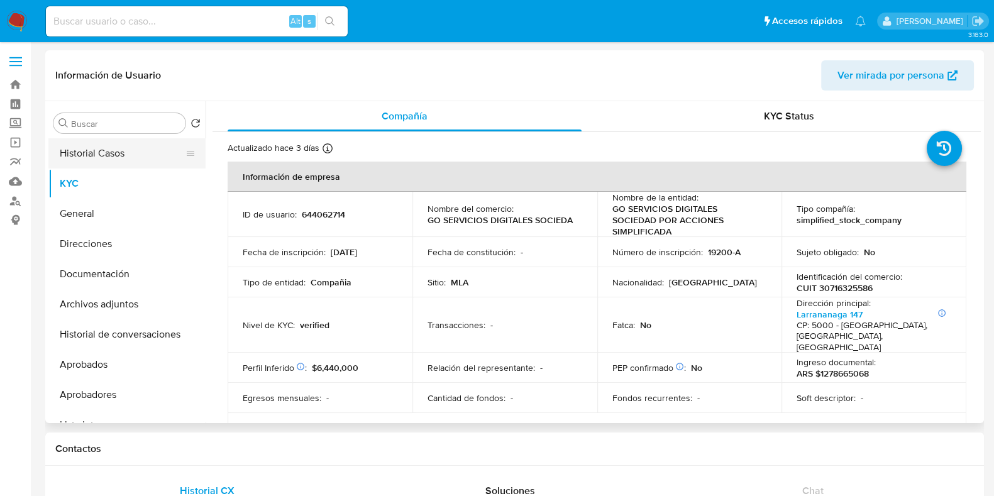
click at [129, 152] on button "Historial Casos" at bounding box center [121, 153] width 147 height 30
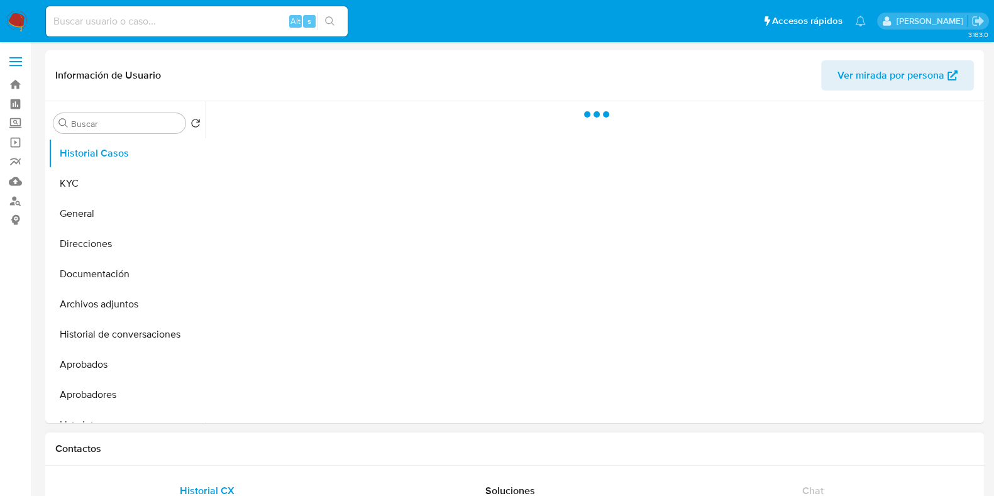
select select "10"
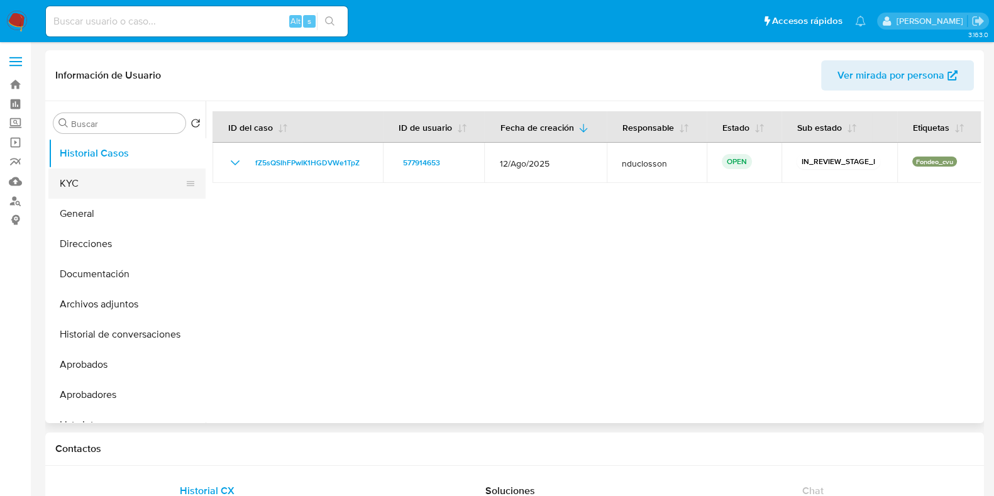
click at [134, 173] on button "KYC" at bounding box center [121, 183] width 147 height 30
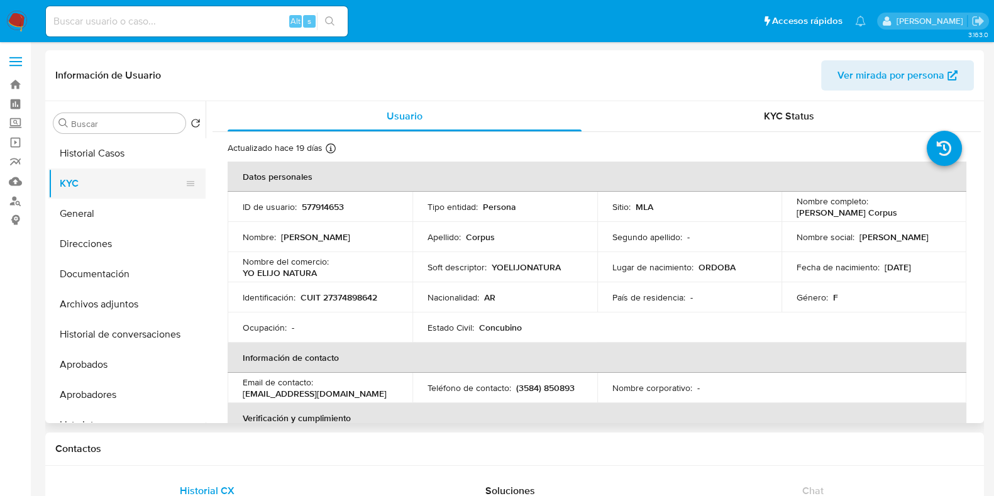
click at [92, 171] on button "KYC" at bounding box center [121, 183] width 147 height 30
click at [122, 149] on button "Historial Casos" at bounding box center [121, 153] width 147 height 30
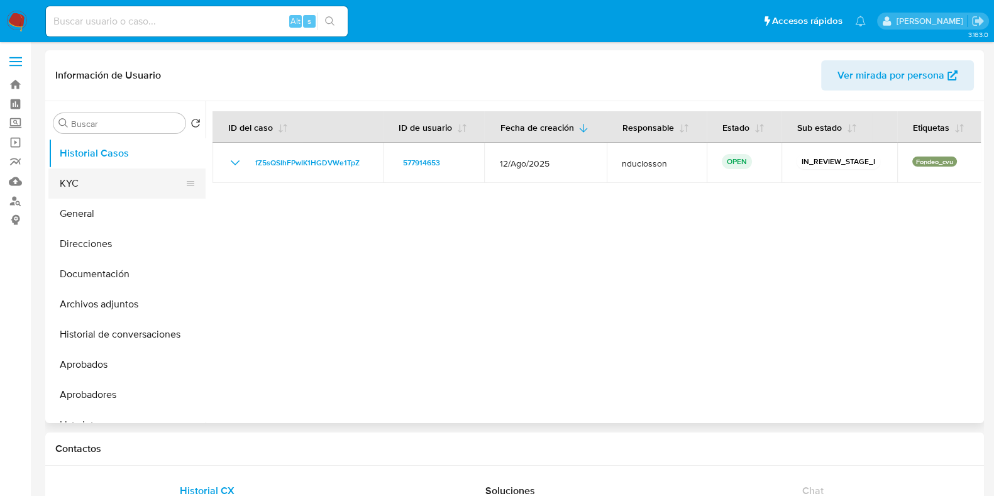
click at [96, 181] on button "KYC" at bounding box center [121, 183] width 147 height 30
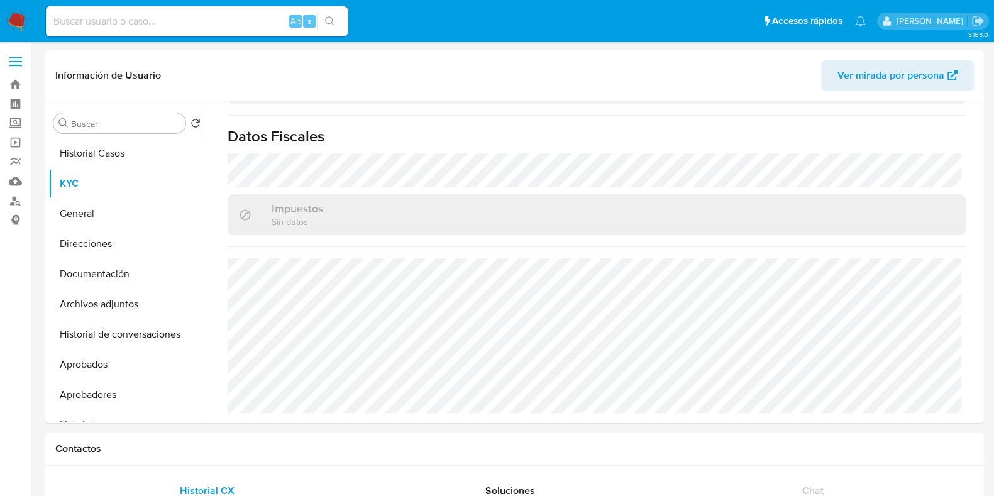
scroll to position [693, 0]
click at [71, 234] on button "Direcciones" at bounding box center [121, 244] width 147 height 30
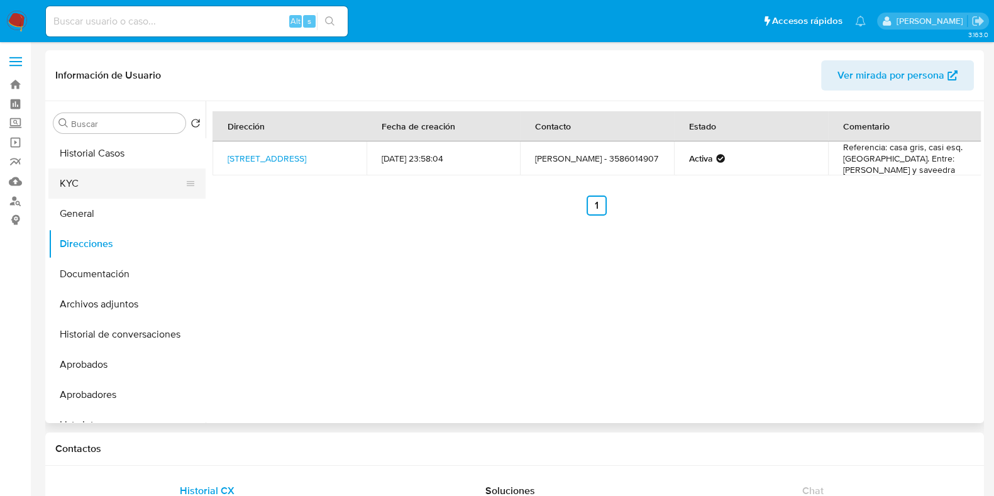
drag, startPoint x: 146, startPoint y: 157, endPoint x: 144, endPoint y: 171, distance: 14.0
click at [146, 157] on button "Historial Casos" at bounding box center [126, 153] width 157 height 30
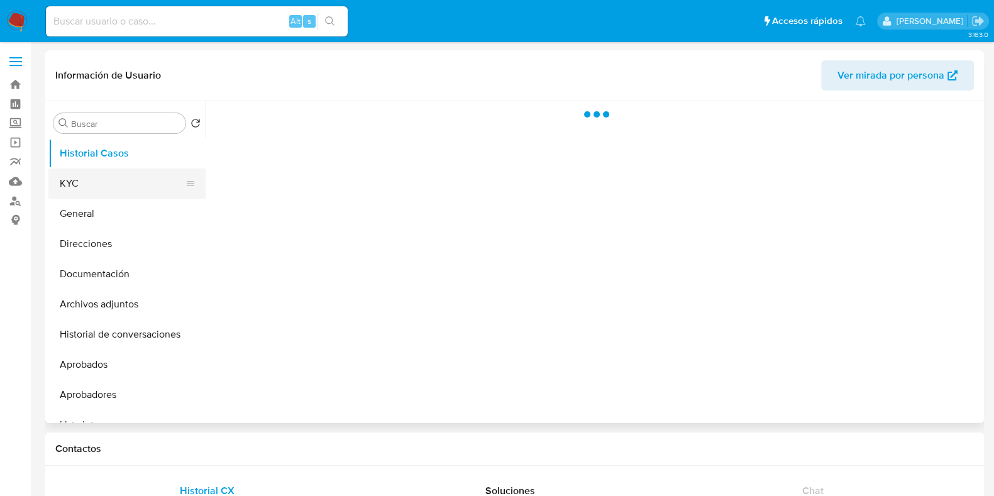
click at [143, 174] on button "KYC" at bounding box center [121, 183] width 147 height 30
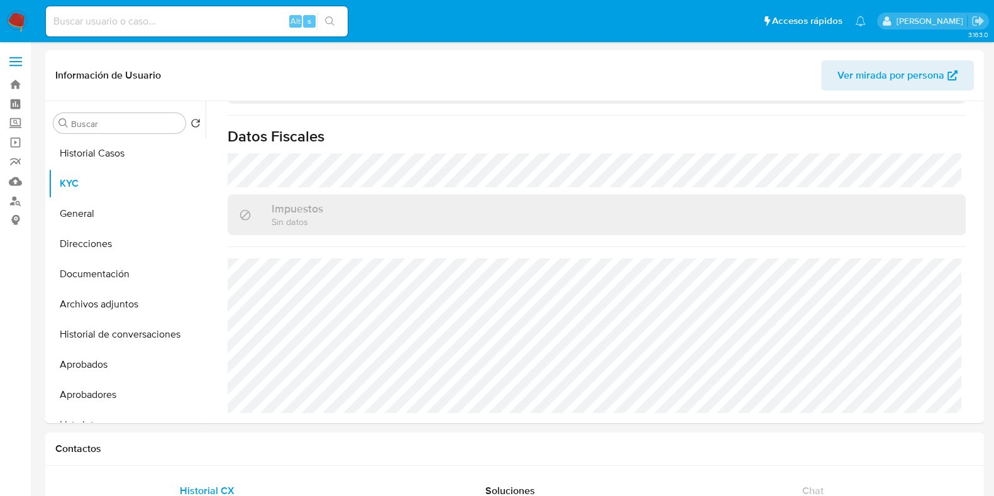
scroll to position [693, 0]
click at [83, 168] on button "KYC" at bounding box center [121, 183] width 147 height 30
click at [91, 159] on button "Historial Casos" at bounding box center [121, 153] width 147 height 30
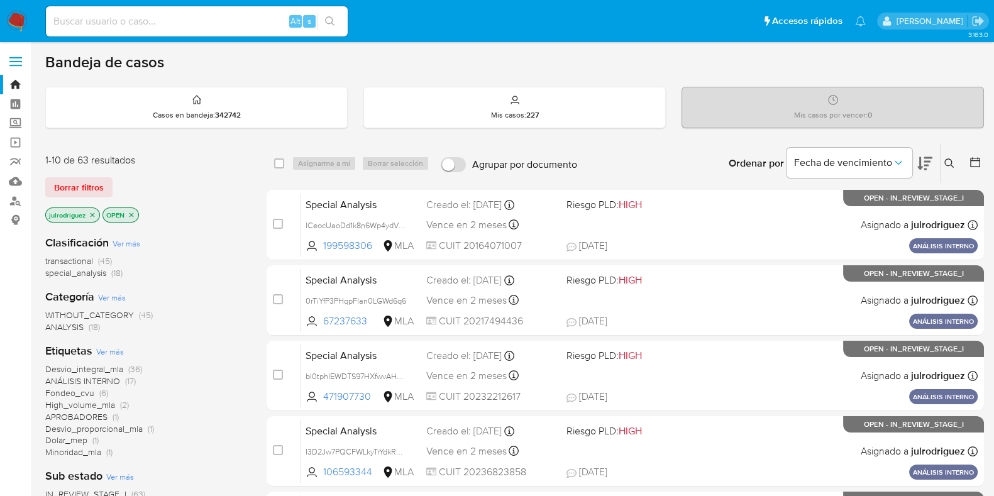
click at [804, 162] on icon at bounding box center [948, 162] width 9 height 9
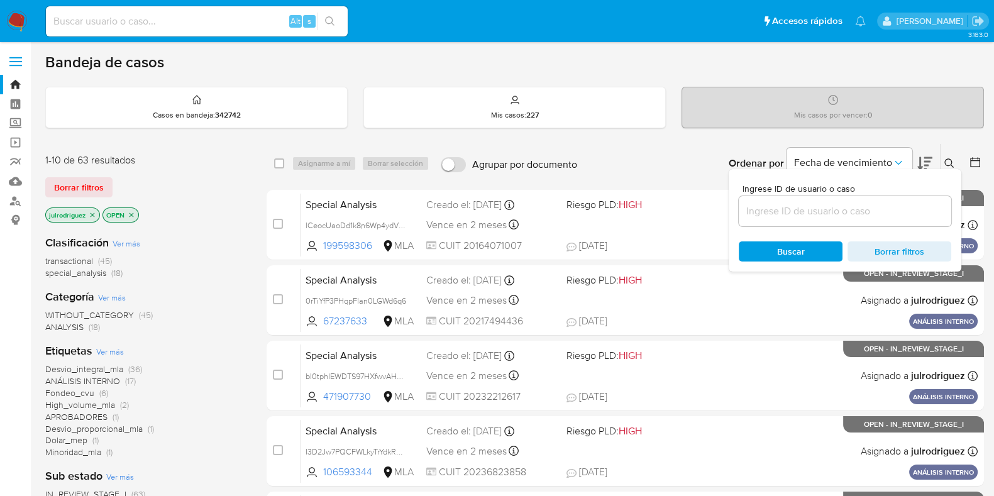
click at [804, 204] on input at bounding box center [844, 211] width 212 height 16
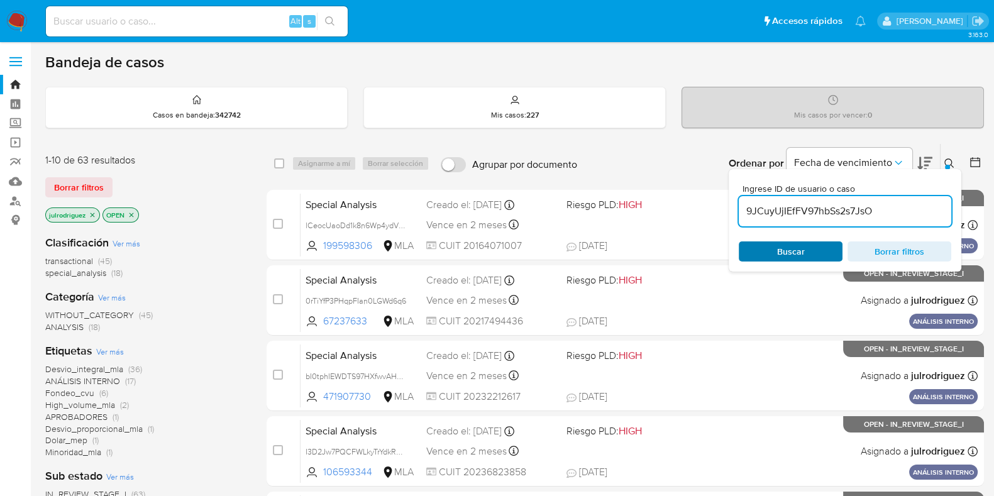
type input "9JCuyUjIEfFV97hbSs2s7JsO"
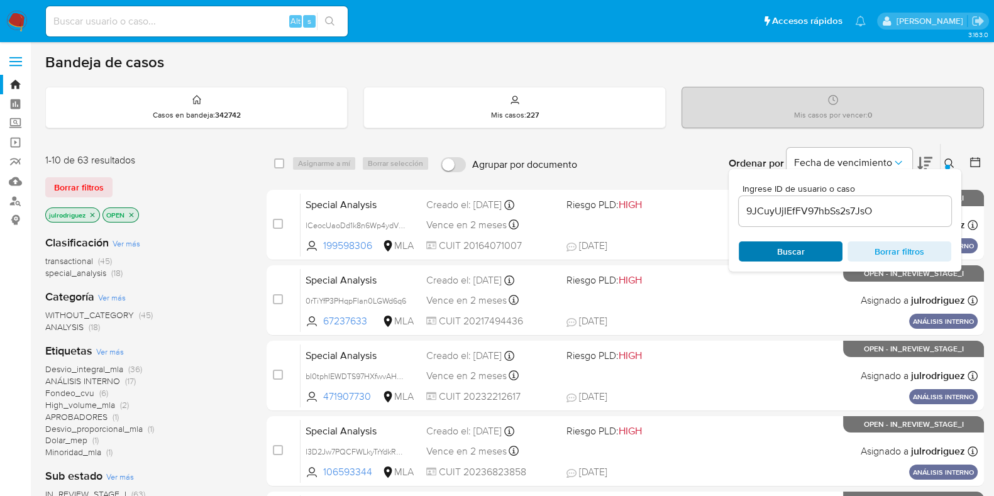
click at [761, 244] on span "Buscar" at bounding box center [790, 252] width 86 height 18
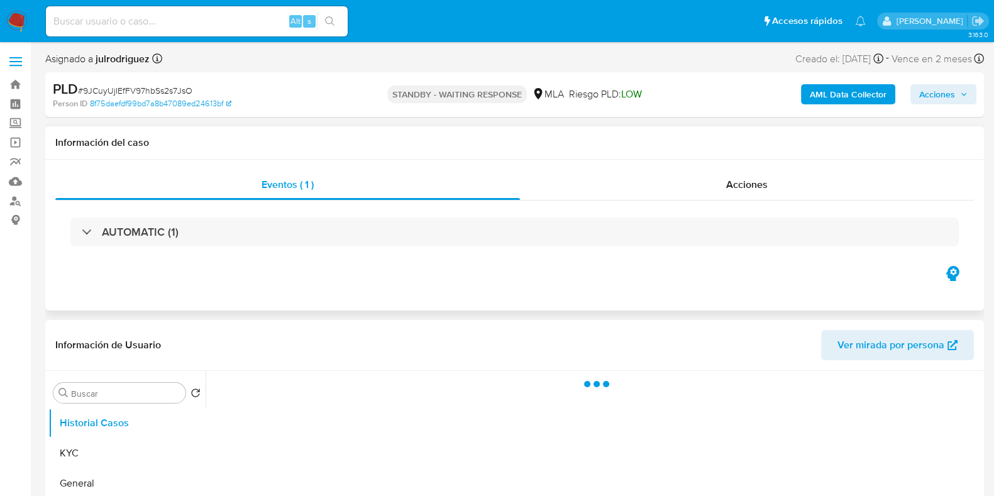
select select "10"
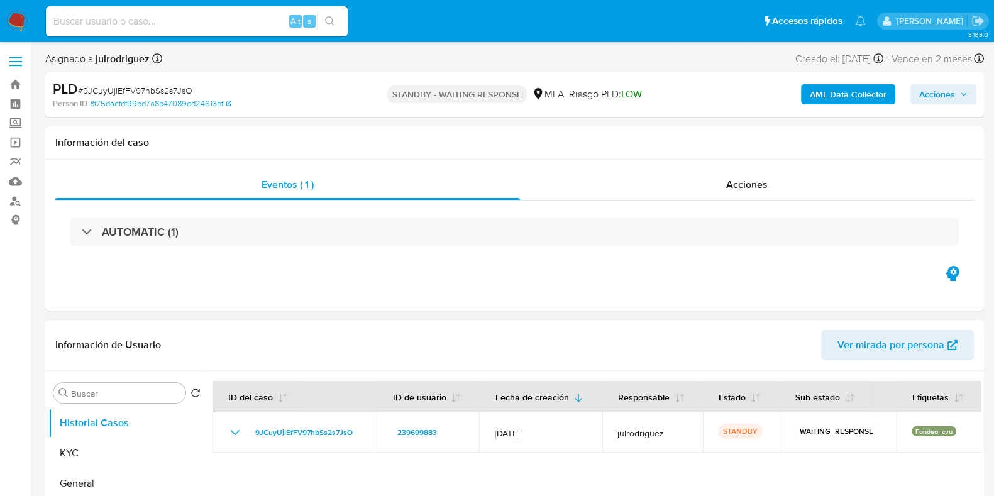
scroll to position [236, 0]
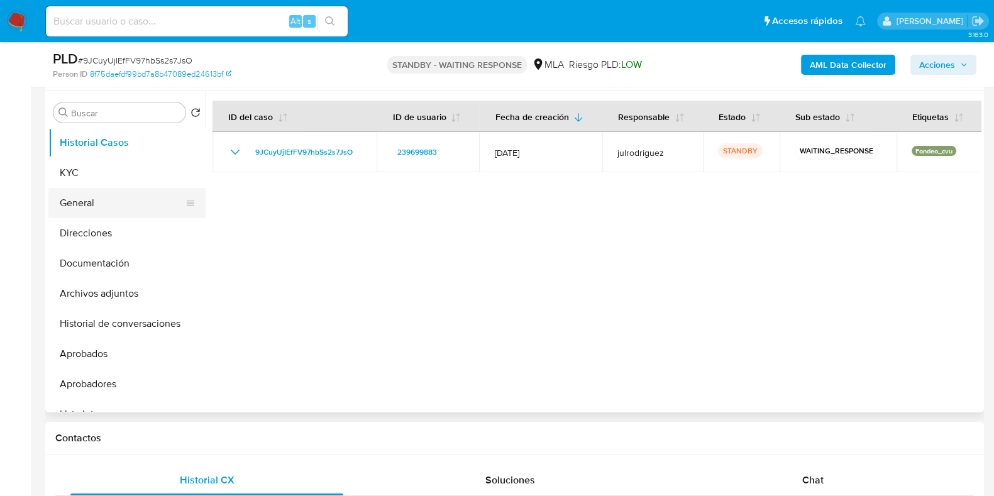
click at [77, 188] on button "General" at bounding box center [121, 203] width 147 height 30
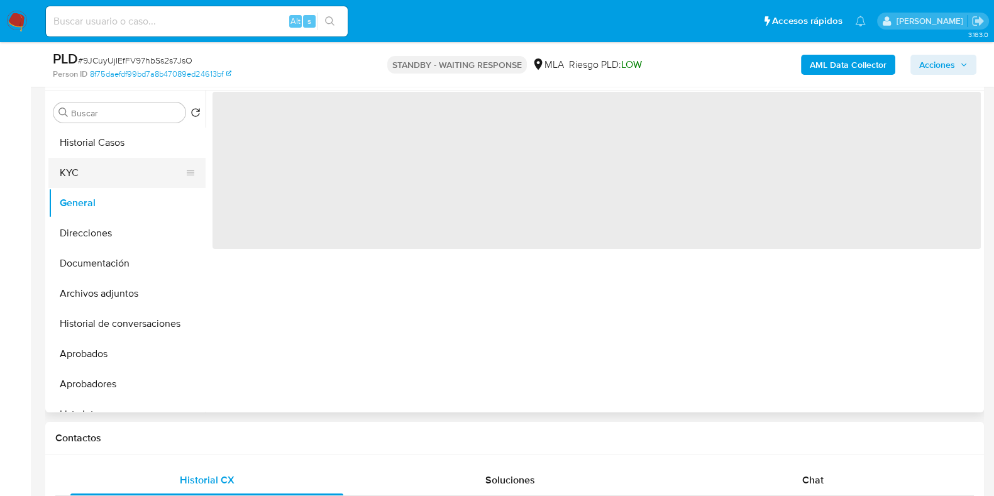
click at [69, 166] on button "KYC" at bounding box center [121, 173] width 147 height 30
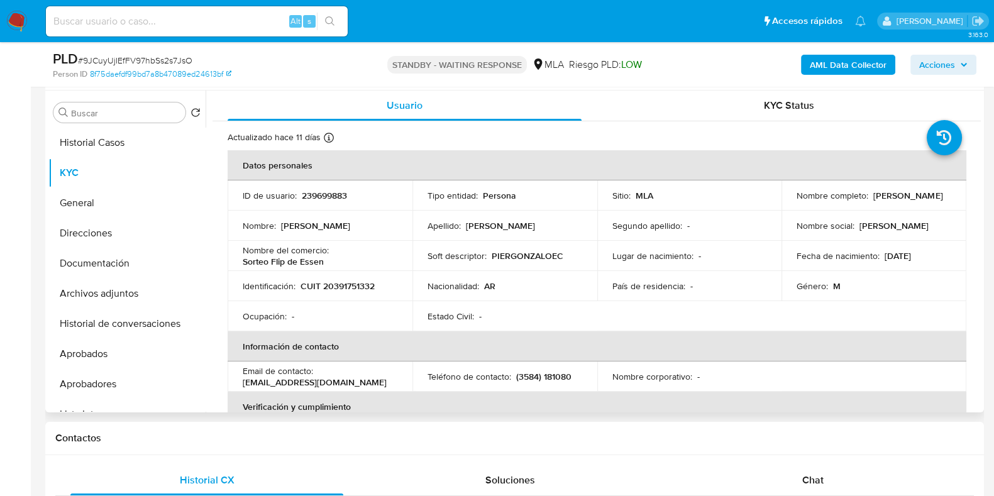
click at [302, 197] on p "239699883" at bounding box center [324, 195] width 45 height 11
copy p "239699883"
click at [175, 56] on span "# 9JCuyUjIEfFV97hbSs2s7JsO" at bounding box center [135, 60] width 114 height 13
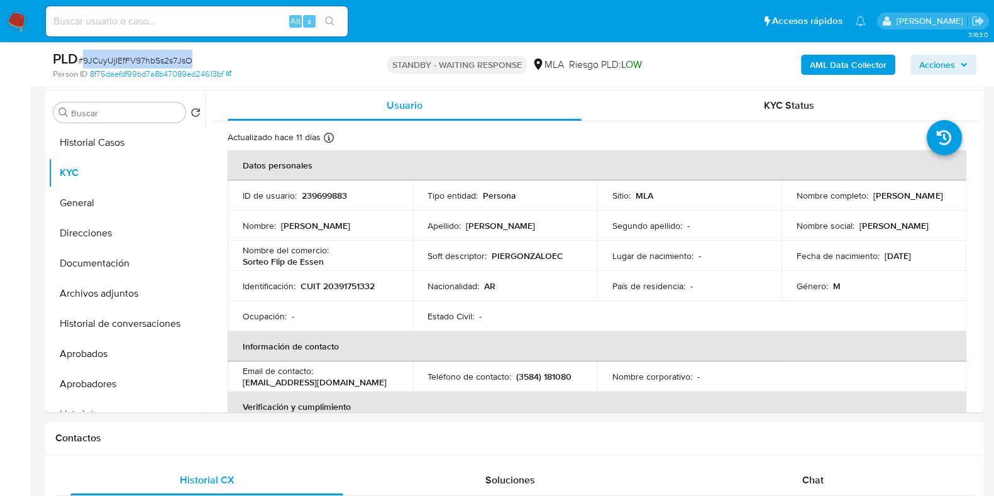
copy span "9JCuyUjIEfFV97hbSs2s7JsO"
drag, startPoint x: 802, startPoint y: 202, endPoint x: 877, endPoint y: 202, distance: 75.4
click at [889, 202] on td "Nombre completo : [PERSON_NAME]" at bounding box center [873, 195] width 185 height 30
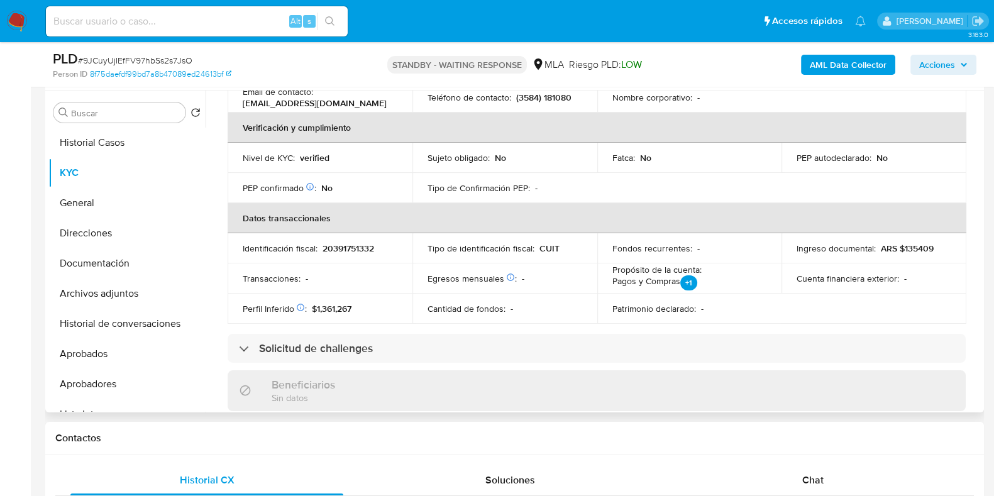
scroll to position [471, 0]
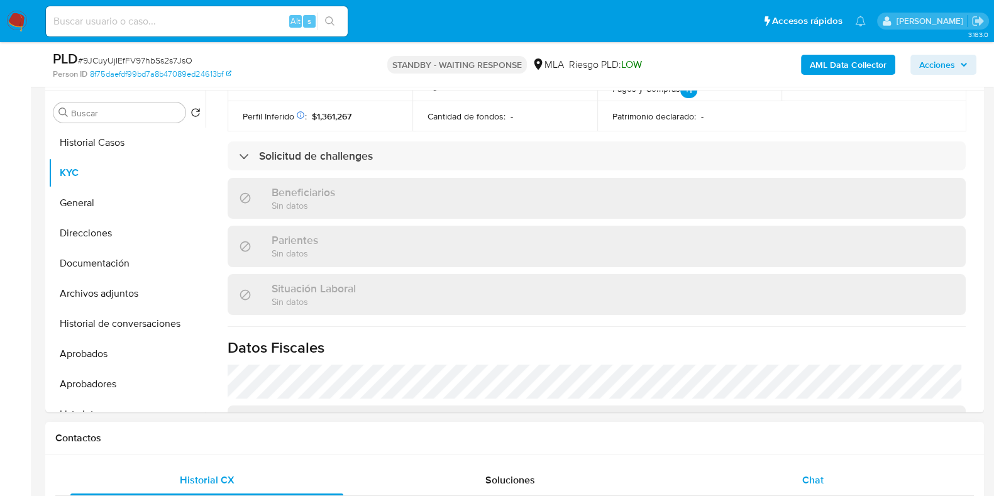
click at [830, 485] on div "Chat" at bounding box center [812, 480] width 273 height 30
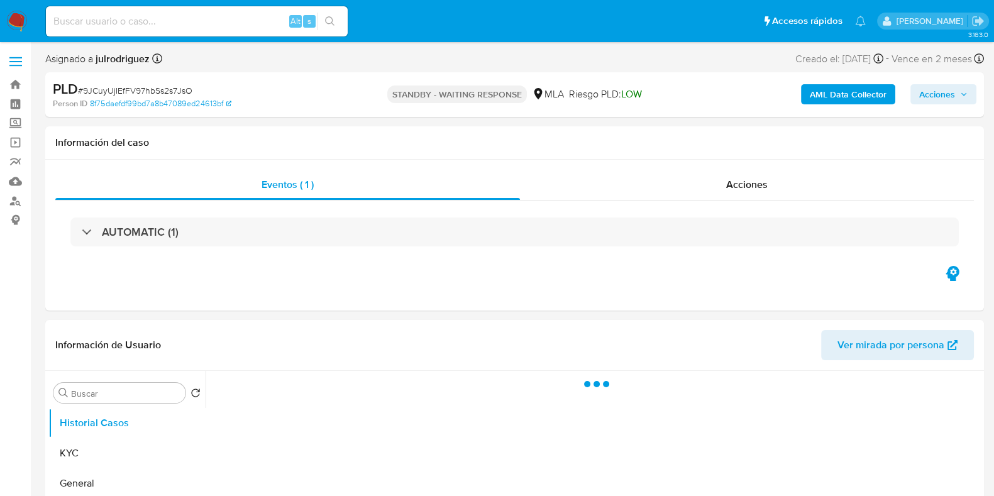
select select "10"
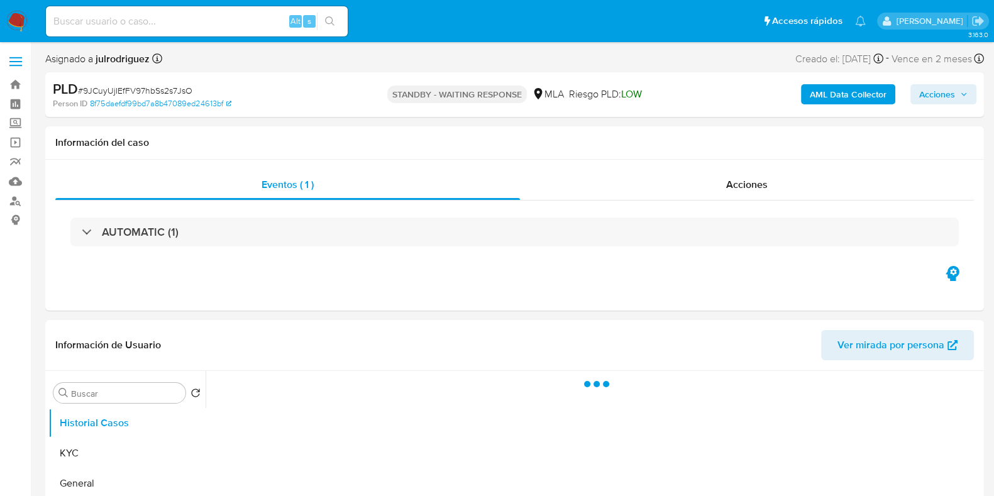
select select "10"
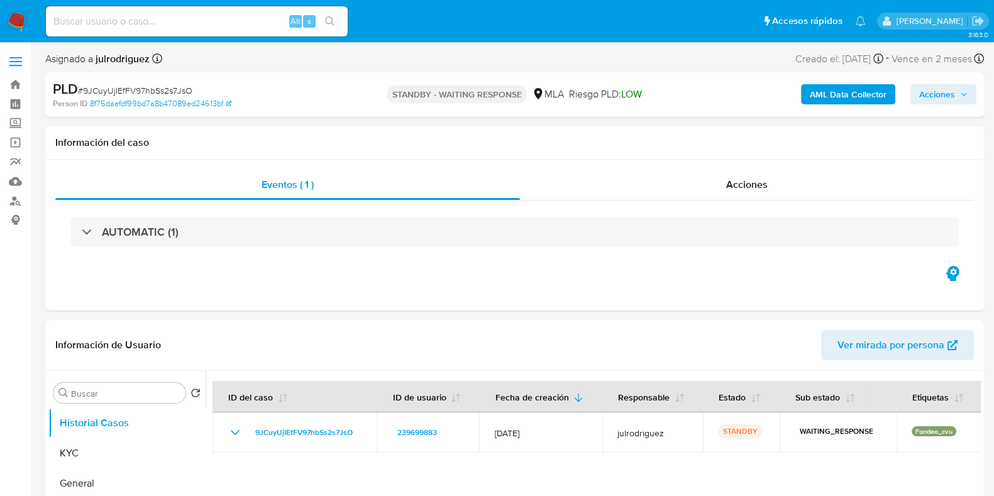
click at [210, 19] on input at bounding box center [197, 21] width 302 height 16
paste input "YGjsCDy21KaOsrHFa4B0Ug7c"
type input "YGjsCDy21KaOsrHFa4B0Ug7c"
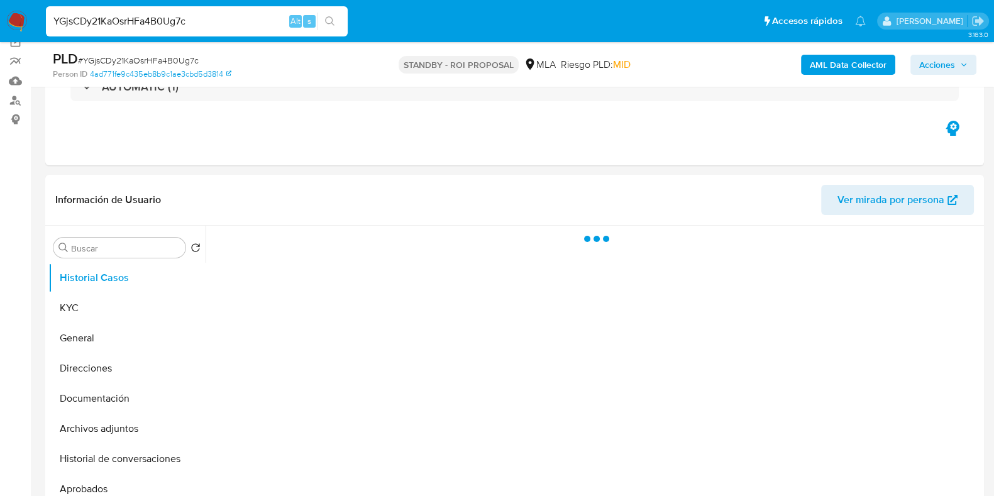
scroll to position [156, 0]
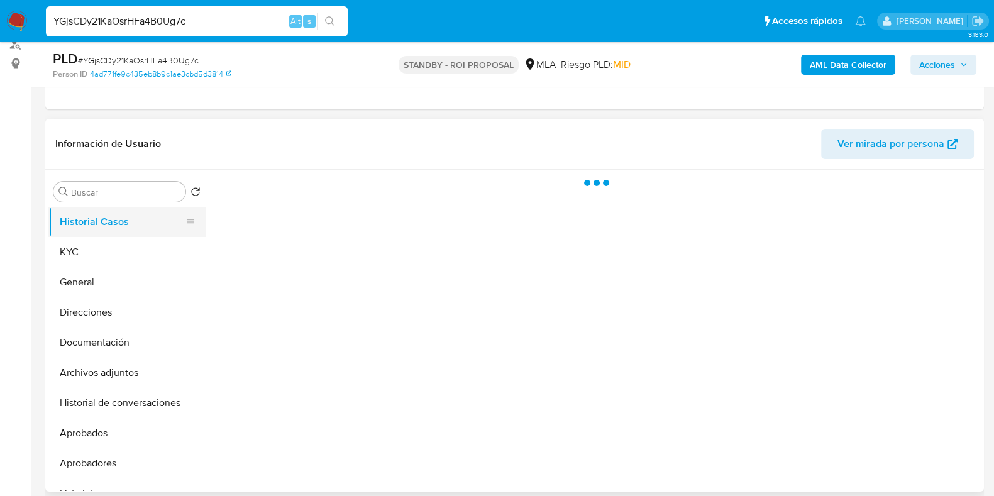
select select "10"
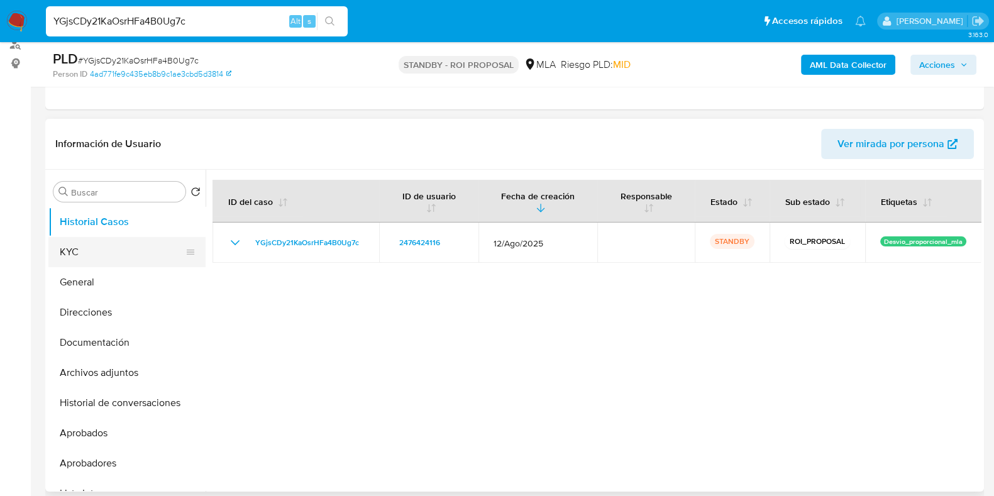
click at [116, 242] on button "KYC" at bounding box center [121, 252] width 147 height 30
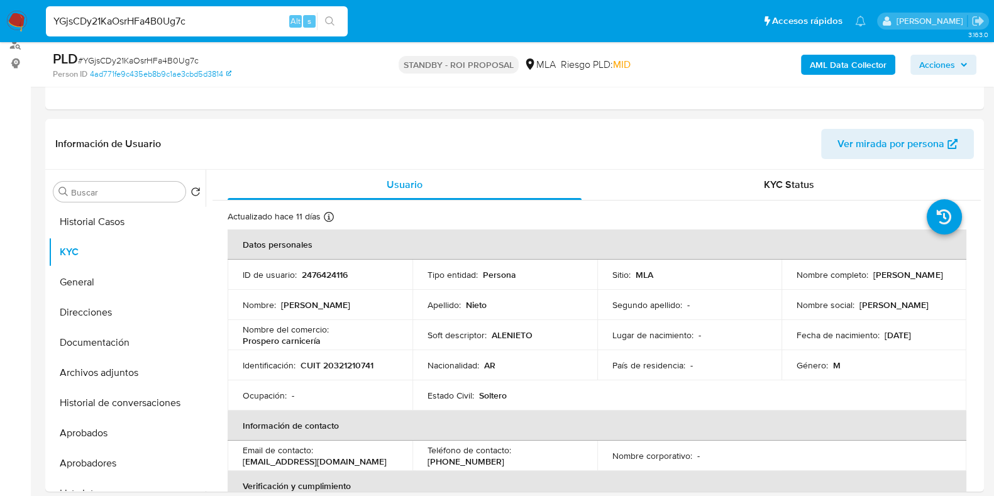
click at [245, 14] on input "YGjsCDy21KaOsrHFa4B0Ug7c" at bounding box center [197, 21] width 302 height 16
click at [94, 367] on button "Archivos adjuntos" at bounding box center [121, 373] width 147 height 30
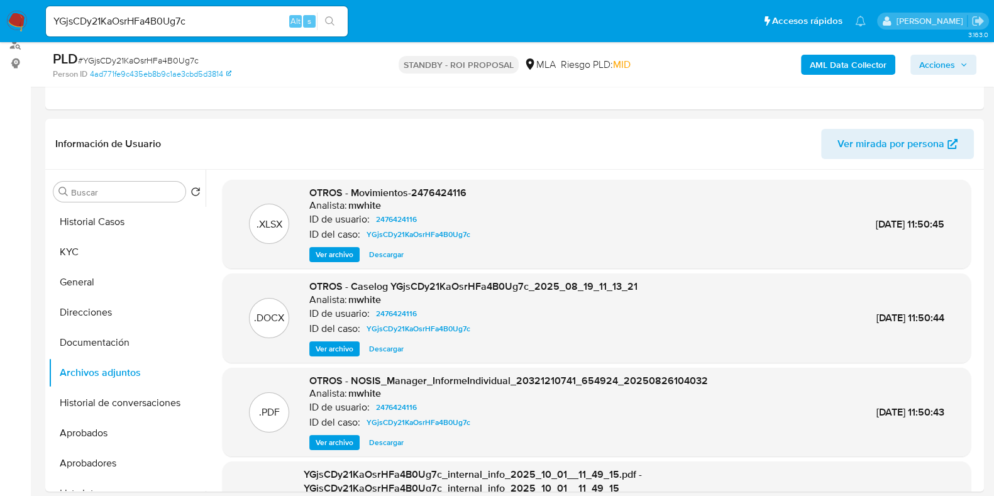
scroll to position [78, 0]
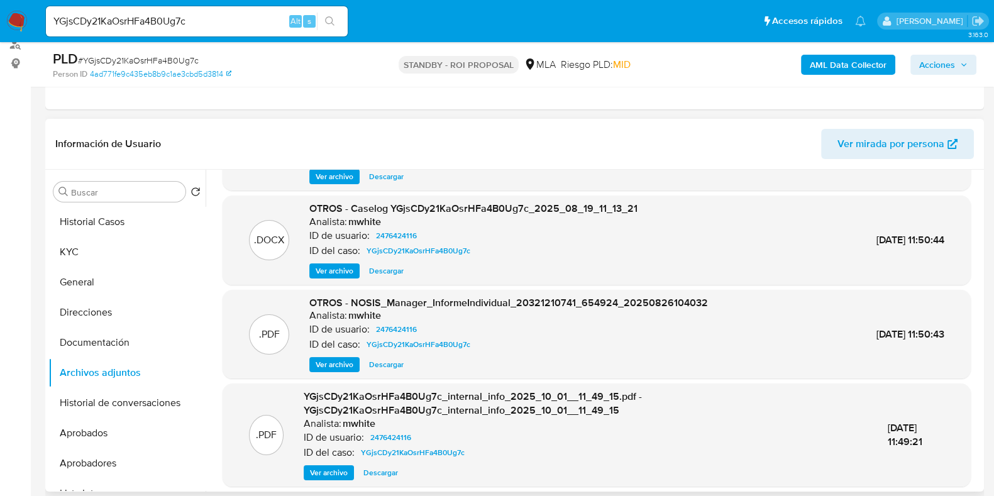
click at [394, 266] on span "Descargar" at bounding box center [386, 271] width 35 height 13
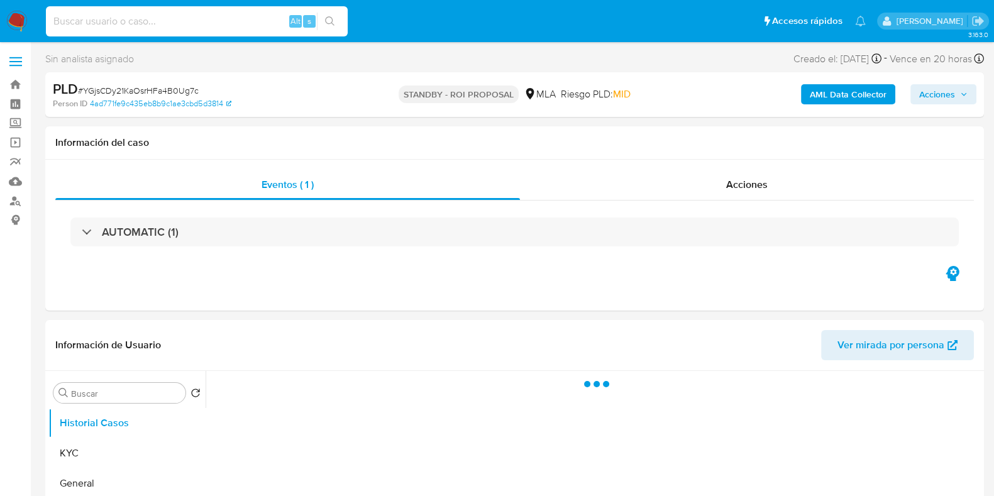
click at [179, 19] on input at bounding box center [197, 21] width 302 height 16
paste input "9JCuyUjIEfFV97hbSs2s7JsO"
type input "9JCuyUjIEfFV97hbSs2s7JsO"
select select "10"
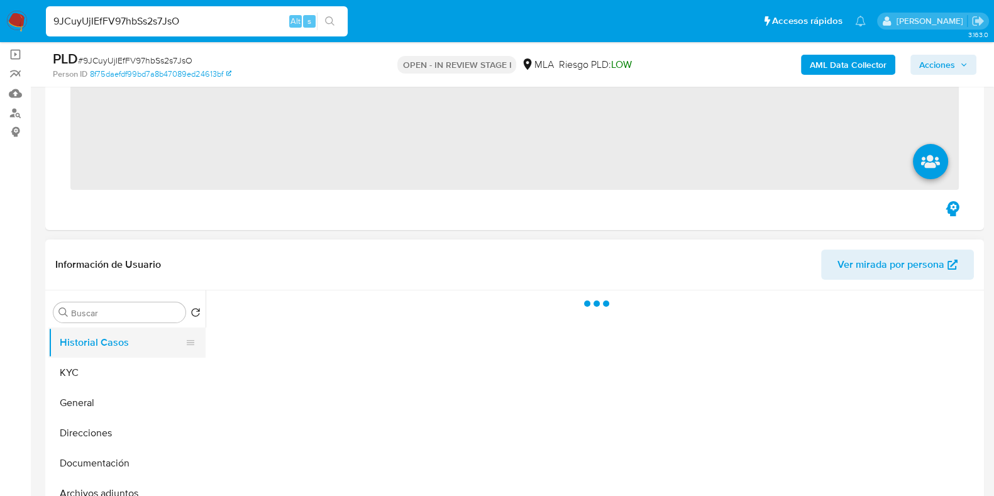
scroll to position [156, 0]
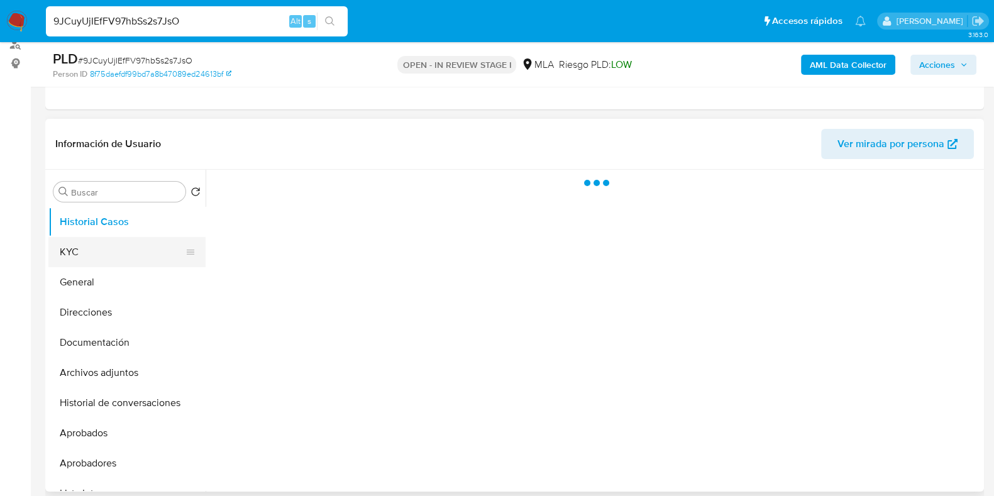
select select "10"
click at [76, 246] on button "KYC" at bounding box center [121, 252] width 147 height 30
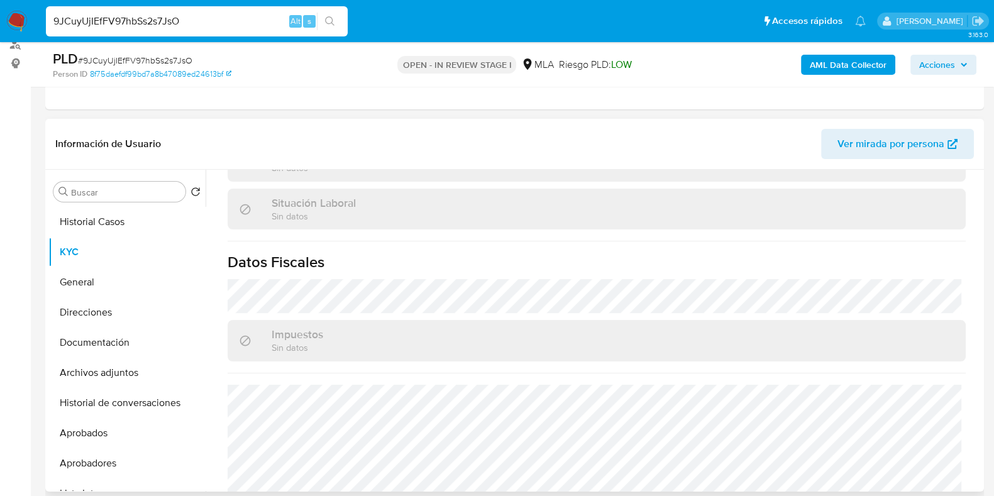
scroll to position [661, 0]
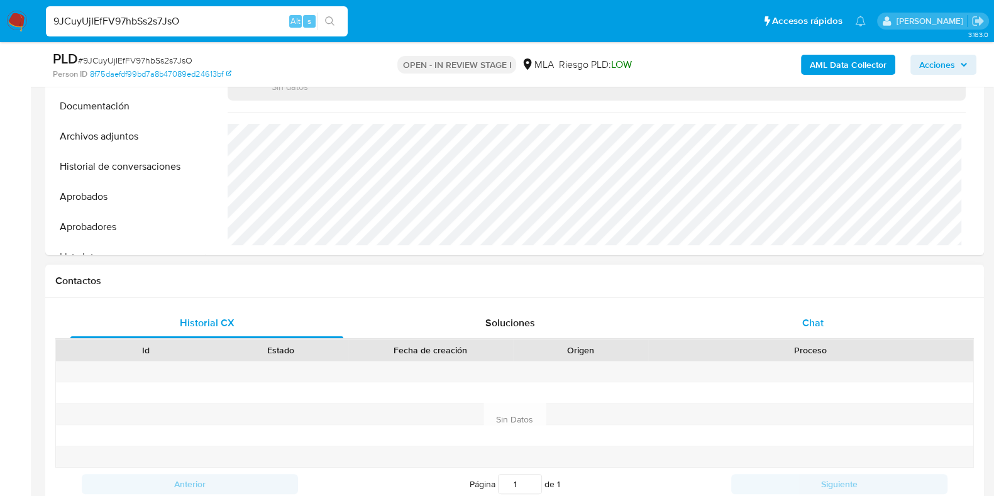
click at [801, 320] on div "Chat" at bounding box center [812, 323] width 273 height 30
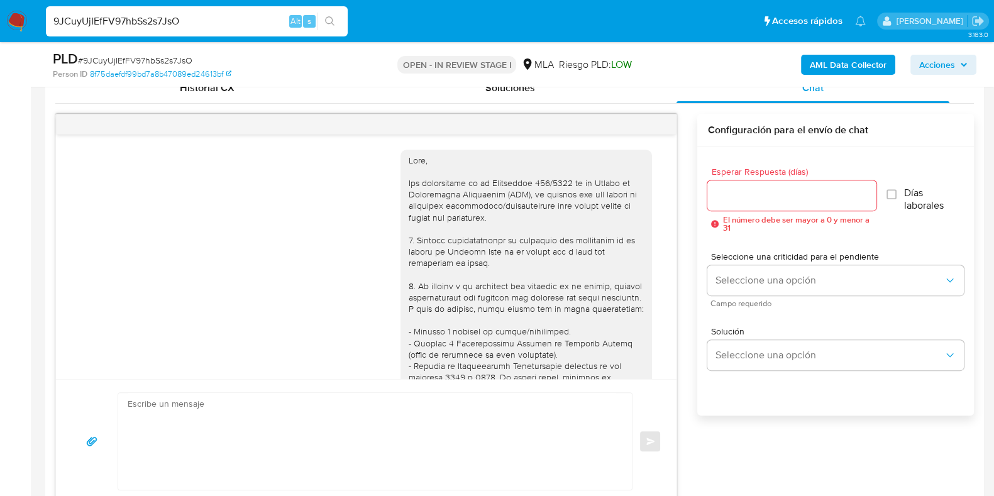
scroll to position [905, 0]
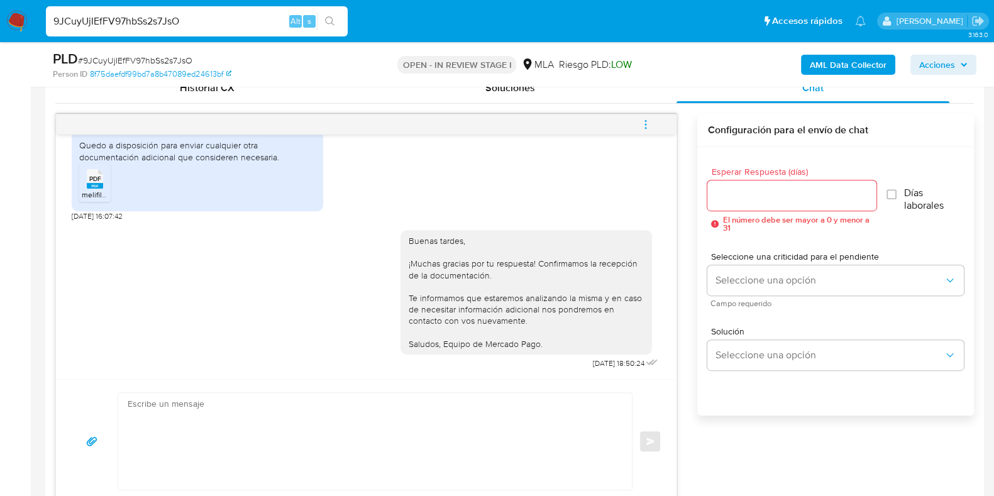
click at [651, 128] on button "menu-action" at bounding box center [645, 124] width 41 height 30
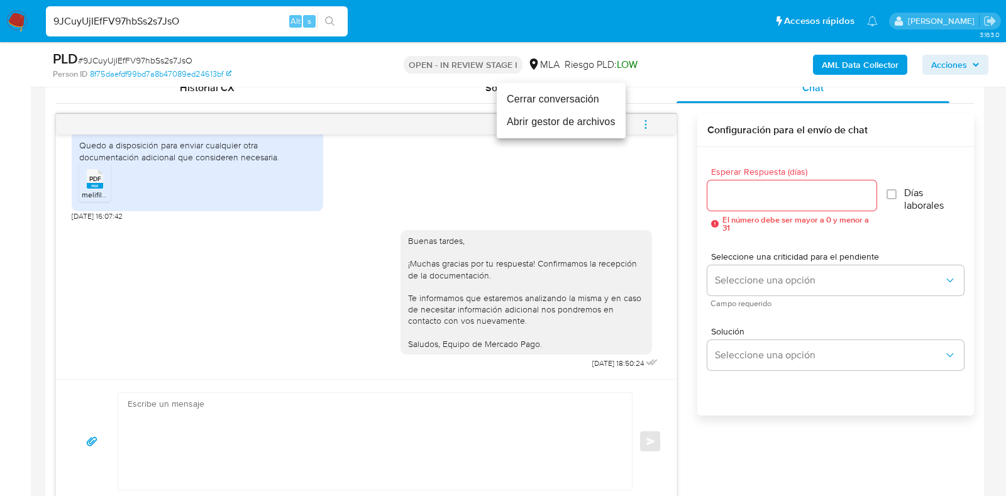
click at [540, 101] on li "Cerrar conversación" at bounding box center [560, 99] width 129 height 23
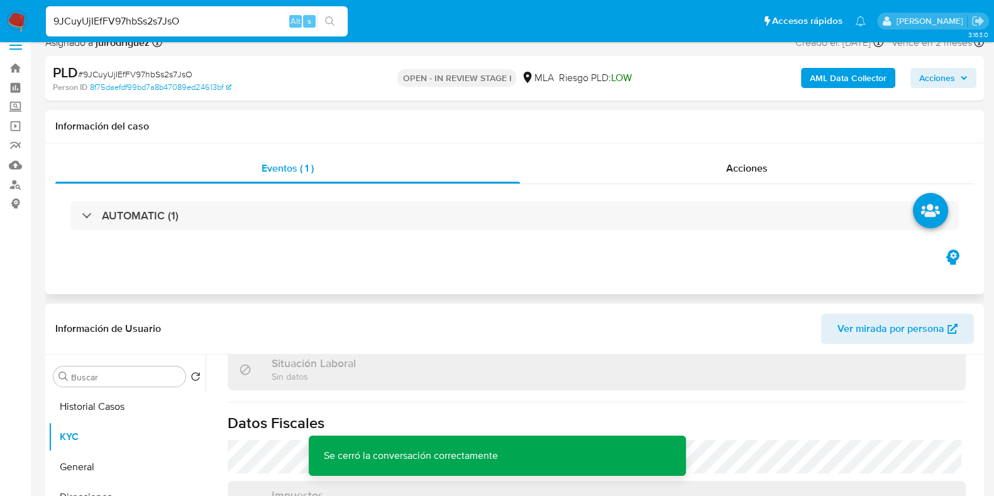
scroll to position [0, 0]
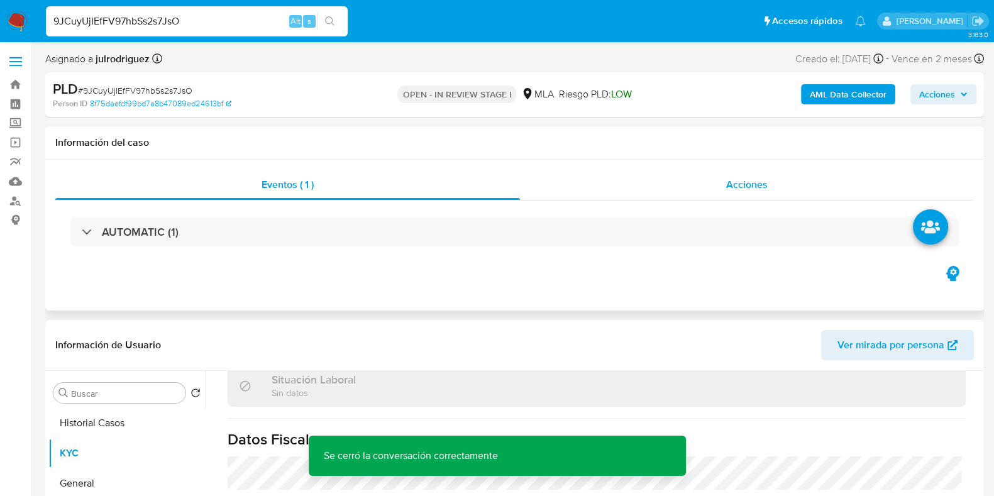
click at [769, 187] on div "Acciones" at bounding box center [747, 185] width 454 height 30
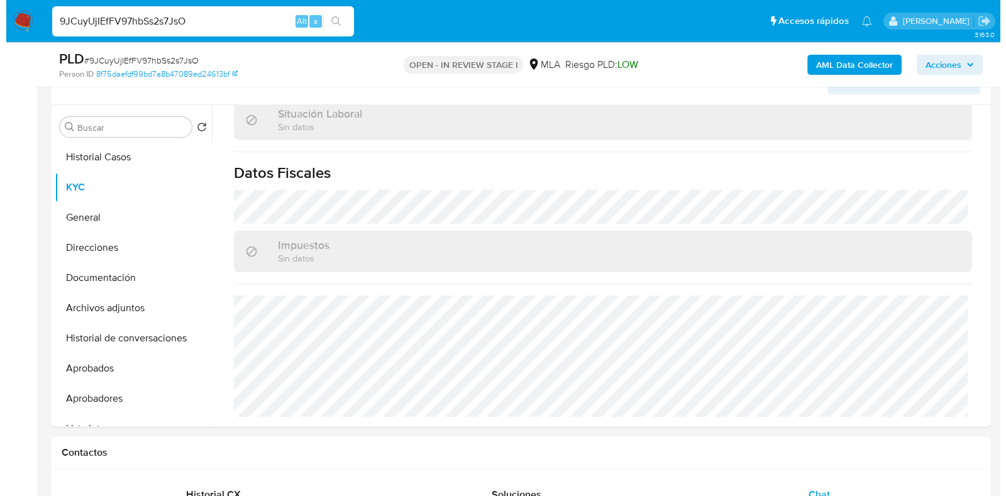
scroll to position [2078, 0]
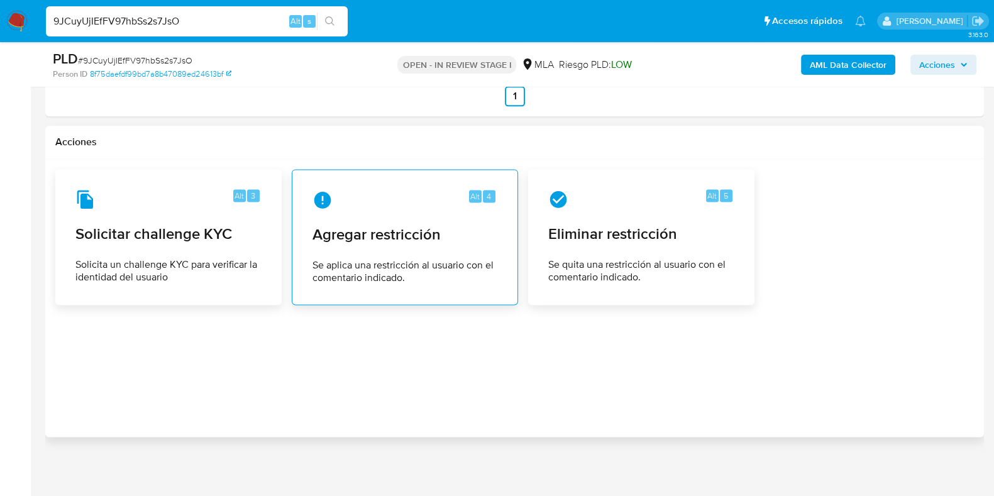
click at [445, 263] on span "Se aplica una restricción al usuario con el comentario indicado." at bounding box center [404, 271] width 185 height 25
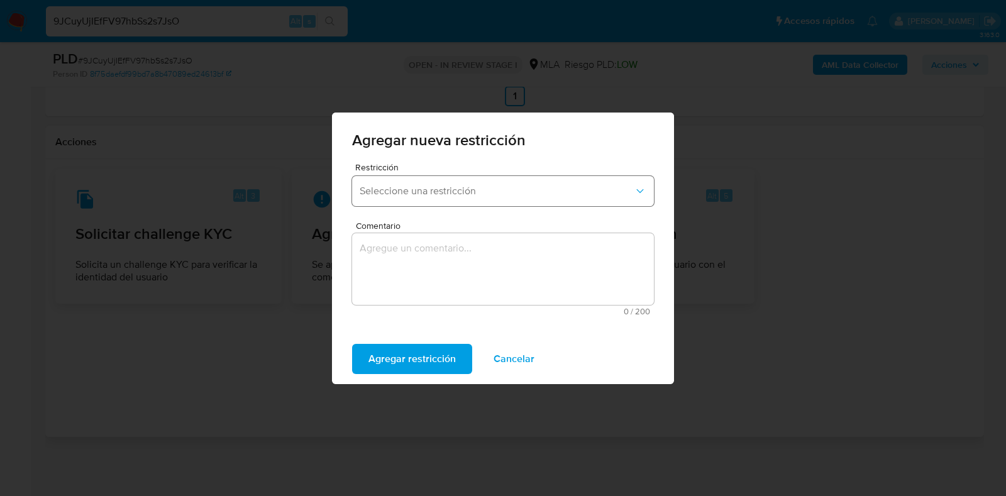
click at [427, 184] on button "Seleccione una restricción" at bounding box center [503, 191] width 302 height 30
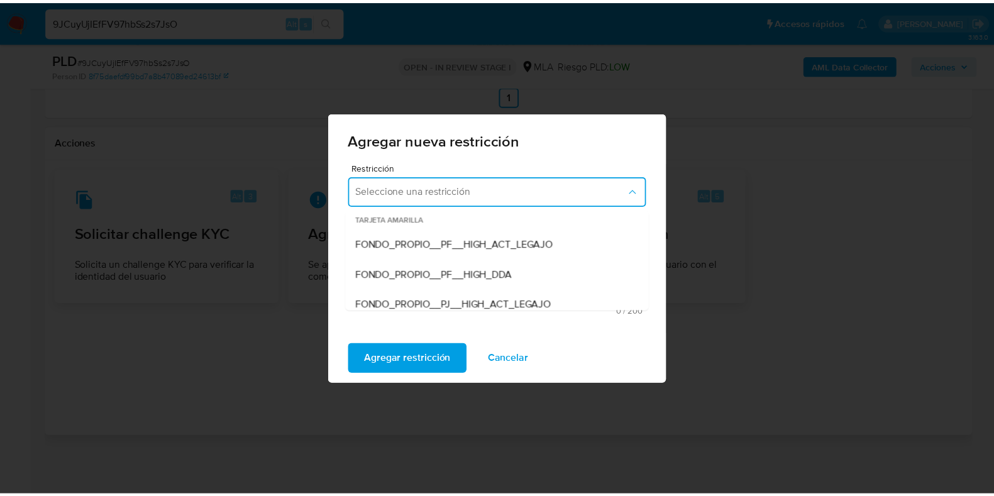
scroll to position [147, 0]
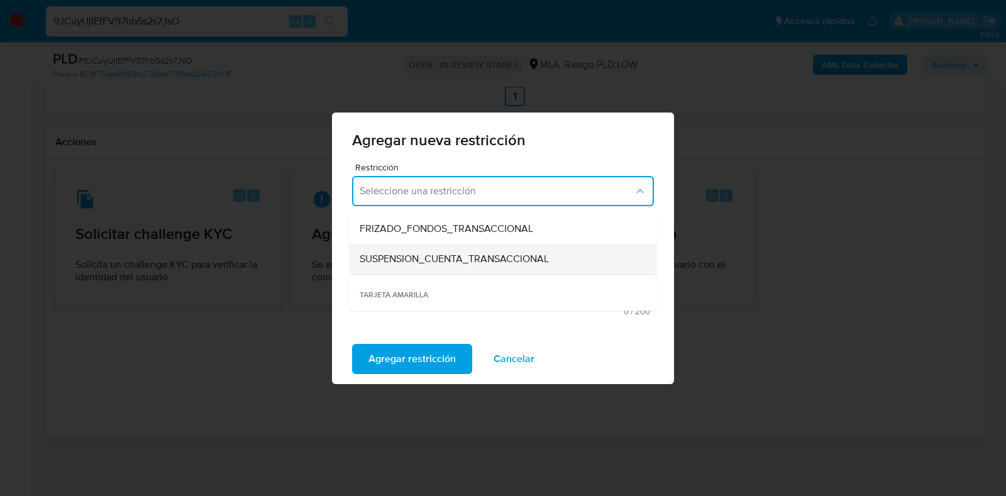
click at [436, 264] on span "SUSPENSION_CUENTA_TRANSACCIONAL" at bounding box center [453, 259] width 189 height 13
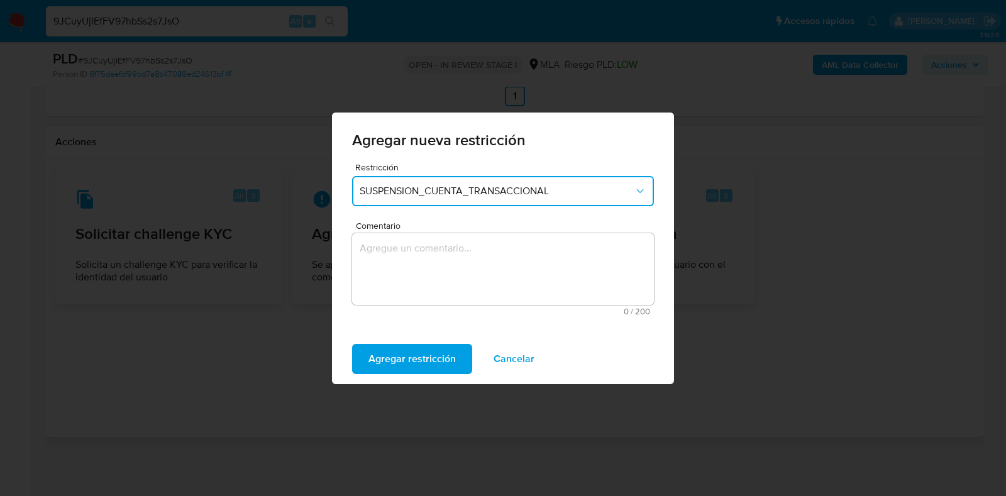
click at [449, 263] on textarea "Comentario" at bounding box center [503, 269] width 302 height 72
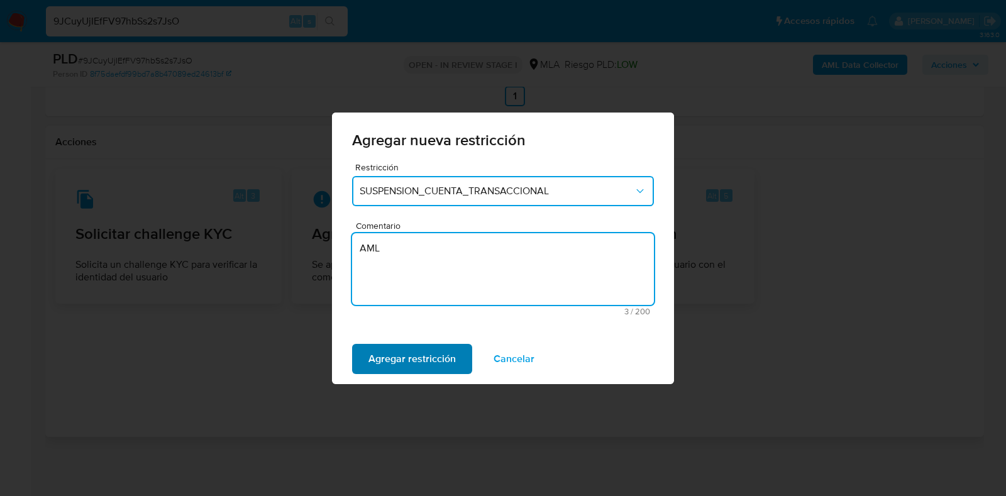
type textarea "AML"
click at [424, 350] on span "Agregar restricción" at bounding box center [411, 359] width 87 height 28
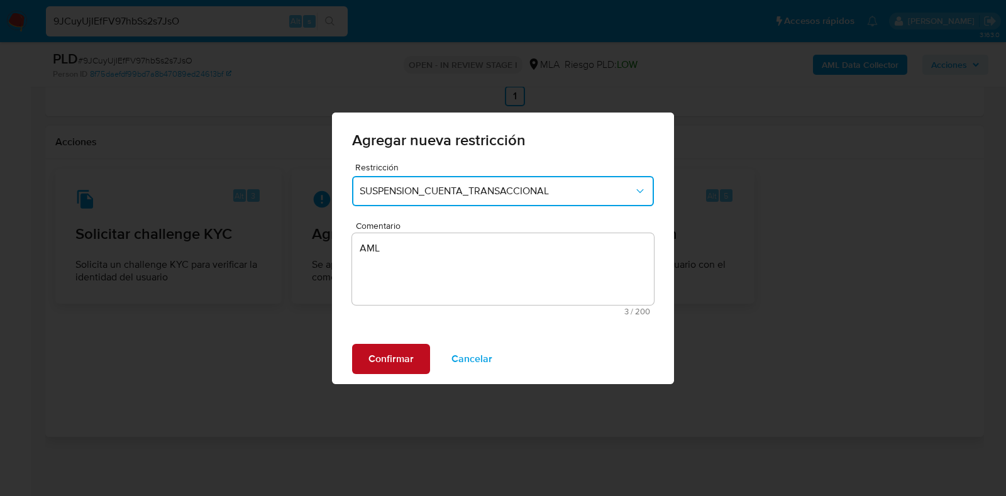
click at [417, 348] on button "Confirmar" at bounding box center [391, 359] width 78 height 30
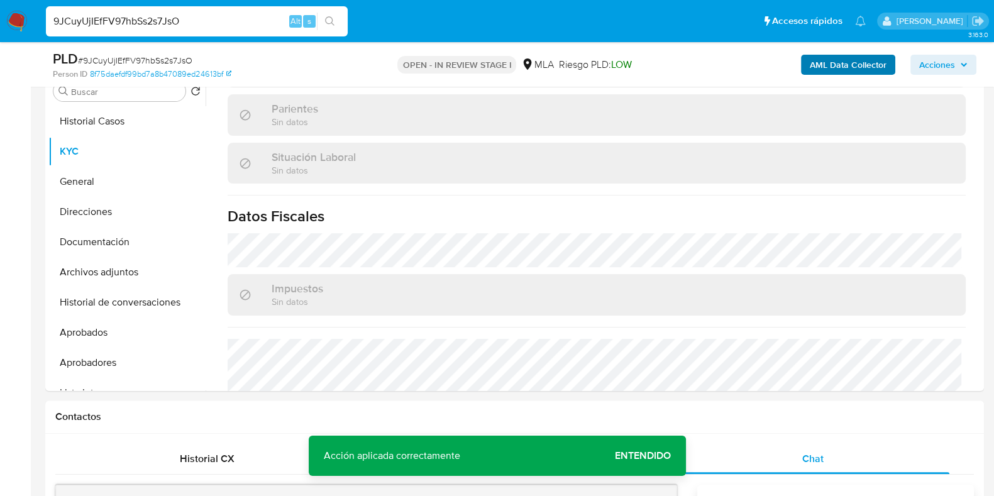
scroll to position [503, 0]
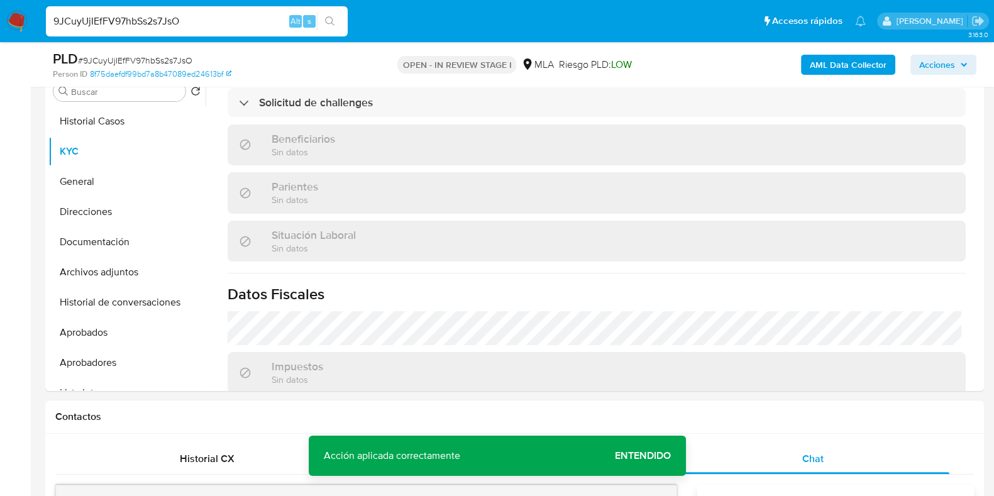
click at [879, 60] on b "AML Data Collector" at bounding box center [847, 65] width 77 height 20
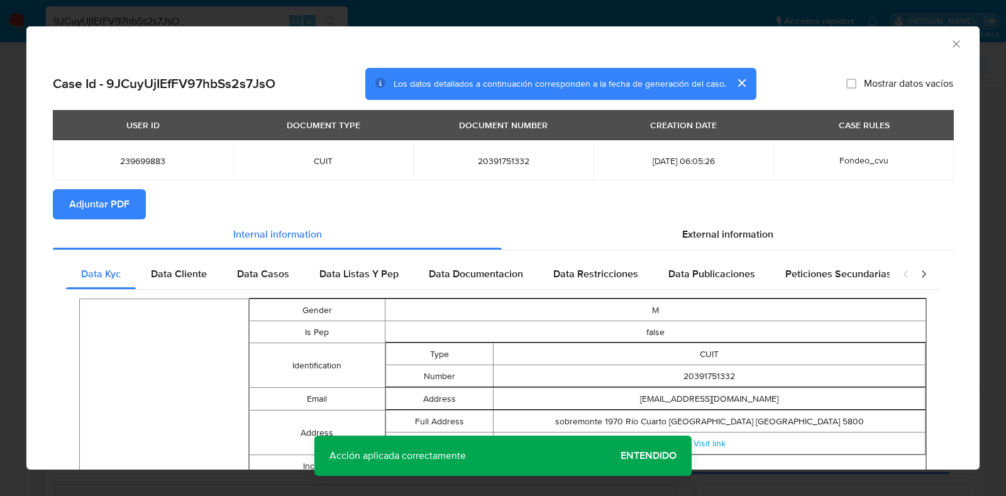
click at [102, 212] on span "Adjuntar PDF" at bounding box center [99, 204] width 60 height 28
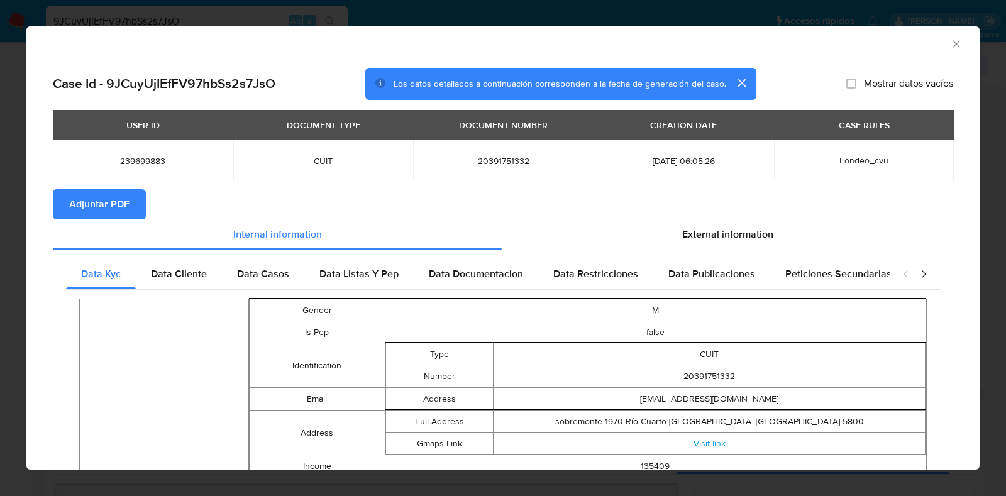
click at [950, 40] on icon "Cerrar ventana" at bounding box center [956, 44] width 13 height 13
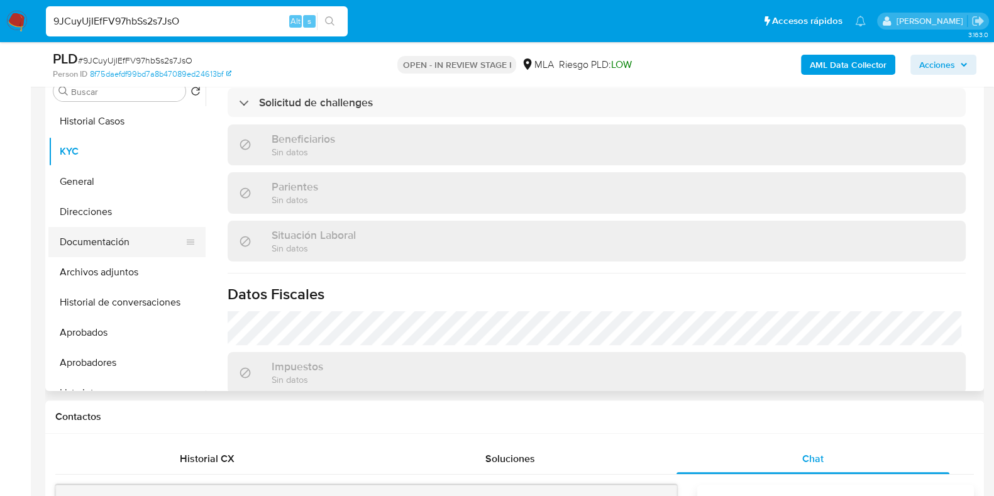
click at [112, 243] on button "Documentación" at bounding box center [121, 242] width 147 height 30
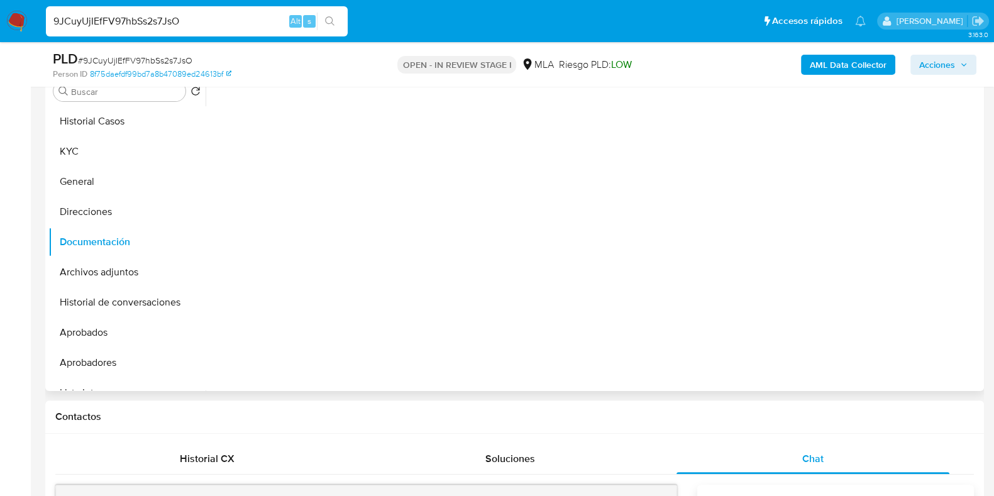
scroll to position [0, 0]
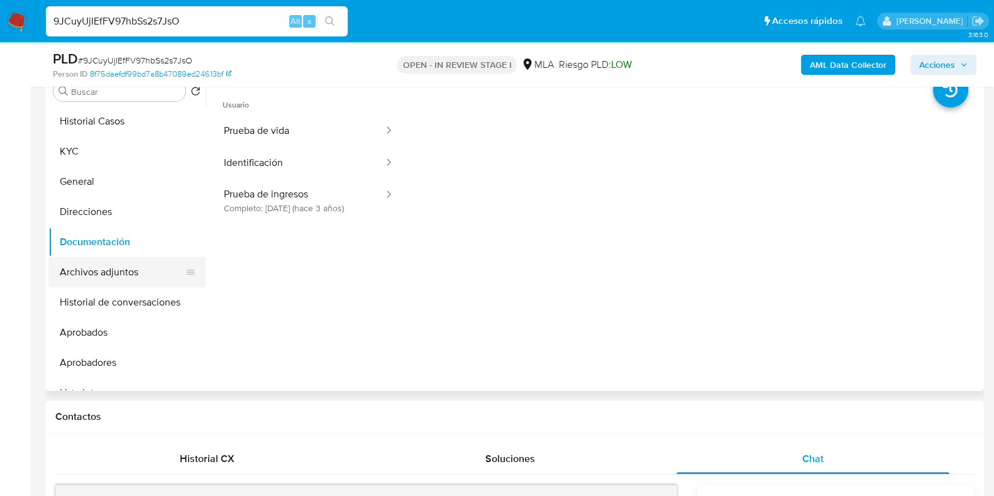
drag, startPoint x: 90, startPoint y: 272, endPoint x: 97, endPoint y: 270, distance: 7.8
click at [90, 272] on button "Archivos adjuntos" at bounding box center [121, 272] width 147 height 30
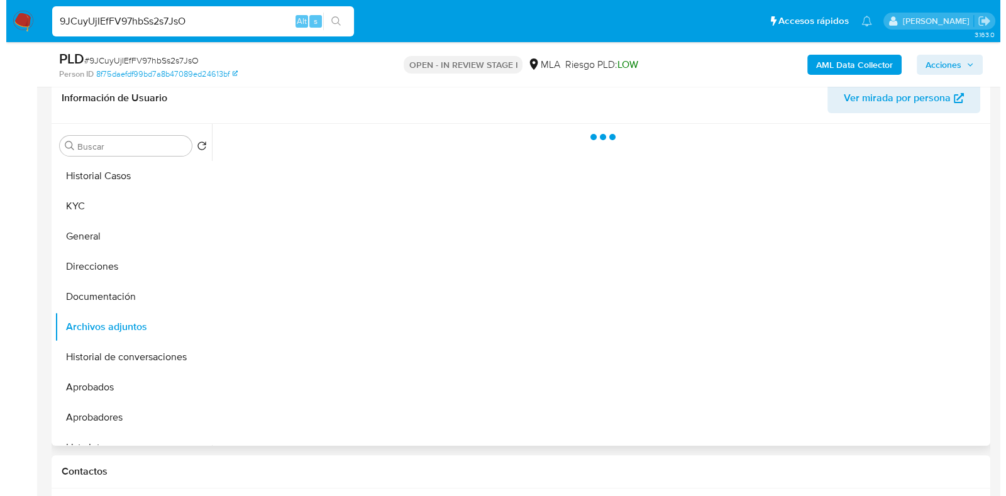
scroll to position [271, 0]
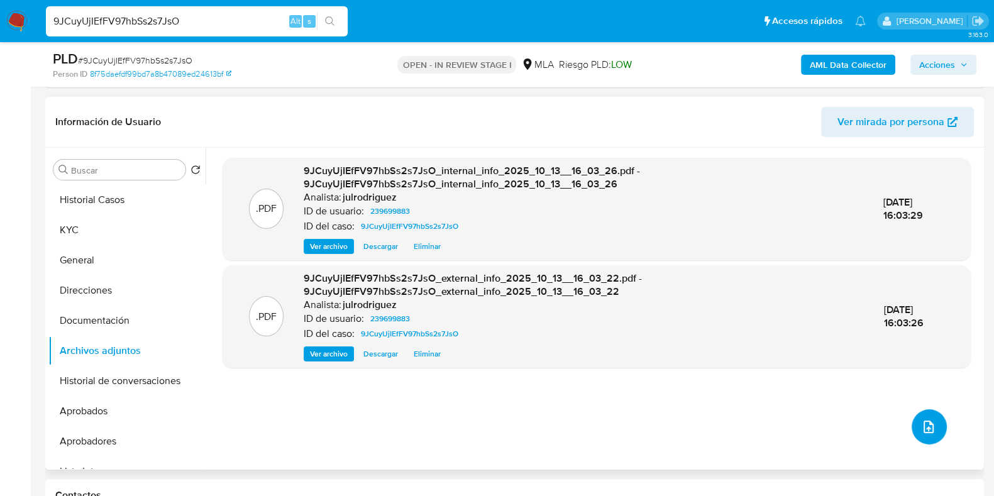
click at [921, 424] on icon "upload-file" at bounding box center [928, 426] width 15 height 15
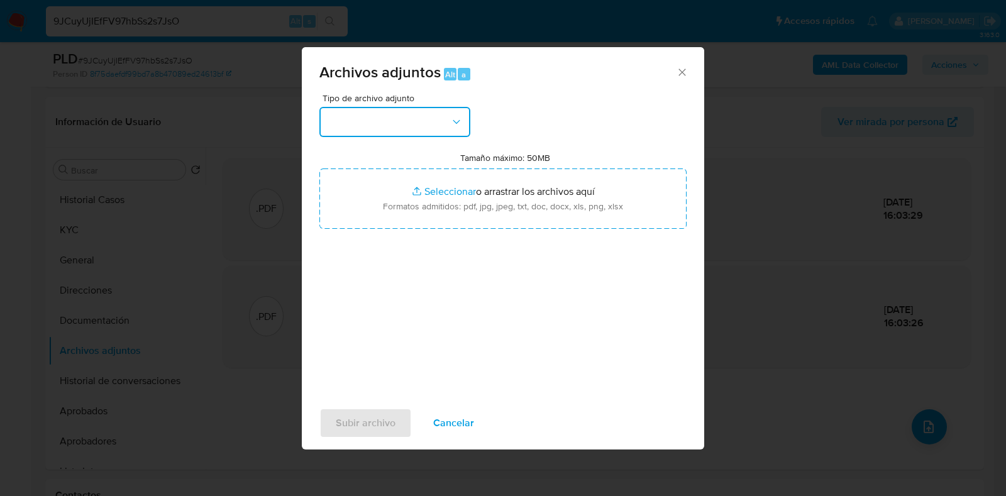
click at [432, 119] on button "button" at bounding box center [394, 122] width 151 height 30
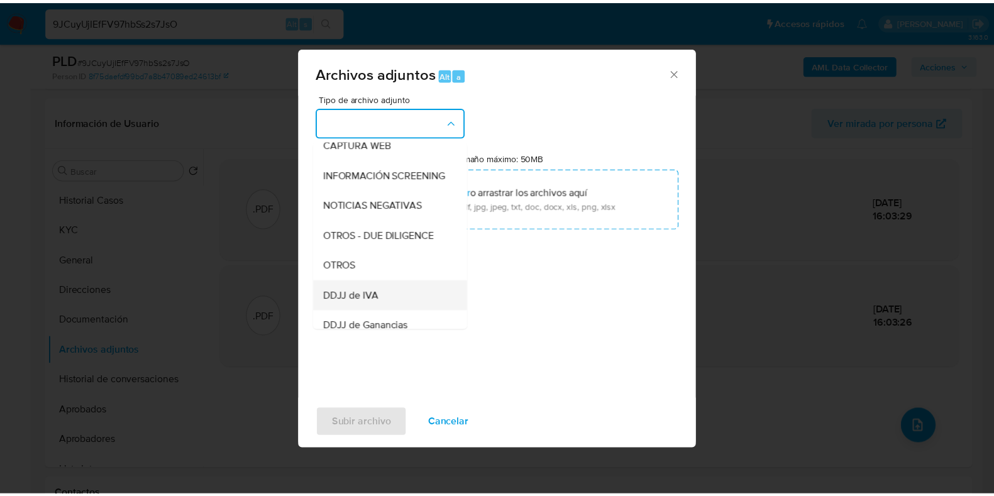
scroll to position [156, 0]
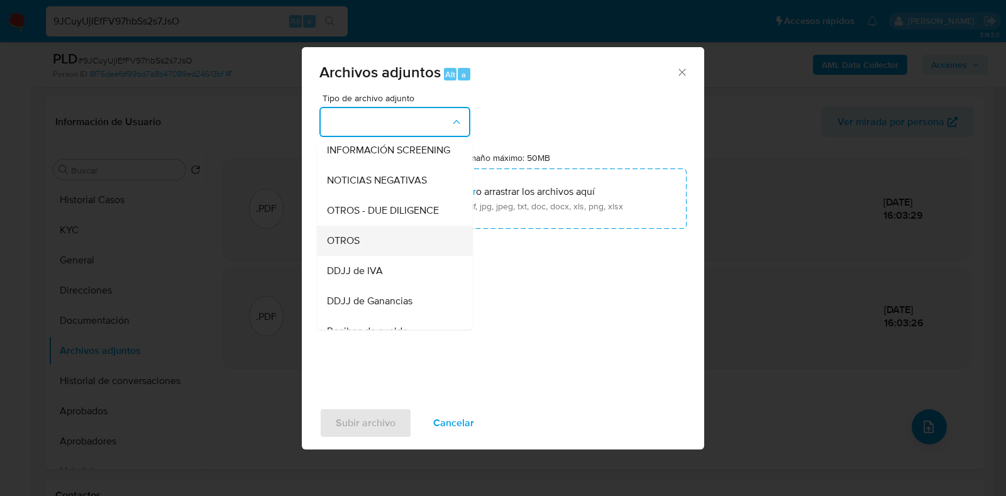
click at [346, 256] on div "OTROS" at bounding box center [391, 241] width 128 height 30
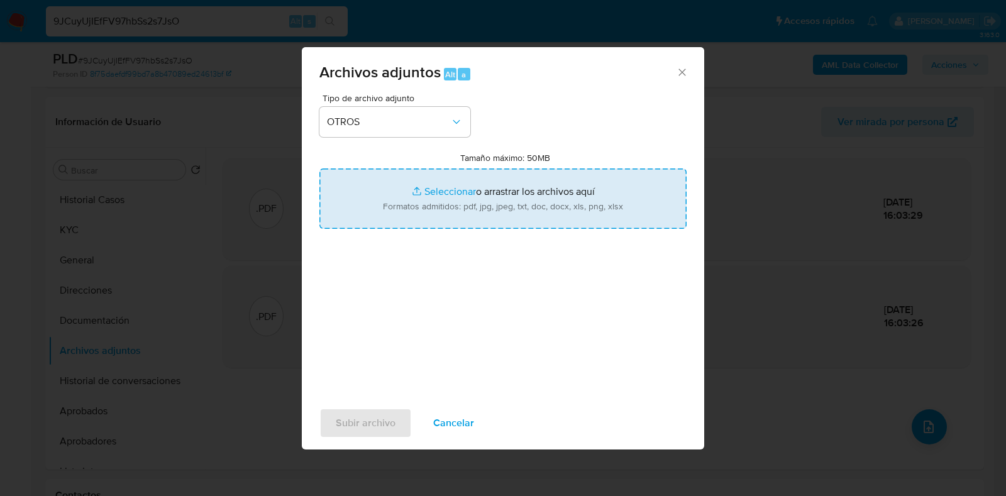
click at [503, 204] on input "Tamaño máximo: 50MB Seleccionar archivos" at bounding box center [502, 198] width 367 height 60
type input "C:\fakepath\Movimientos - 239699883 - 9JCuyUjIEfFV97hbSs2s7JsO.xlsx"
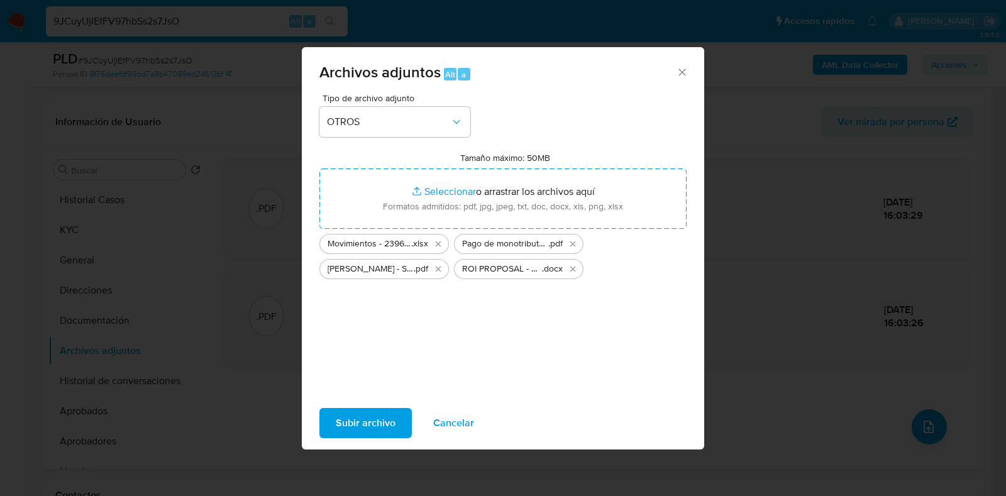
click at [368, 414] on span "Subir archivo" at bounding box center [366, 423] width 60 height 28
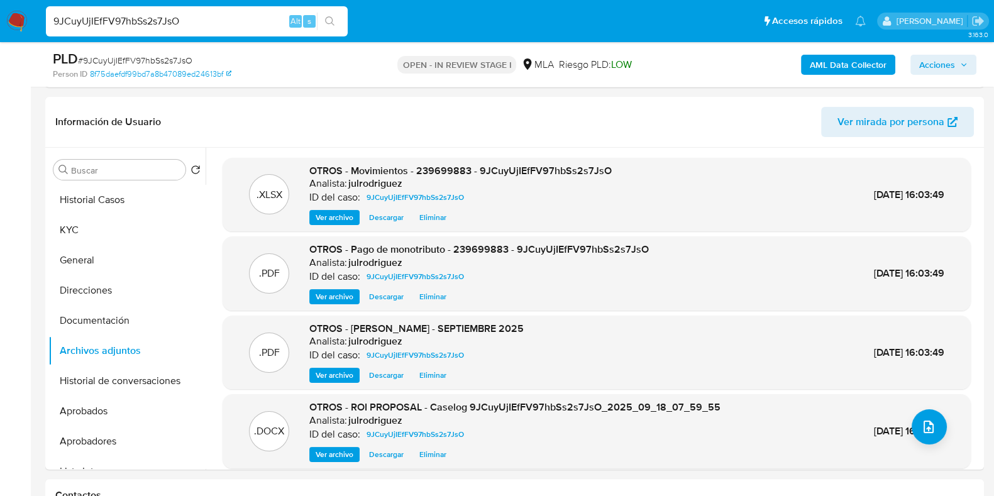
click at [935, 62] on span "Acciones" at bounding box center [937, 65] width 36 height 20
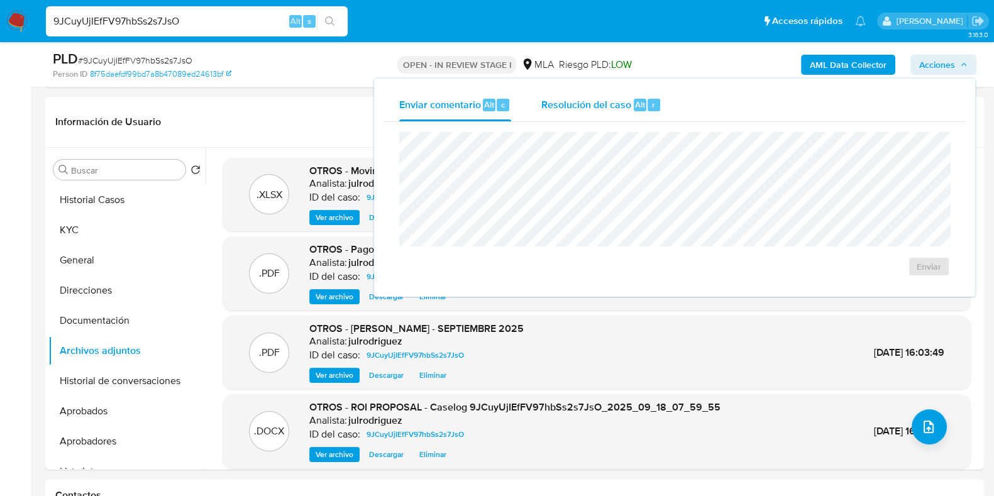
click at [622, 99] on span "Resolución del caso" at bounding box center [586, 104] width 90 height 14
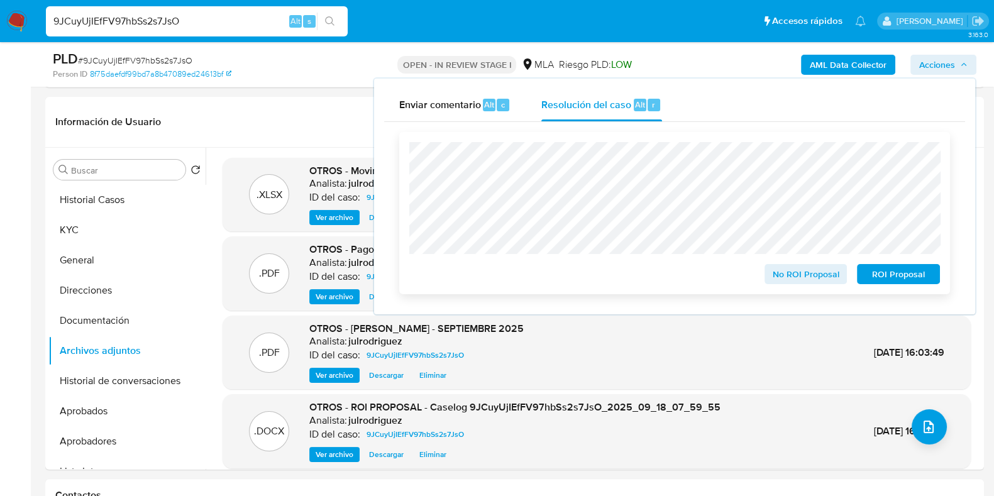
click at [869, 270] on span "ROI Proposal" at bounding box center [897, 274] width 65 height 18
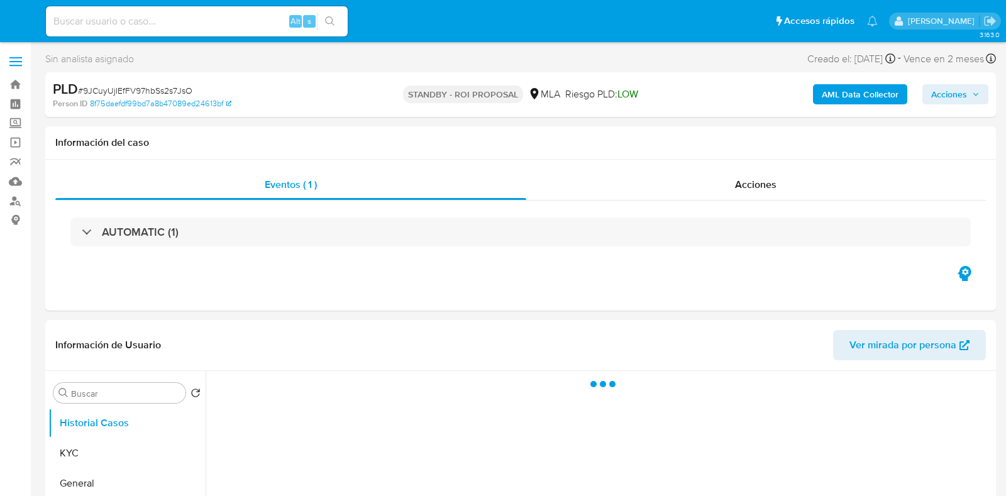
select select "10"
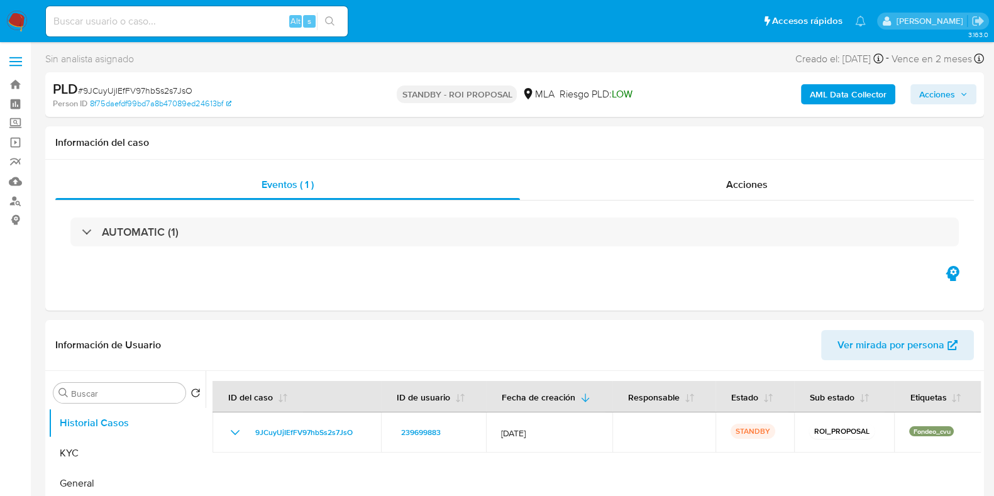
click at [211, 18] on input at bounding box center [197, 21] width 302 height 16
paste input "XfzS2acaBG8BCTsVLzsirgD8"
type input "XfzS2acaBG8BCTsVLzsirgD8"
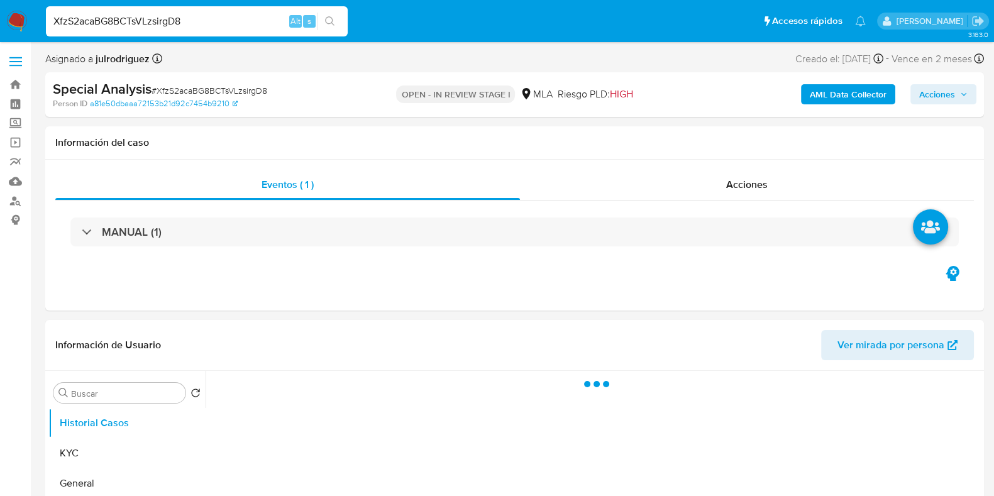
select select "10"
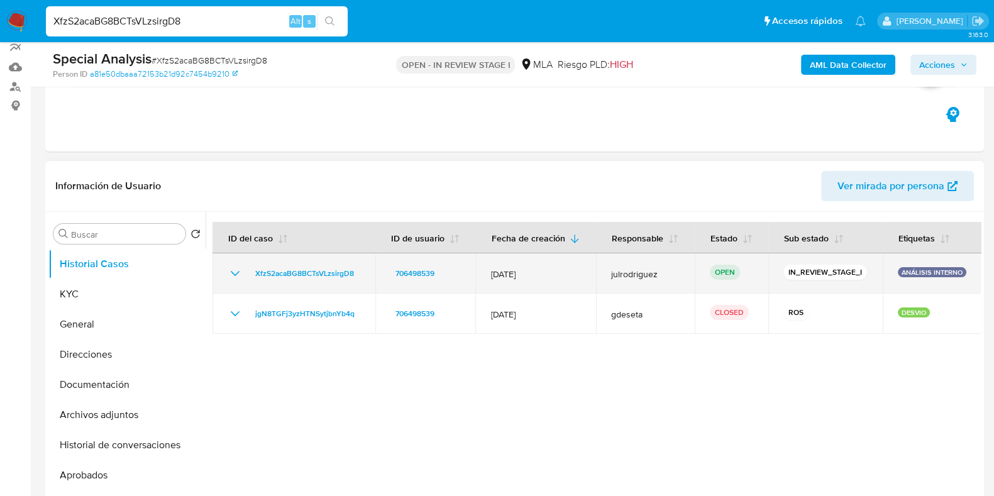
scroll to position [156, 0]
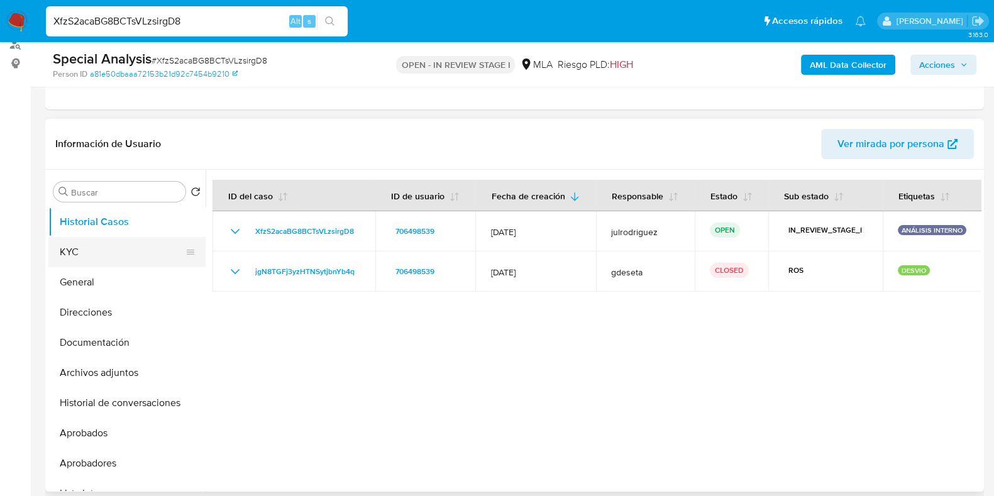
click at [107, 246] on button "KYC" at bounding box center [121, 252] width 147 height 30
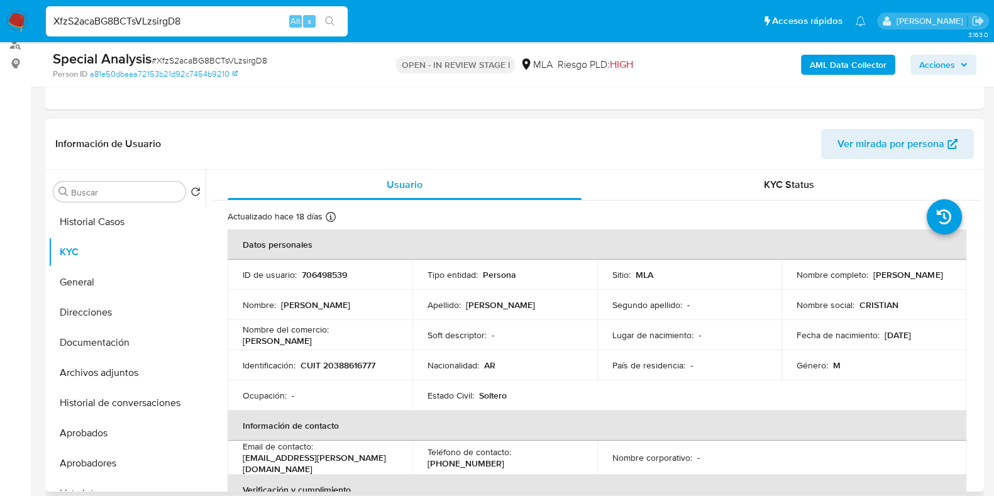
click at [317, 271] on p "706498539" at bounding box center [324, 274] width 45 height 11
copy p "706498539"
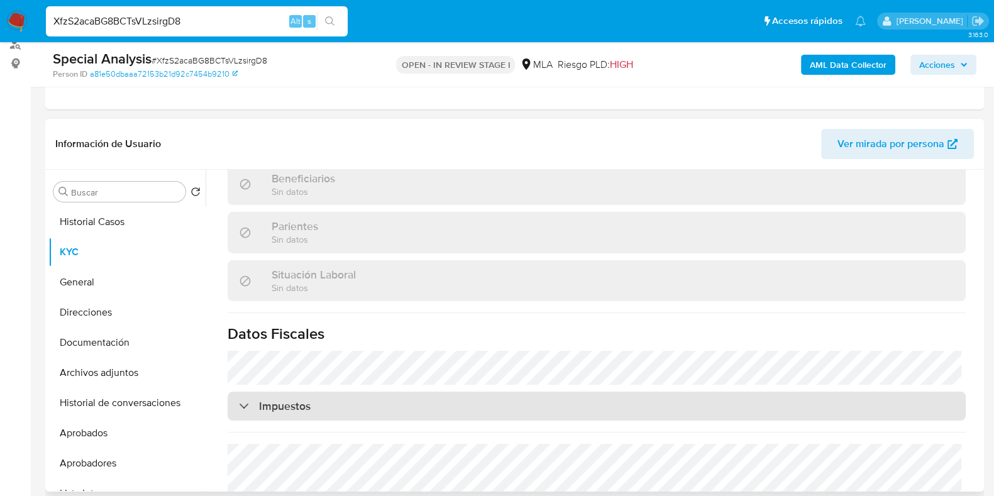
scroll to position [681, 0]
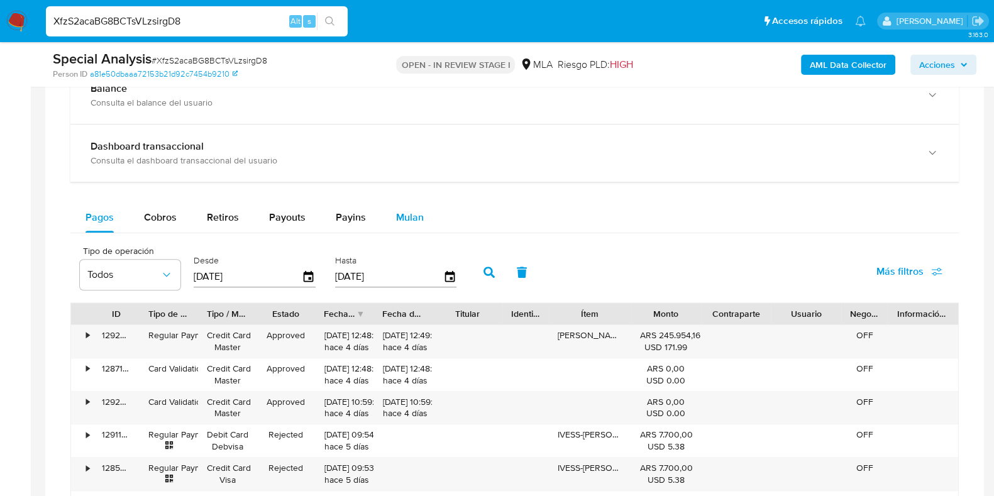
click at [417, 214] on span "Mulan" at bounding box center [410, 217] width 28 height 14
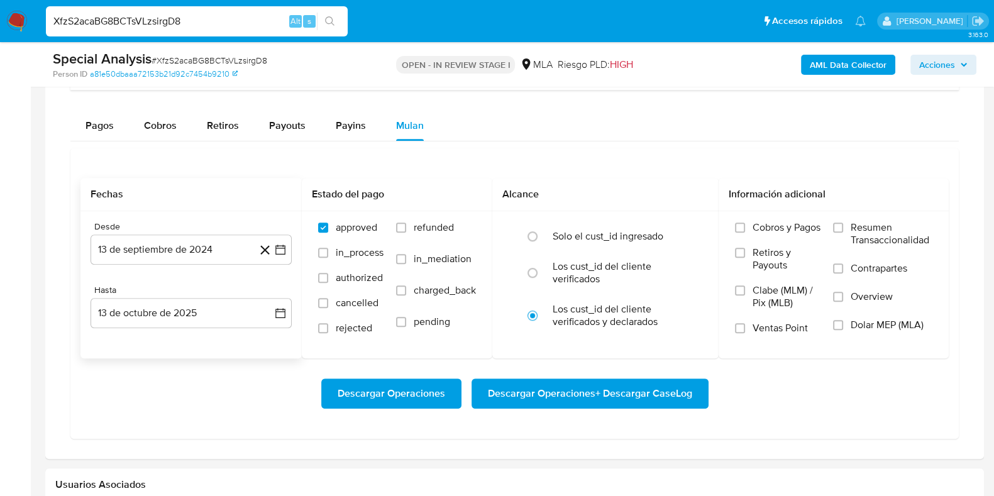
scroll to position [1099, 0]
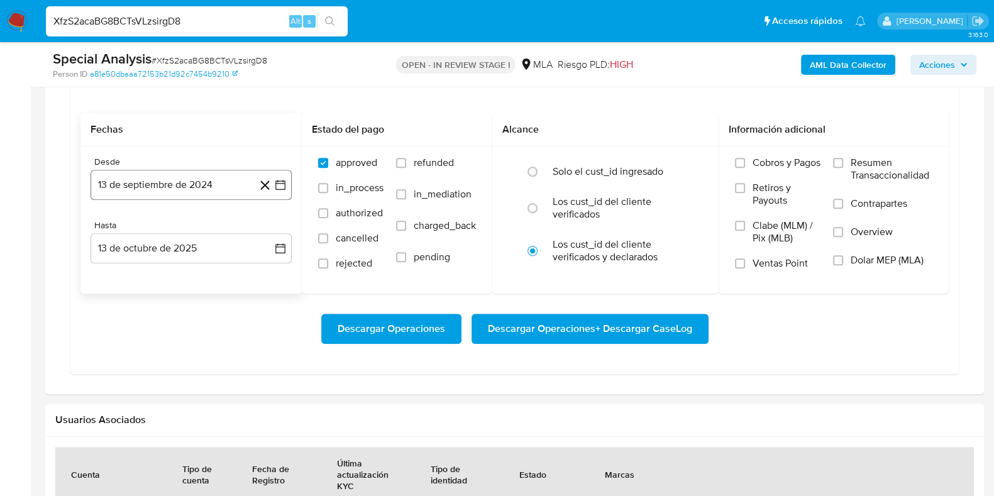
click at [185, 178] on button "13 de septiembre de 2024" at bounding box center [190, 185] width 201 height 30
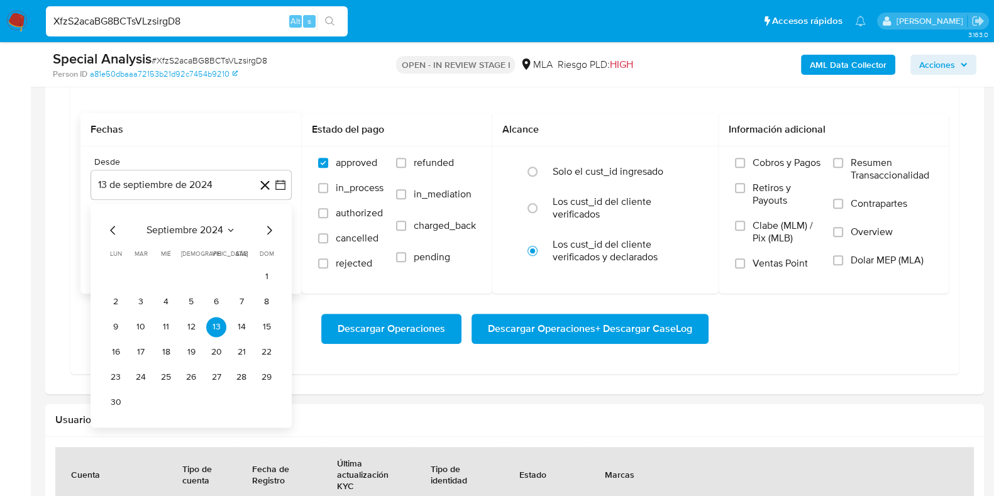
click at [182, 227] on span "septiembre 2024" at bounding box center [184, 230] width 77 height 13
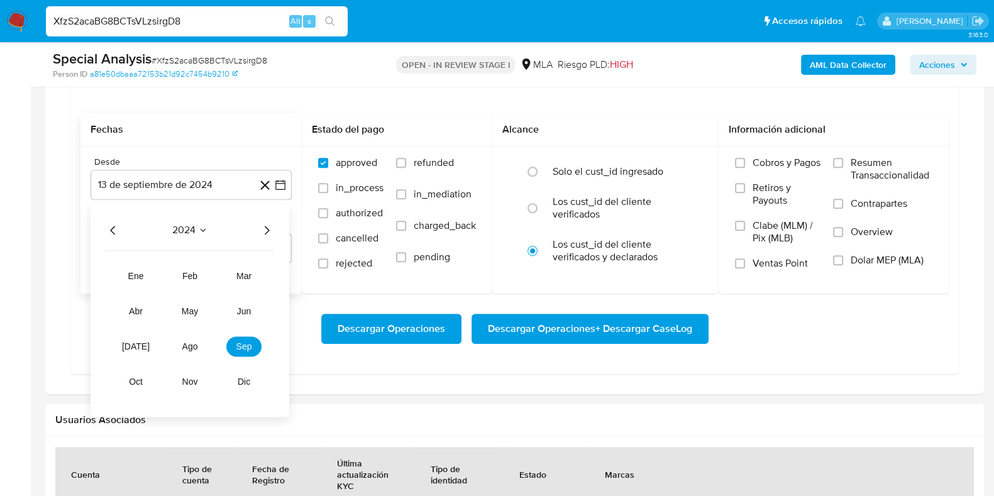
click at [265, 228] on icon "Año siguiente" at bounding box center [266, 229] width 15 height 15
click at [201, 313] on button "may" at bounding box center [189, 311] width 35 height 20
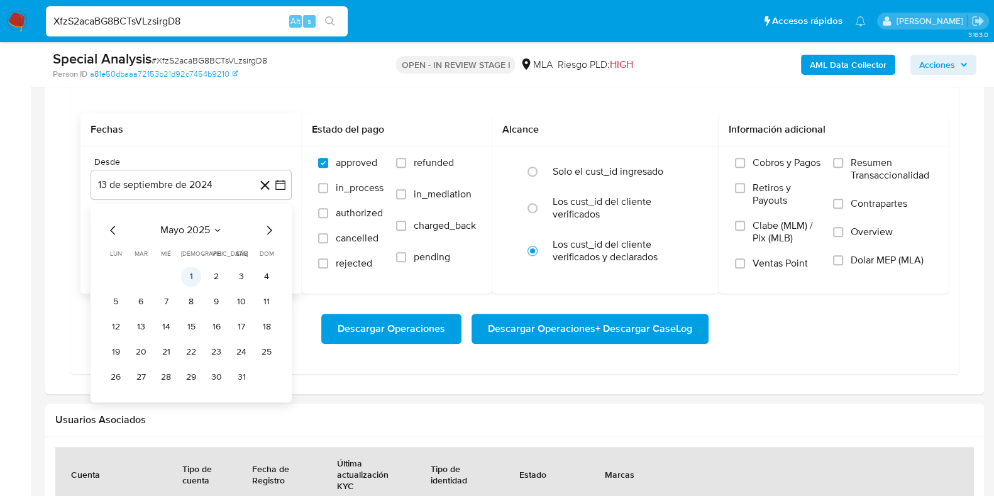
click at [190, 278] on button "1" at bounding box center [191, 276] width 20 height 20
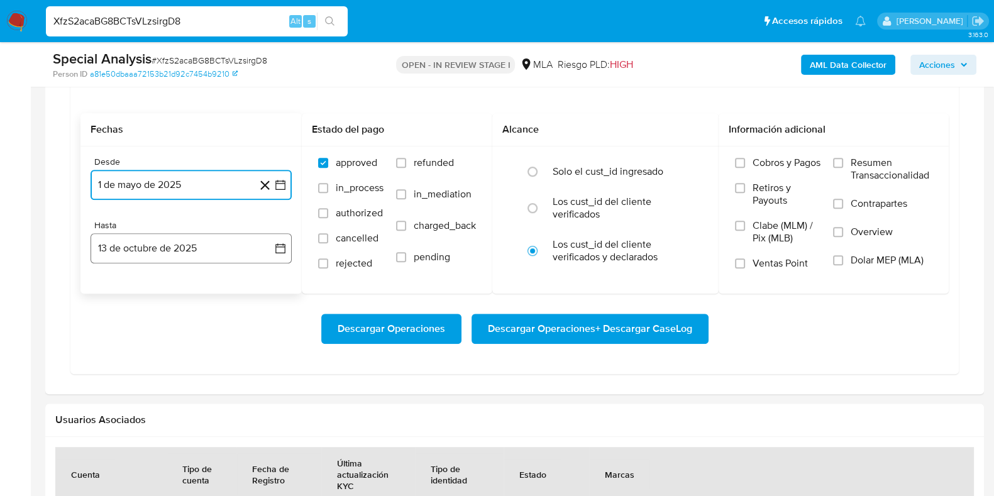
click at [184, 250] on button "13 de octubre de 2025" at bounding box center [190, 248] width 201 height 30
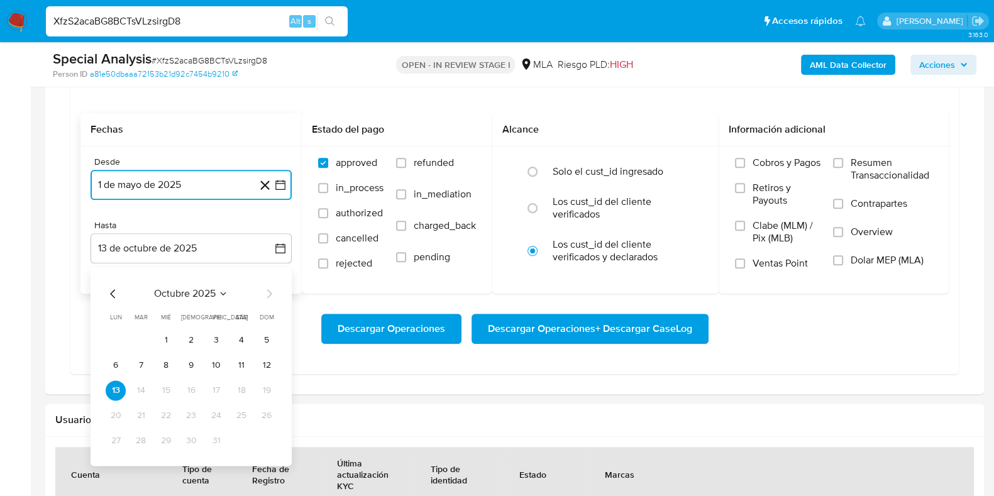
click at [113, 289] on icon "Mes anterior" at bounding box center [112, 293] width 5 height 9
click at [116, 293] on icon "Mes anterior" at bounding box center [113, 293] width 15 height 15
click at [264, 438] on button "31" at bounding box center [266, 440] width 20 height 20
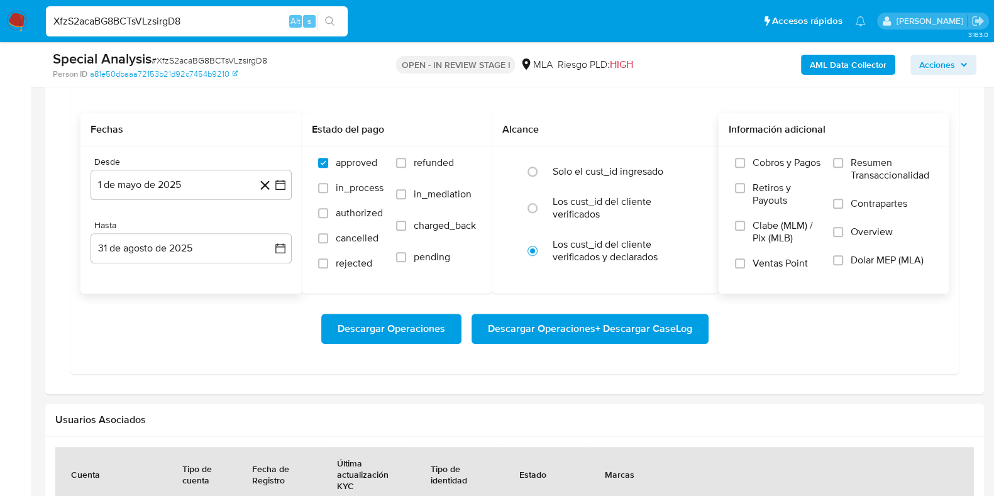
click at [869, 260] on span "Dolar MEP (MLA)" at bounding box center [886, 260] width 73 height 13
click at [843, 260] on input "Dolar MEP (MLA)" at bounding box center [838, 260] width 10 height 10
click at [647, 317] on span "Descargar Operaciones + Descargar CaseLog" at bounding box center [590, 329] width 204 height 28
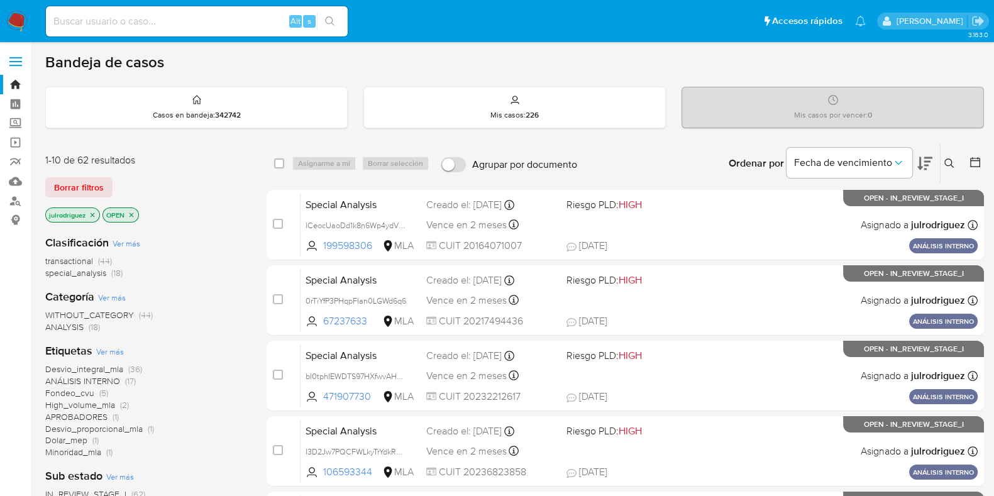
click at [189, 24] on input at bounding box center [197, 21] width 302 height 16
paste input "FLLj5i7Z1zzYjGM6076xtcIZ"
type input "FLLj5i7Z1zzYjGM6076xtcIZ"
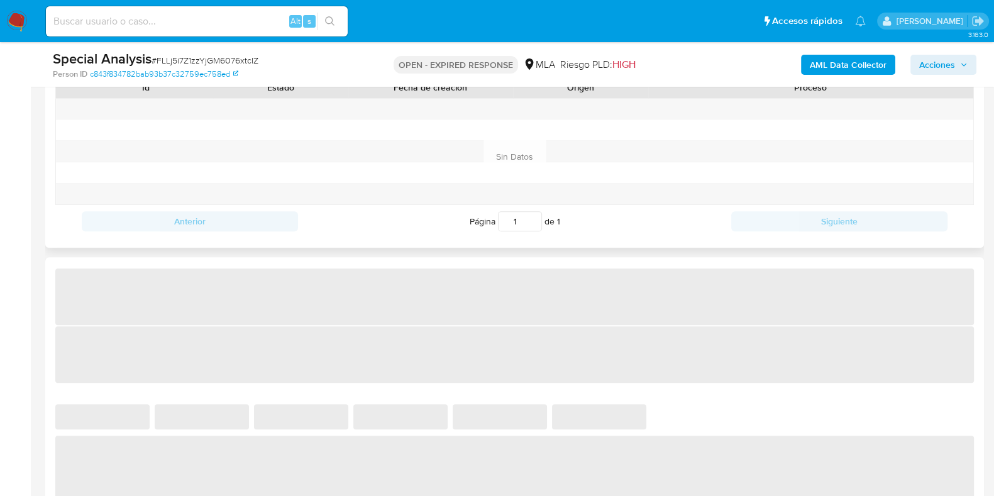
scroll to position [864, 0]
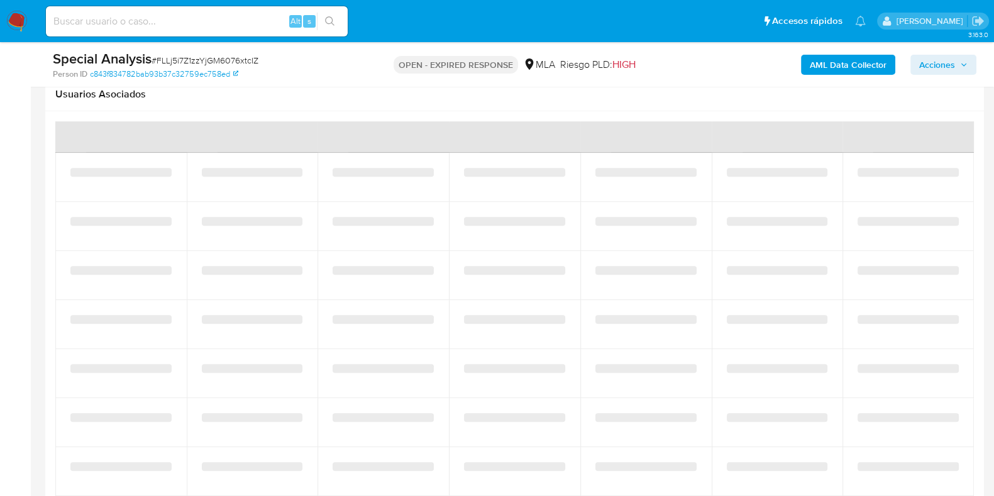
select select "10"
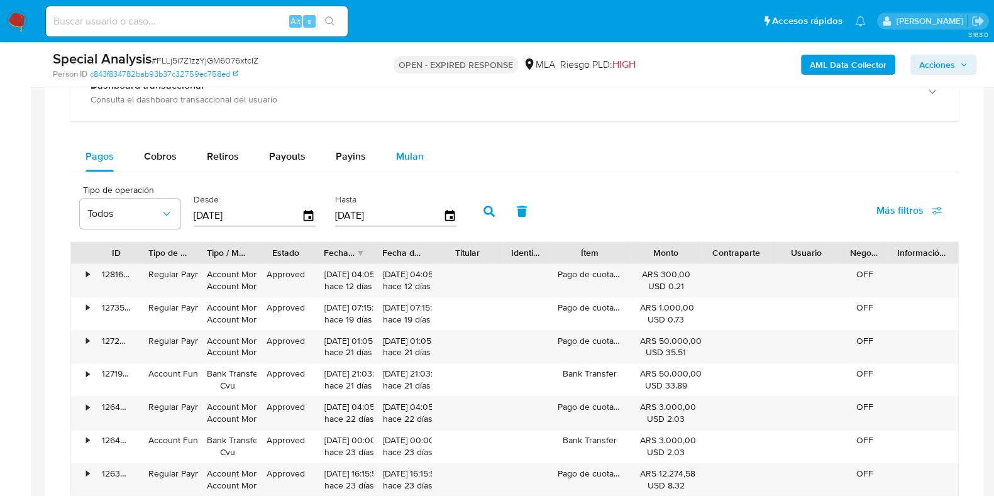
click at [405, 151] on span "Mulan" at bounding box center [410, 156] width 28 height 14
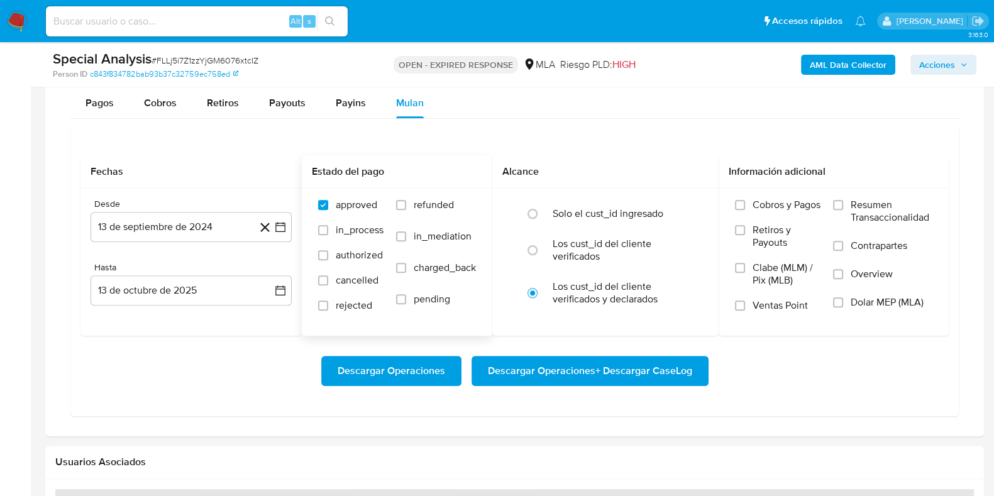
scroll to position [1052, 0]
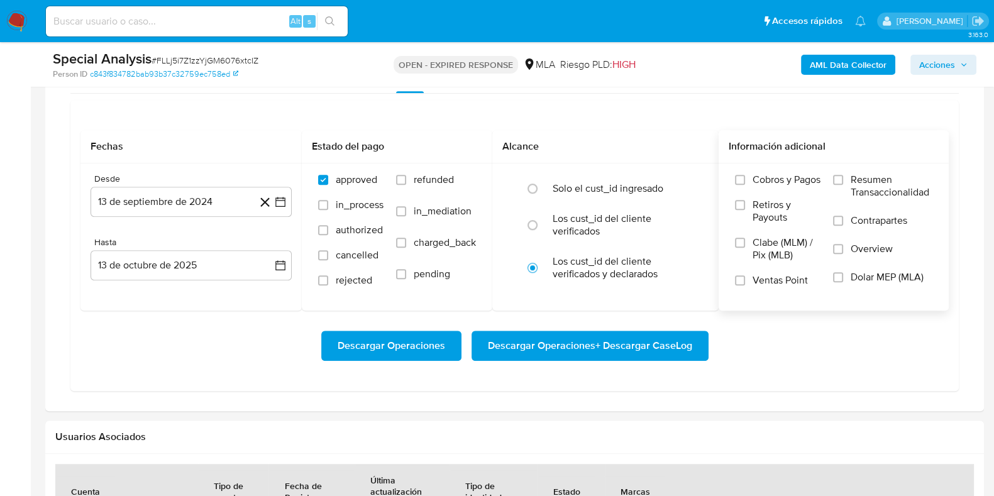
click at [864, 277] on span "Dolar MEP (MLA)" at bounding box center [886, 277] width 73 height 13
click at [843, 277] on input "Dolar MEP (MLA)" at bounding box center [838, 277] width 10 height 10
click at [182, 210] on button "13 de septiembre de 2024" at bounding box center [190, 202] width 201 height 30
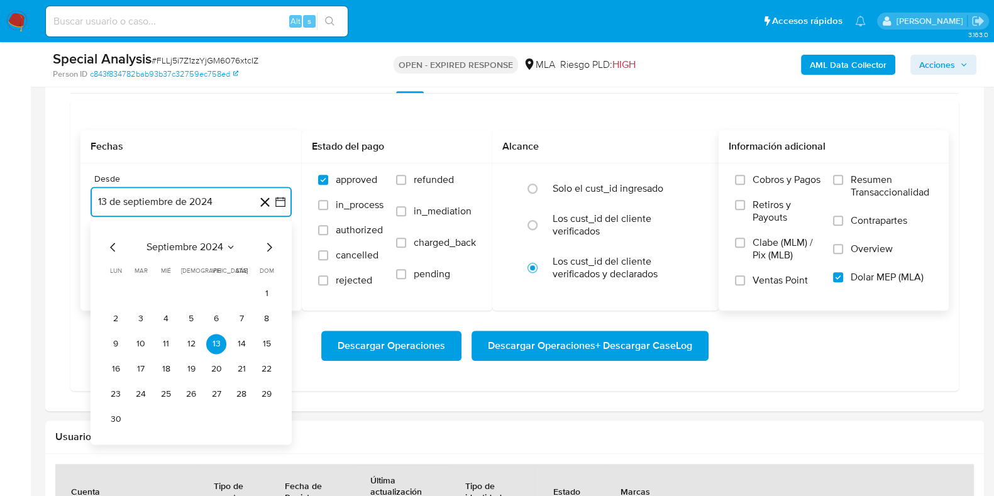
click at [189, 244] on span "septiembre 2024" at bounding box center [184, 247] width 77 height 13
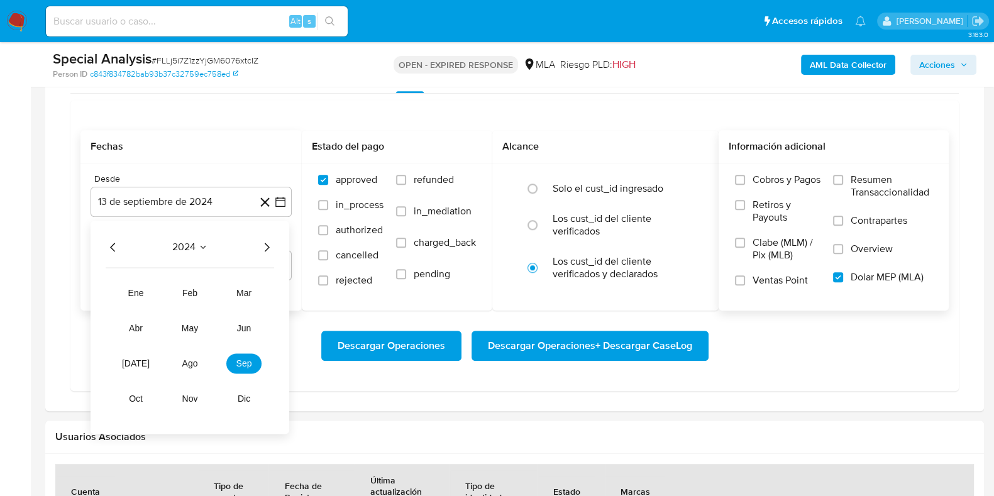
click at [262, 248] on icon "Año siguiente" at bounding box center [266, 246] width 15 height 15
click at [194, 329] on span "may" at bounding box center [190, 328] width 16 height 10
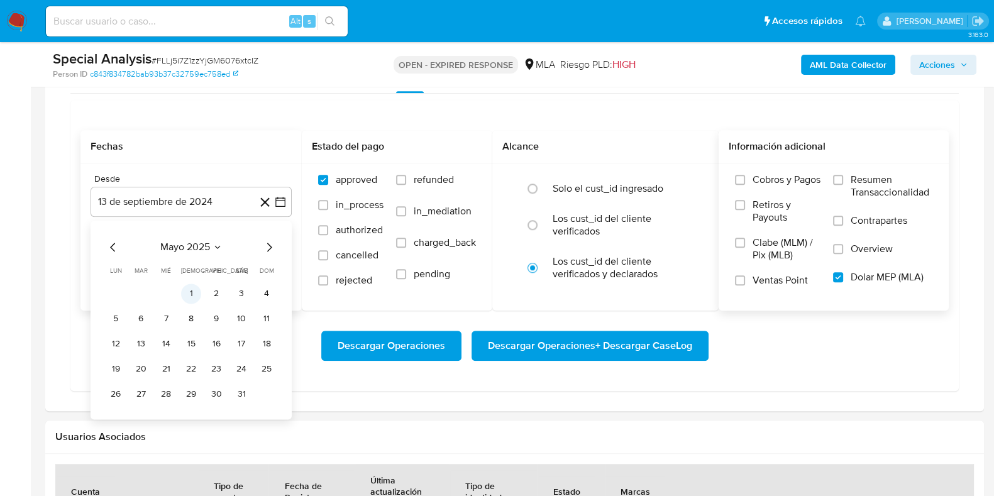
click at [192, 291] on button "1" at bounding box center [191, 293] width 20 height 20
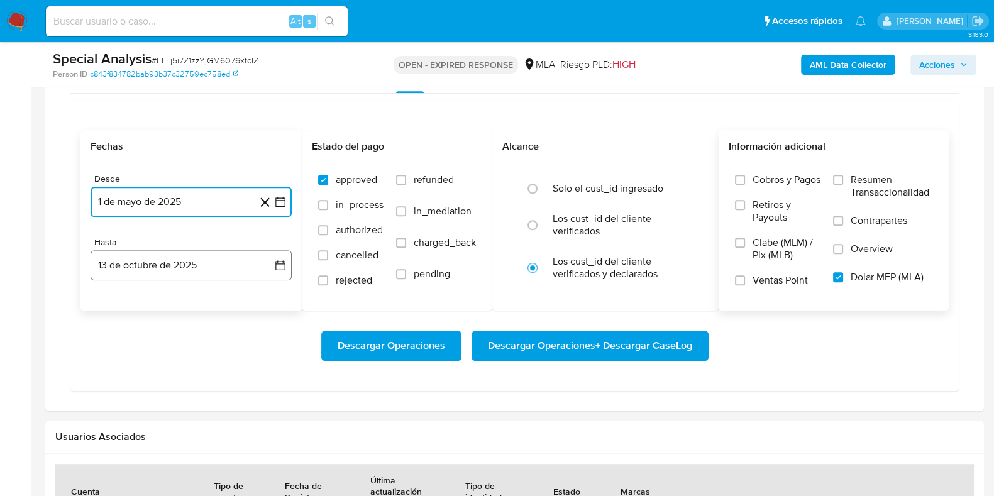
click at [169, 262] on button "13 de octubre de 2025" at bounding box center [190, 265] width 201 height 30
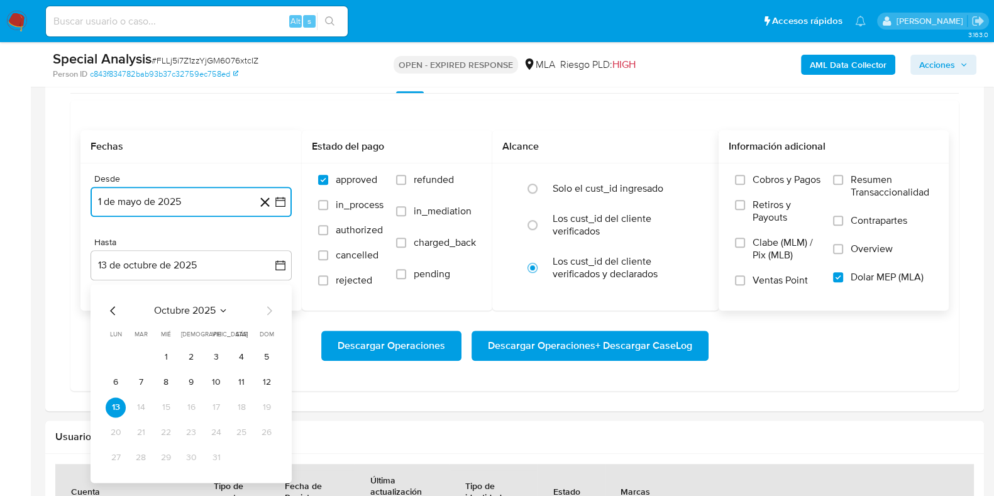
click at [114, 309] on icon "Mes anterior" at bounding box center [113, 310] width 15 height 15
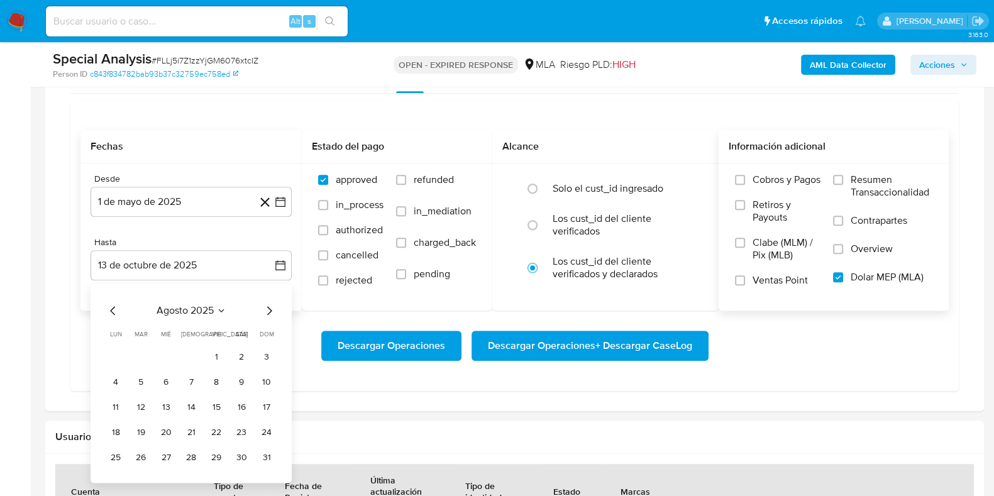
click at [277, 457] on div "[DATE] [DATE] lun [DATE] [PERSON_NAME][DATE] mié [DATE] jue [DATE] vie [DATE] s…" at bounding box center [190, 383] width 201 height 199
click at [273, 457] on button "31" at bounding box center [266, 457] width 20 height 20
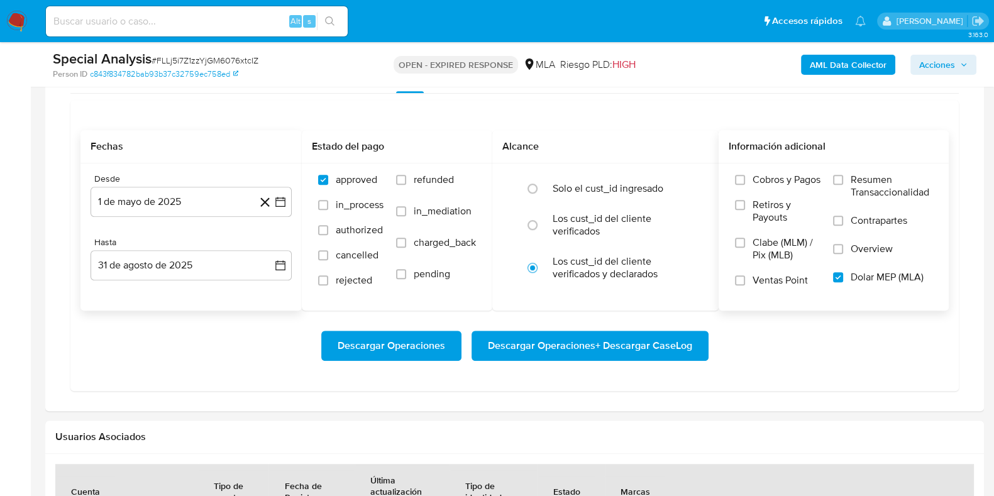
click at [742, 394] on div "Transaccionalidad Consulta el resumen de los movimientos del usuario Informació…" at bounding box center [514, 136] width 918 height 530
click at [608, 343] on span "Descargar Operaciones + Descargar CaseLog" at bounding box center [590, 346] width 204 height 28
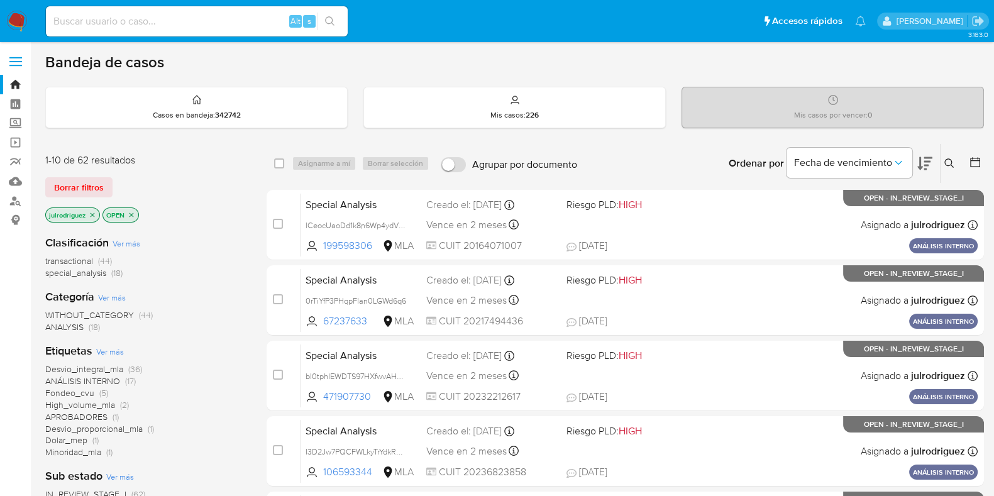
click at [213, 19] on input at bounding box center [197, 21] width 302 height 16
paste input "qoF2AFLsEStuXzBC9C695nvI"
type input "qoF2AFLsEStuXzBC9C695nvI"
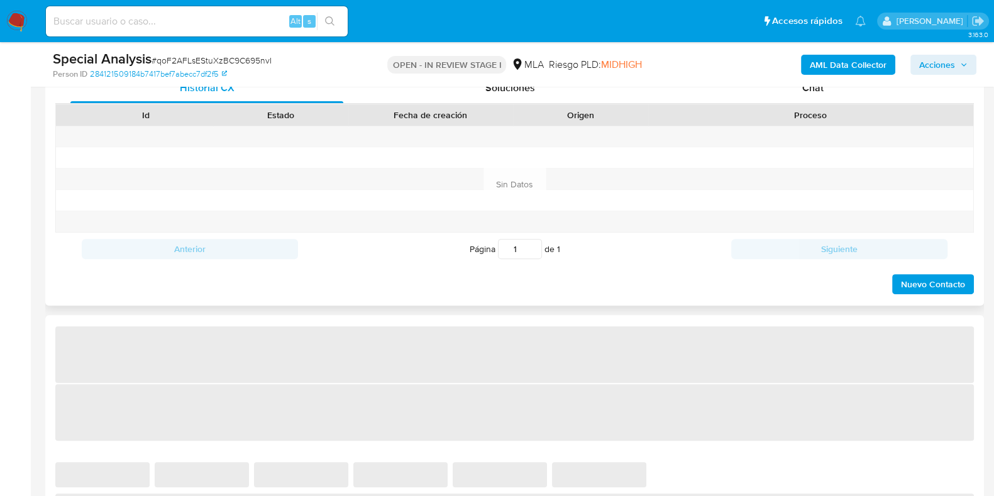
select select "10"
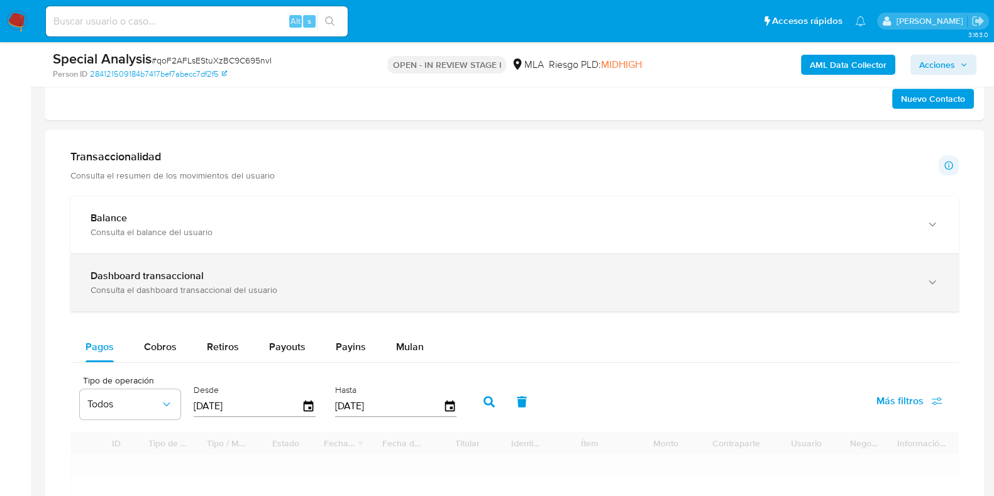
scroll to position [864, 0]
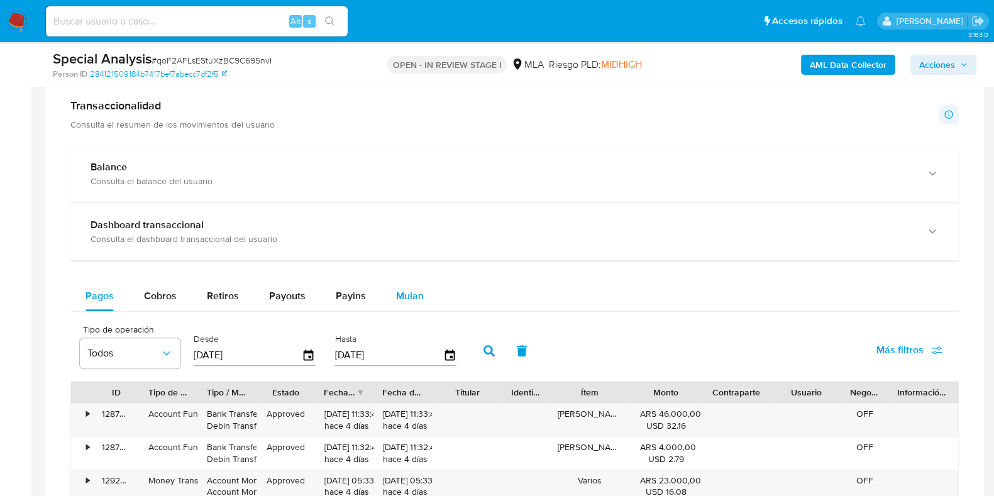
click at [425, 293] on button "Mulan" at bounding box center [410, 296] width 58 height 30
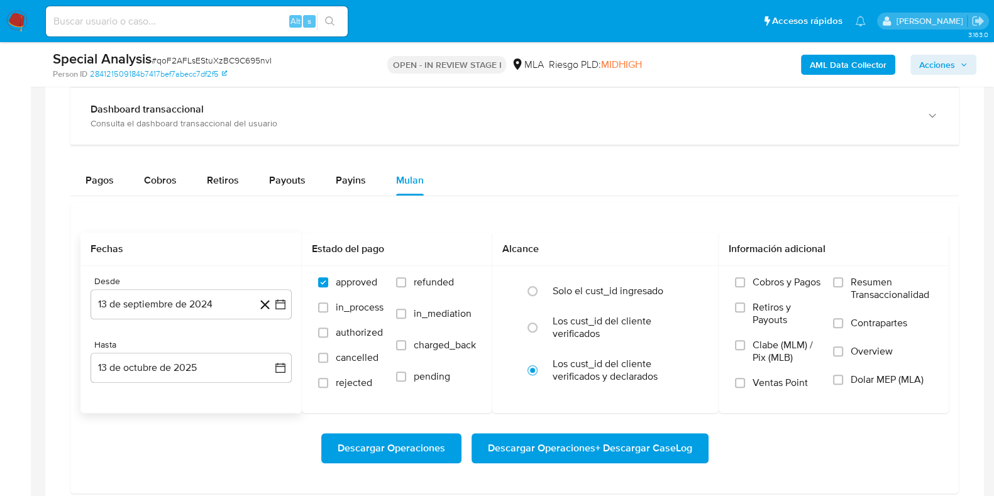
scroll to position [1021, 0]
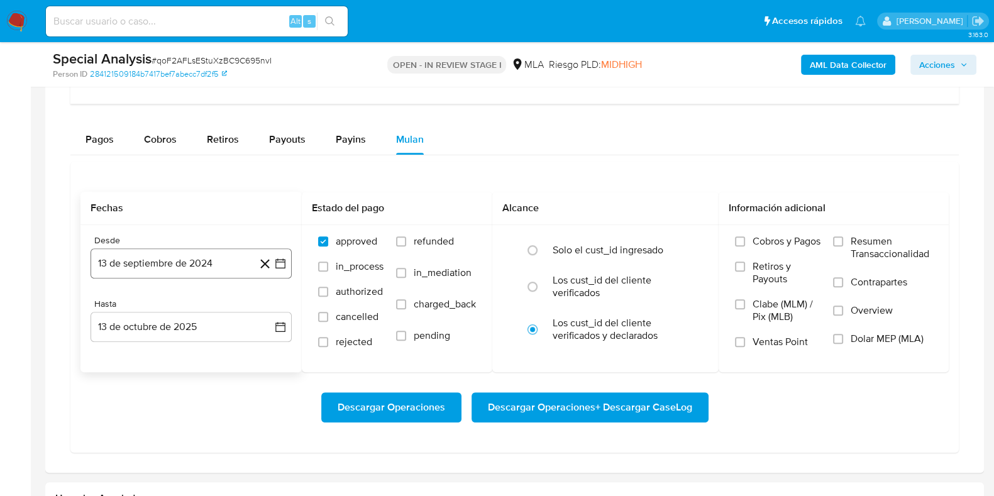
click at [172, 268] on button "13 de septiembre de 2024" at bounding box center [190, 263] width 201 height 30
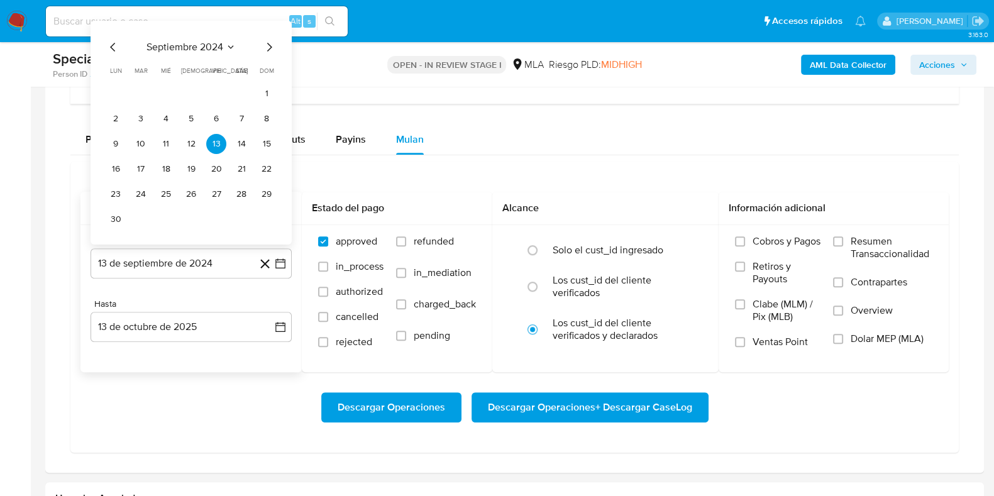
click at [184, 46] on span "septiembre 2024" at bounding box center [184, 47] width 77 height 13
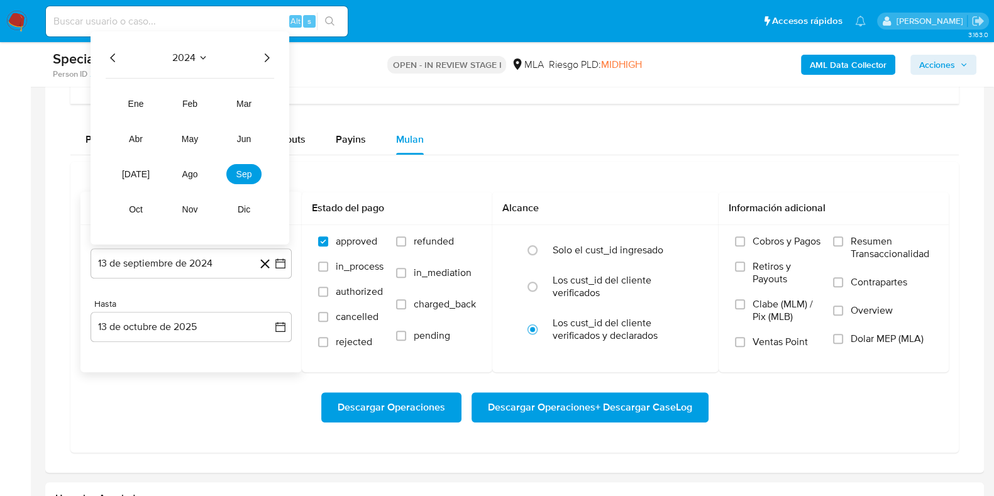
click at [264, 55] on icon "Año siguiente" at bounding box center [266, 57] width 15 height 15
click at [197, 130] on button "may" at bounding box center [189, 139] width 35 height 20
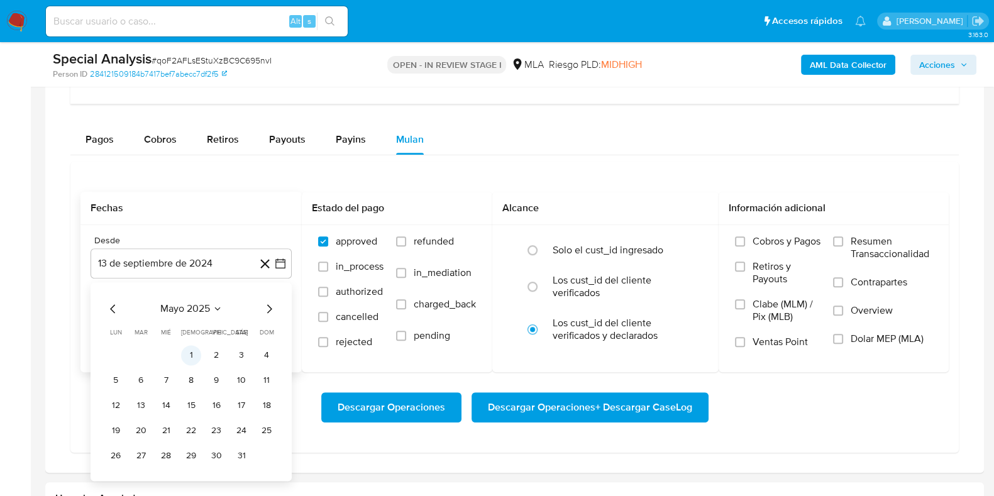
click at [188, 350] on button "1" at bounding box center [191, 355] width 20 height 20
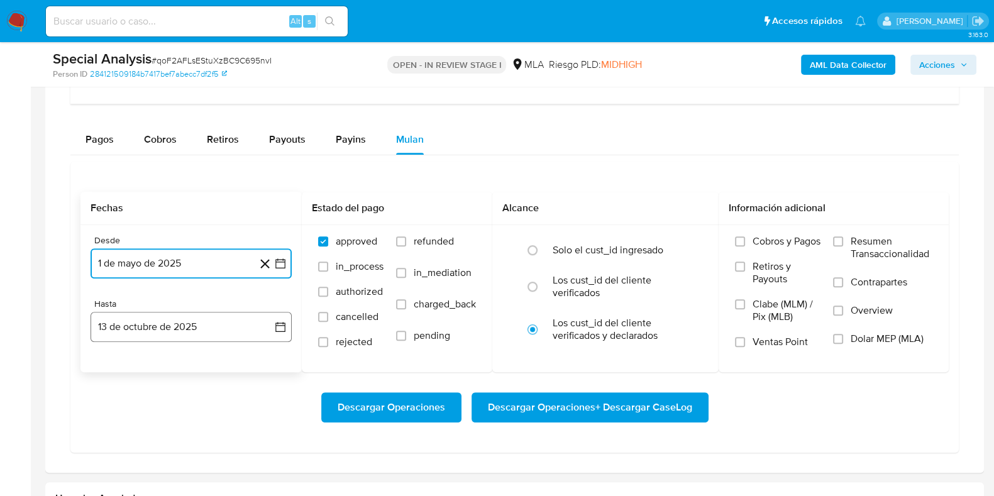
click at [168, 329] on button "13 de octubre de 2025" at bounding box center [190, 327] width 201 height 30
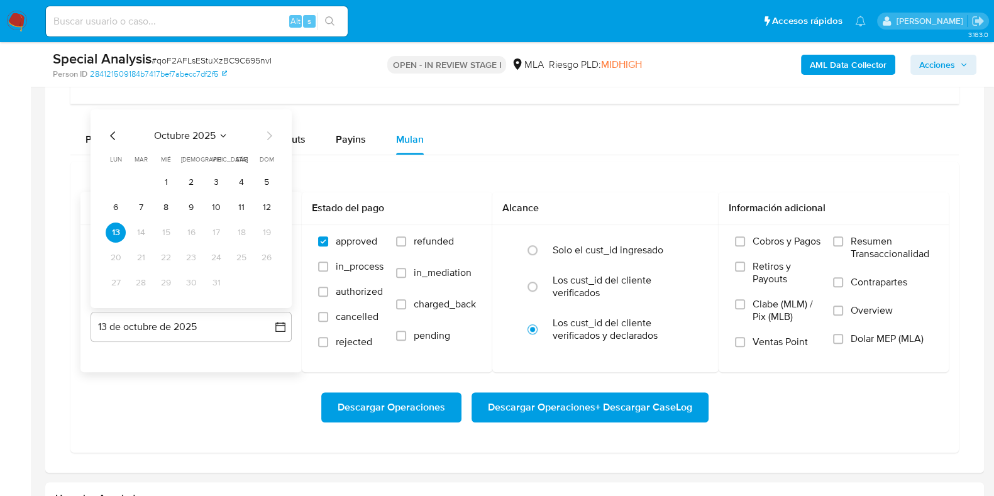
click at [109, 137] on icon "Mes anterior" at bounding box center [113, 135] width 15 height 15
click at [259, 285] on button "31" at bounding box center [266, 283] width 20 height 20
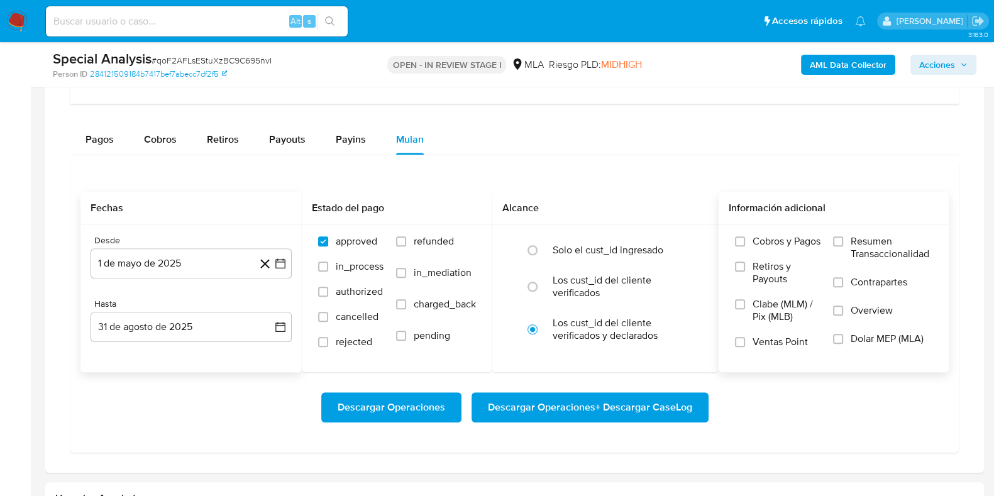
click at [869, 342] on span "Dolar MEP (MLA)" at bounding box center [886, 338] width 73 height 13
click at [843, 342] on input "Dolar MEP (MLA)" at bounding box center [838, 339] width 10 height 10
click at [576, 395] on span "Descargar Operaciones + Descargar CaseLog" at bounding box center [590, 407] width 204 height 28
